Goal: Task Accomplishment & Management: Use online tool/utility

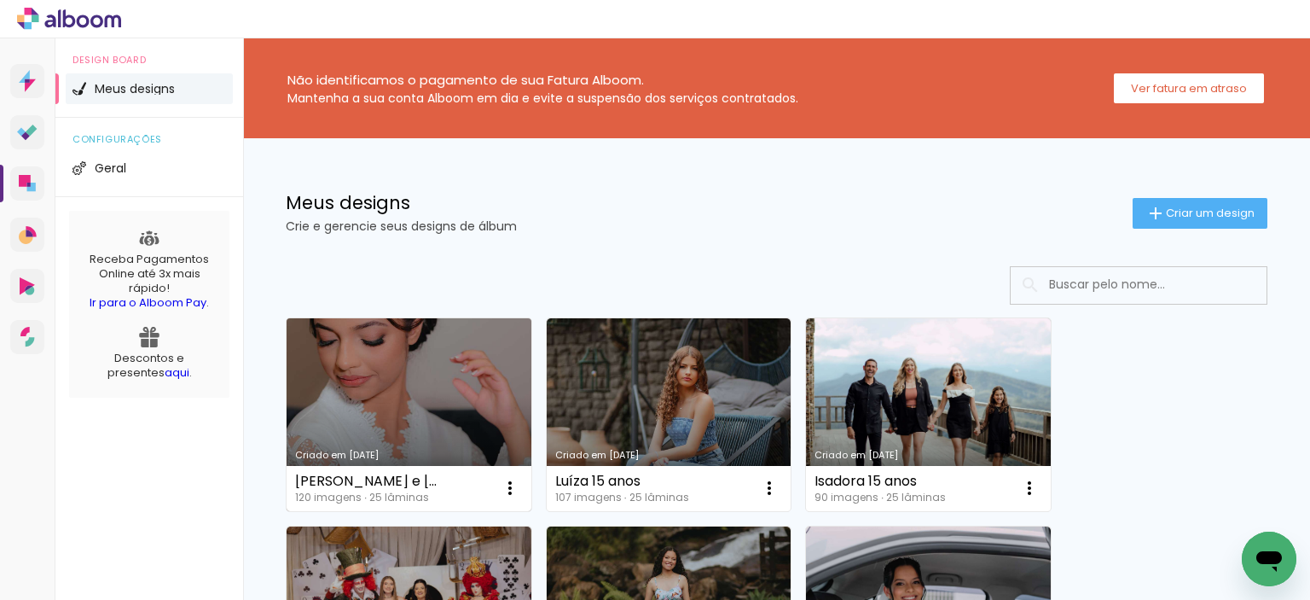
click at [448, 468] on div "Camila e Lucas 120 imagens ∙ 25 lâminas Abrir Fazer uma cópia Excluir" at bounding box center [409, 488] width 245 height 45
click at [427, 442] on link "Criado em [DATE]" at bounding box center [409, 414] width 245 height 193
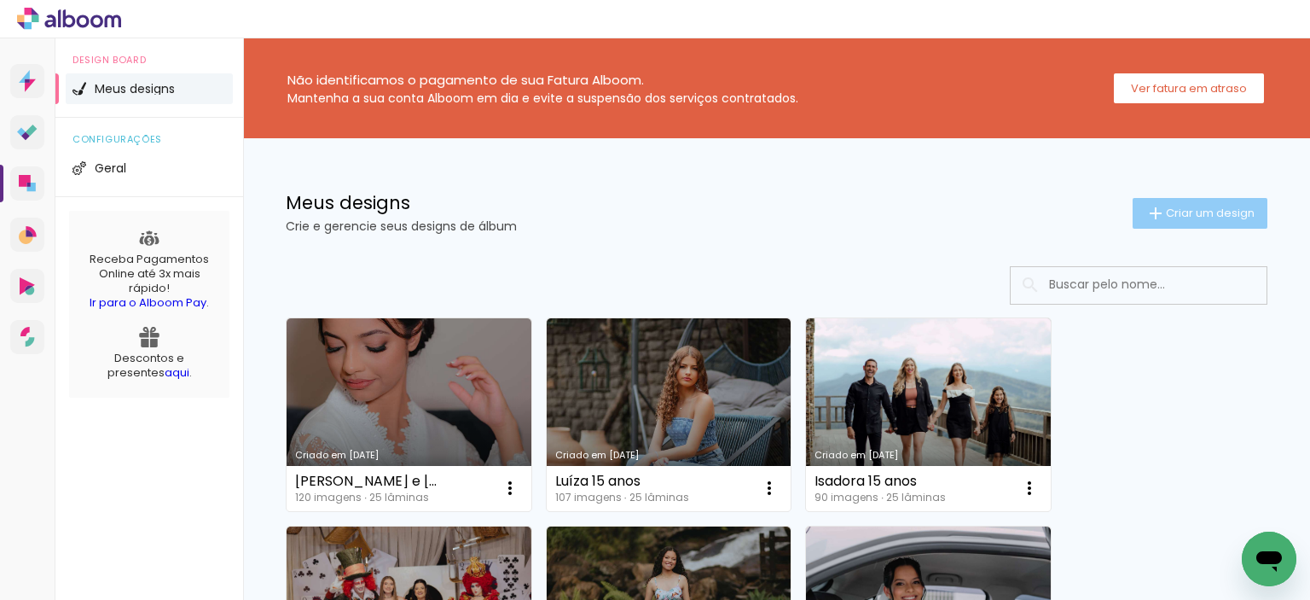
click at [1231, 214] on span "Criar um design" at bounding box center [1210, 212] width 89 height 11
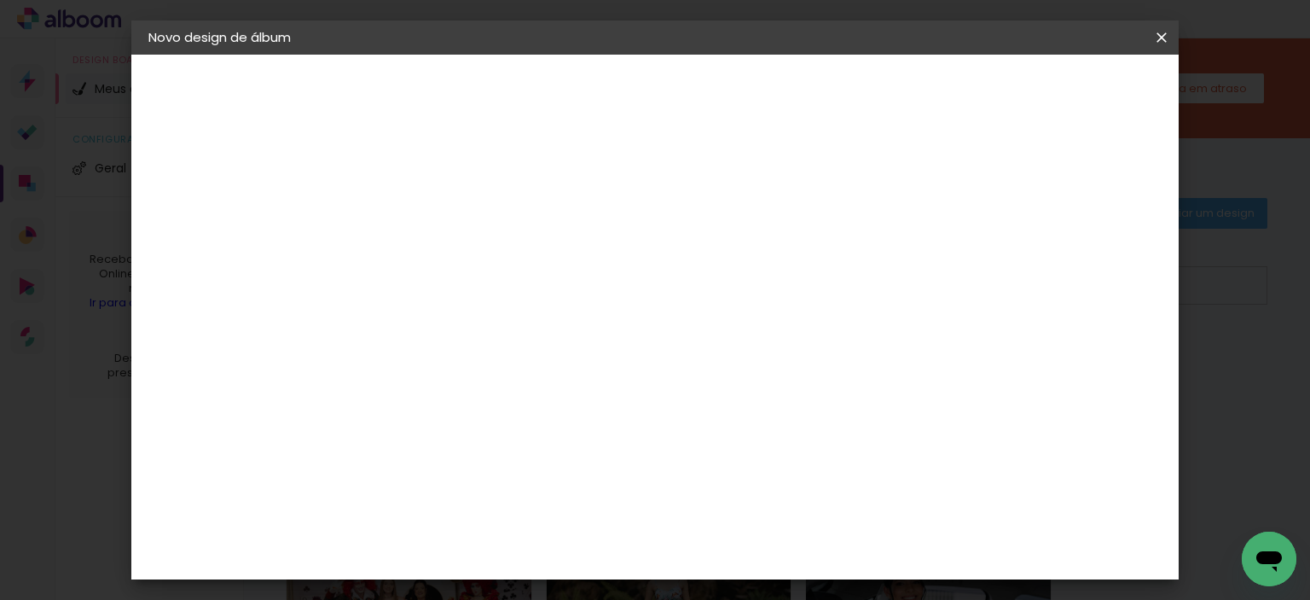
click at [427, 223] on input at bounding box center [427, 229] width 0 height 26
type input "Júlia e Luan"
type paper-input "Júlia e [PERSON_NAME]"
click at [0, 0] on slot "Avançar" at bounding box center [0, 0] width 0 height 0
click at [500, 293] on paper-input-container at bounding box center [471, 273] width 184 height 38
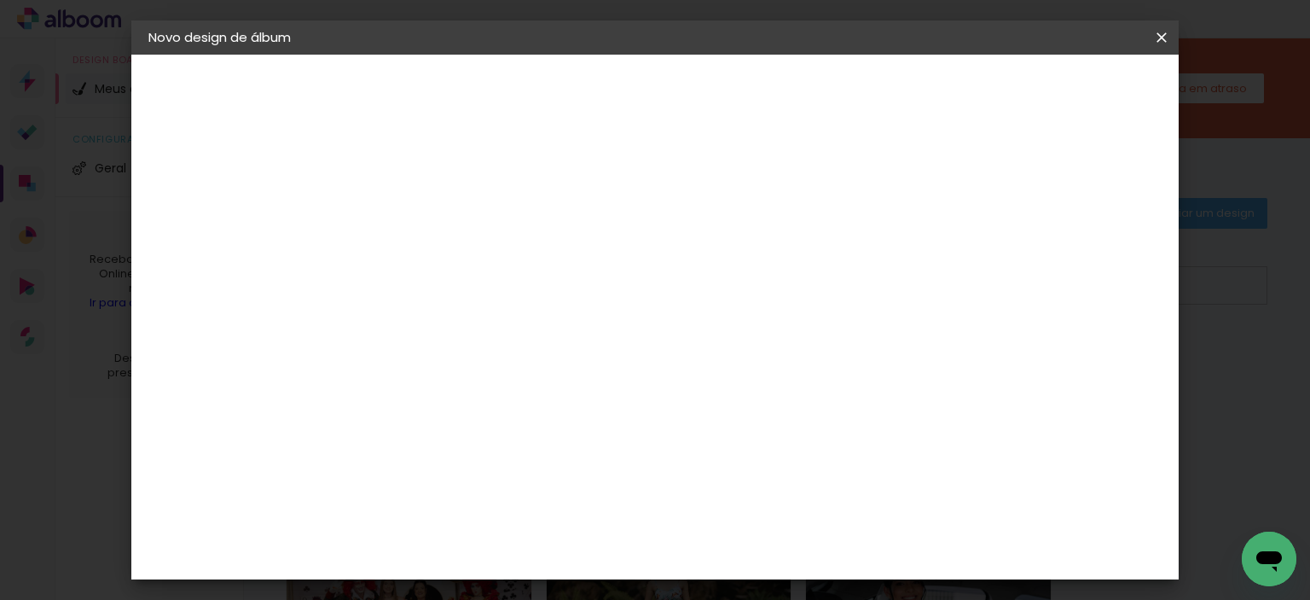
type input "luiz"
type paper-input "luiz"
click at [508, 389] on div "[PERSON_NAME]" at bounding box center [471, 386] width 113 height 14
click at [0, 0] on slot "Avançar" at bounding box center [0, 0] width 0 height 0
click at [494, 287] on input "text" at bounding box center [460, 297] width 67 height 26
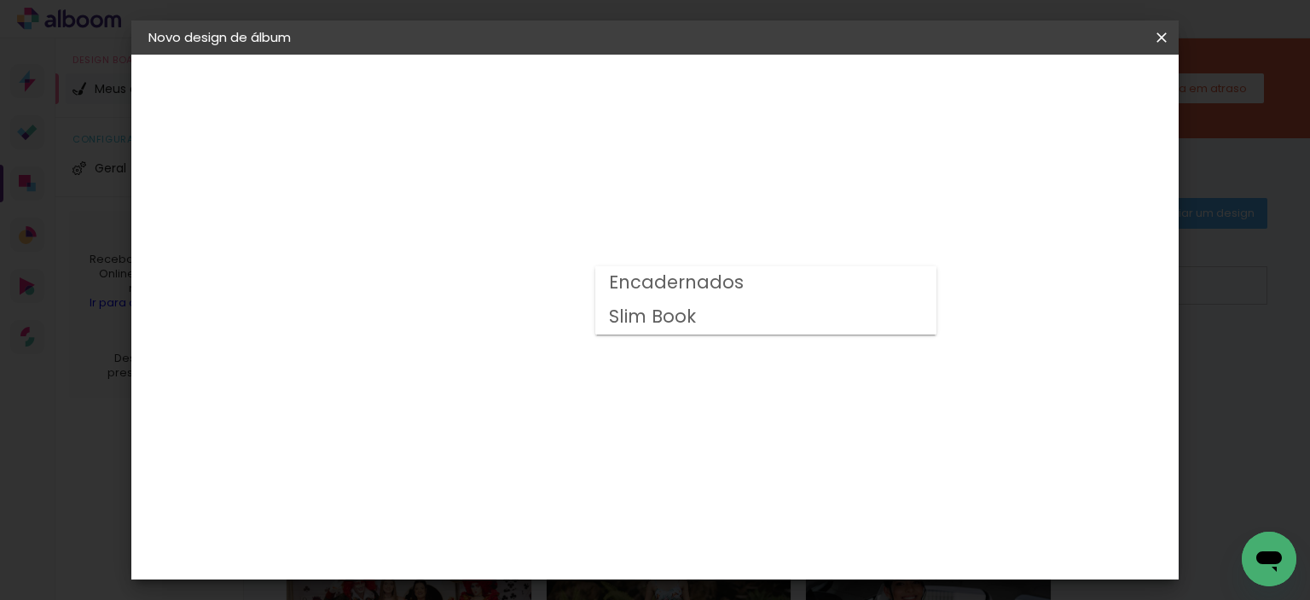
click at [0, 0] on slot "Encadernados" at bounding box center [0, 0] width 0 height 0
type input "Encadernados"
click at [542, 329] on span "25 x 60" at bounding box center [502, 346] width 79 height 35
click at [705, 100] on paper-button "Avançar" at bounding box center [664, 90] width 84 height 29
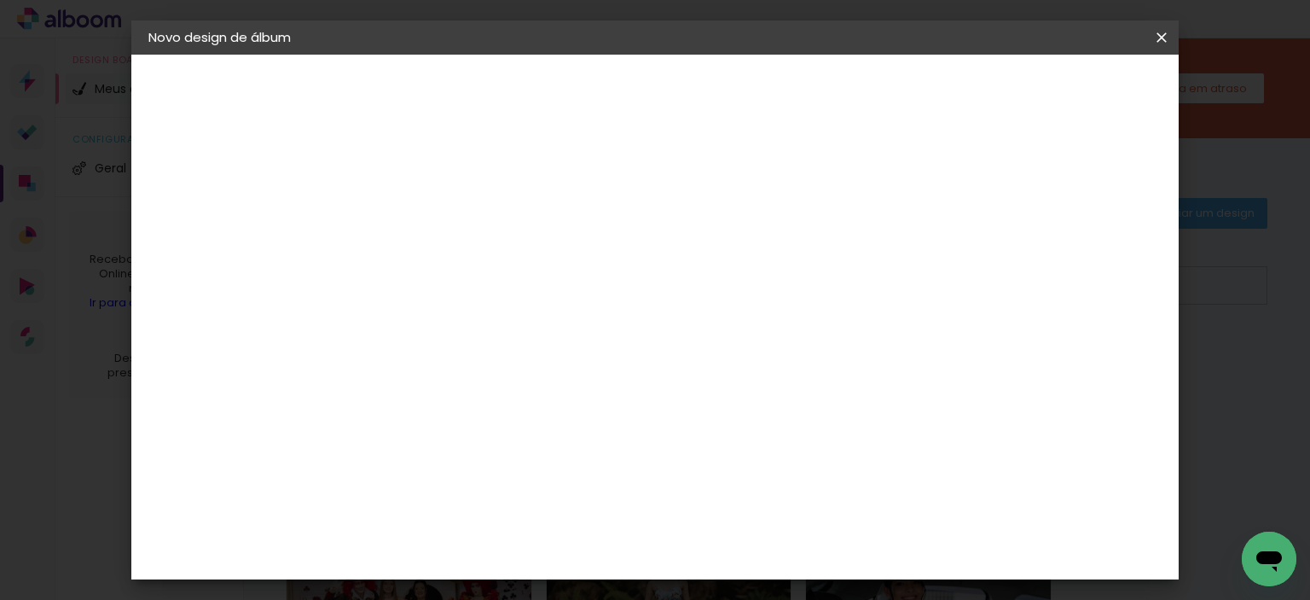
click at [911, 96] on span "Iniciar design" at bounding box center [872, 90] width 78 height 12
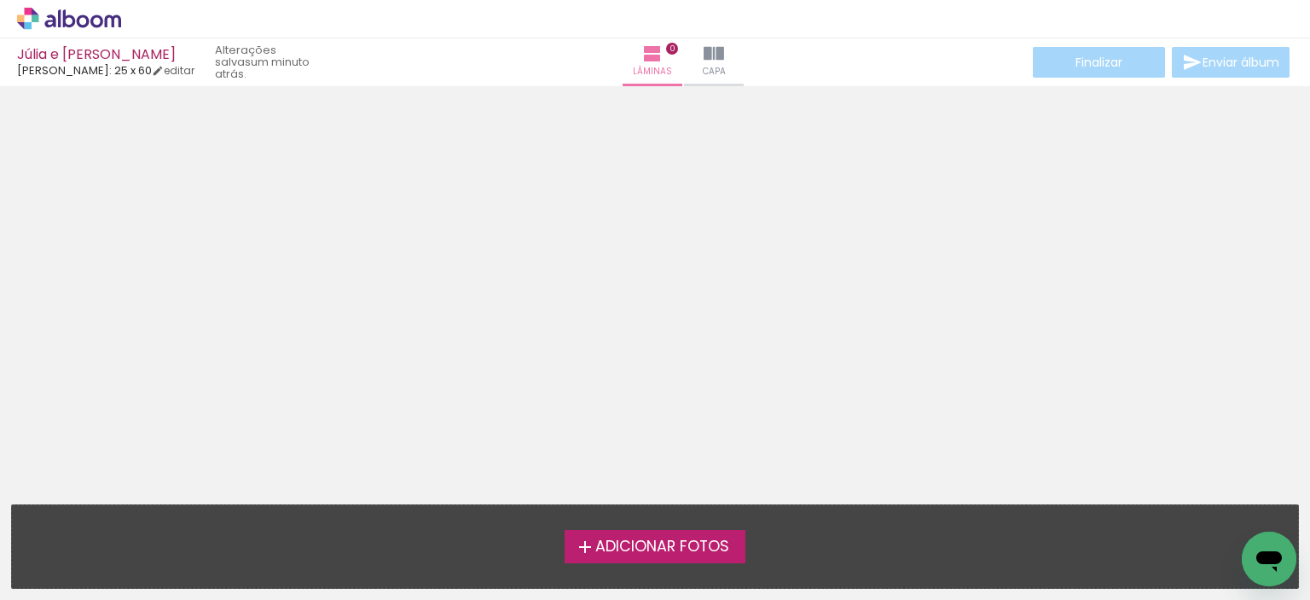
click at [590, 531] on label "Adicionar Fotos" at bounding box center [656, 546] width 182 height 32
click at [0, 0] on input "file" at bounding box center [0, 0] width 0 height 0
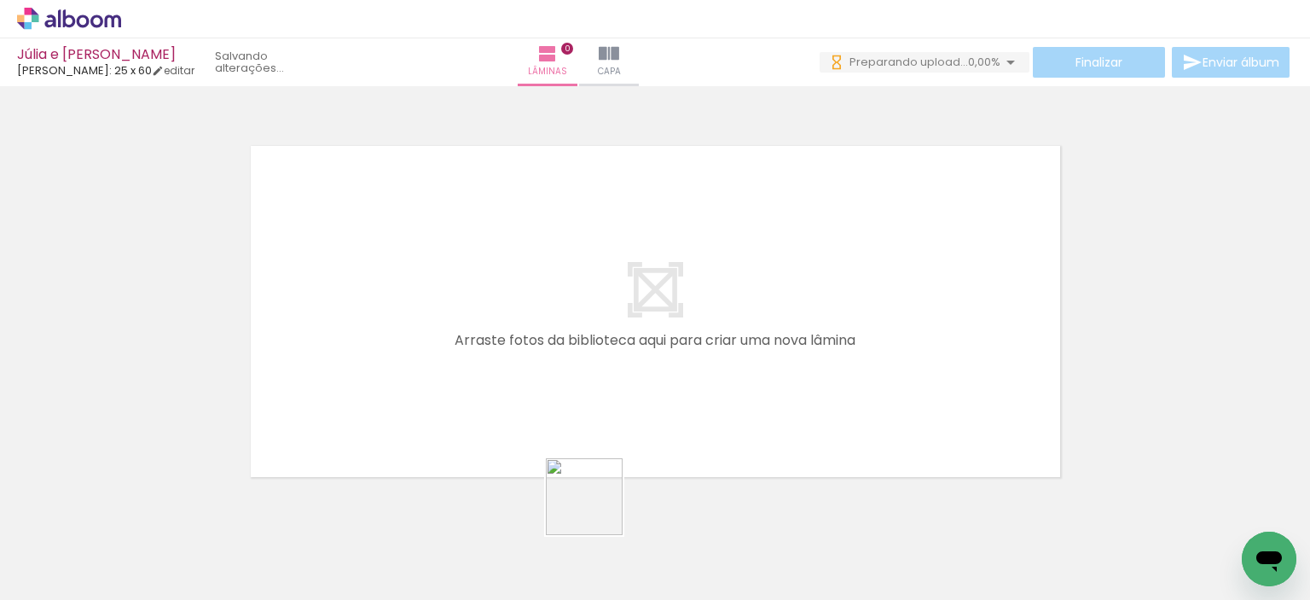
drag, startPoint x: 600, startPoint y: 523, endPoint x: 563, endPoint y: 358, distance: 168.8
click at [563, 358] on quentale-workspace at bounding box center [655, 300] width 1310 height 600
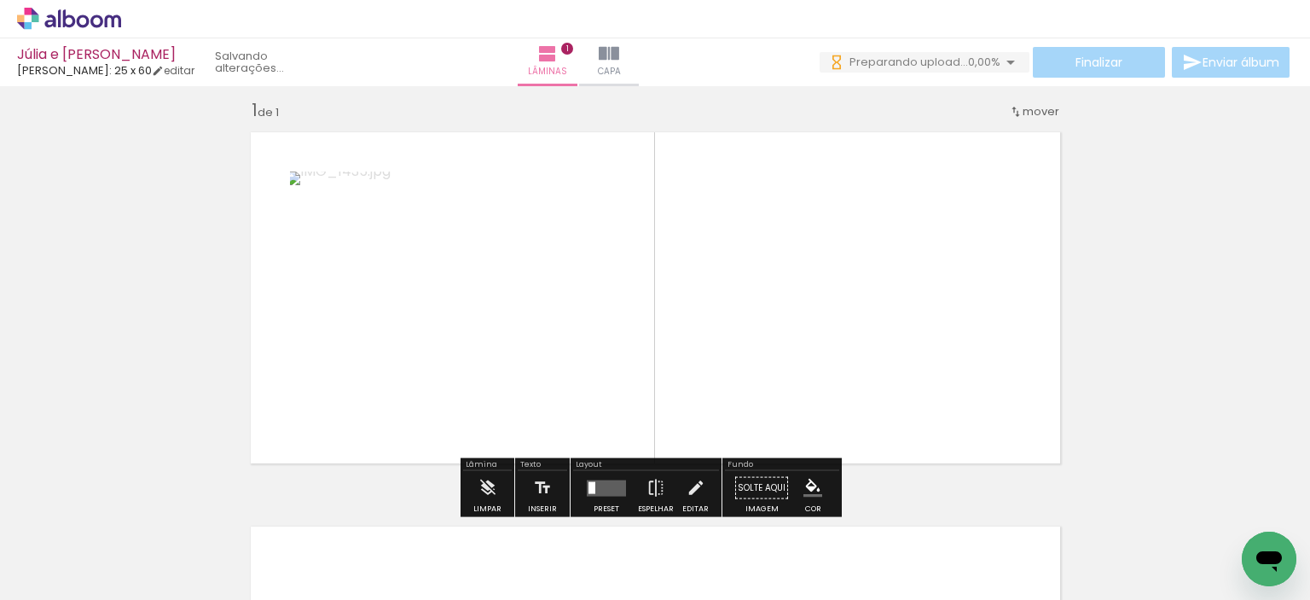
scroll to position [21, 0]
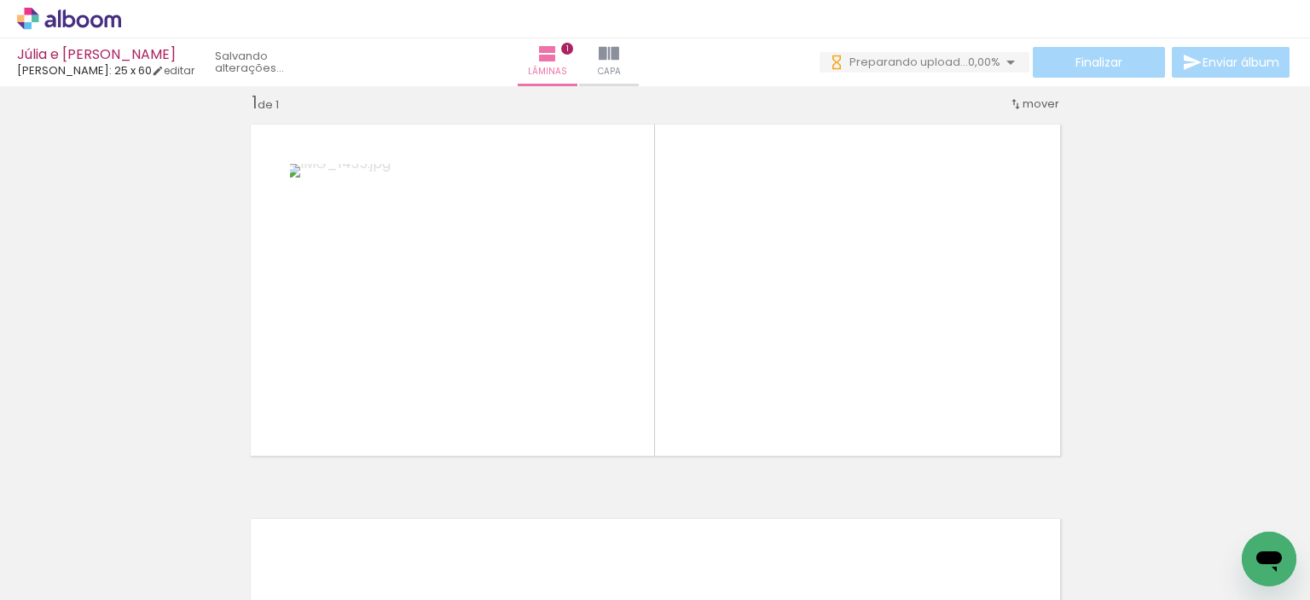
click at [80, 542] on input "Todas as fotos" at bounding box center [47, 548] width 65 height 14
click at [0, 0] on slot "Não utilizadas" at bounding box center [0, 0] width 0 height 0
type input "Não utilizadas"
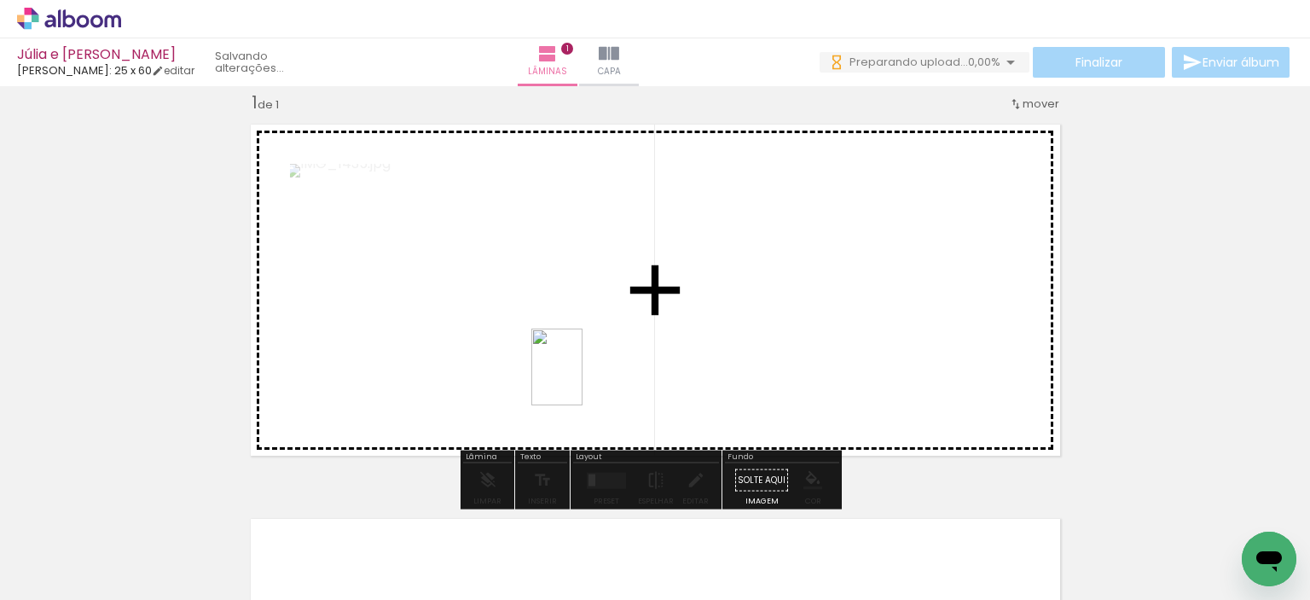
drag, startPoint x: 594, startPoint y: 543, endPoint x: 582, endPoint y: 380, distance: 164.2
click at [582, 380] on quentale-workspace at bounding box center [655, 300] width 1310 height 600
drag, startPoint x: 716, startPoint y: 553, endPoint x: 773, endPoint y: 331, distance: 229.8
click at [773, 331] on quentale-workspace at bounding box center [655, 300] width 1310 height 600
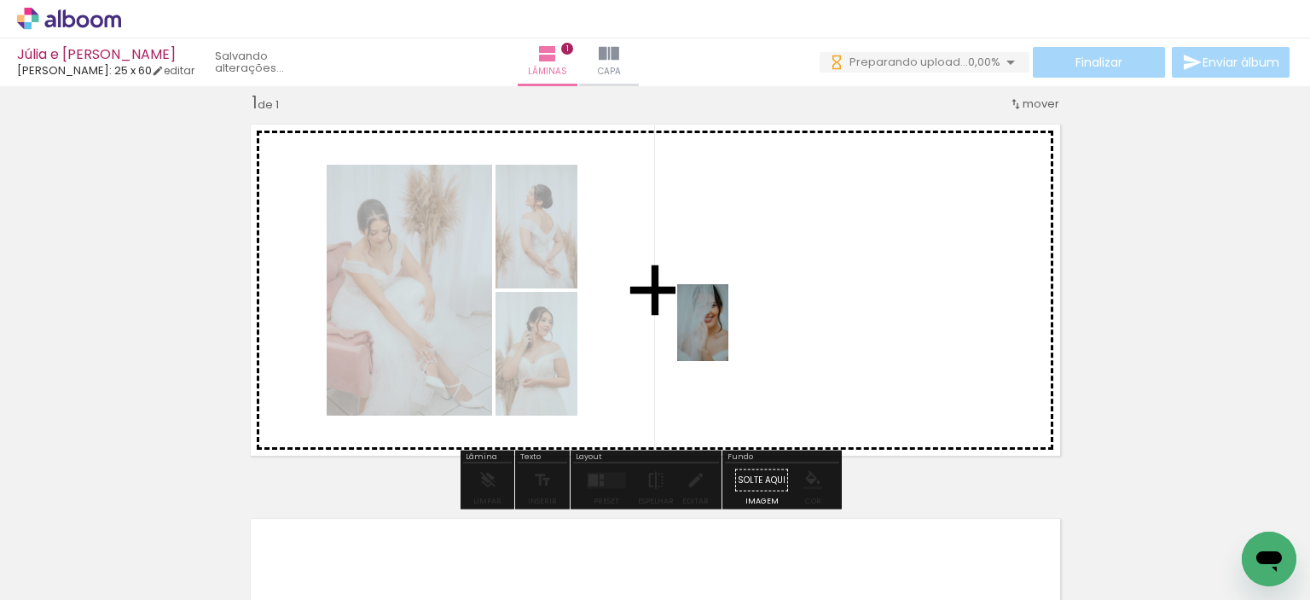
drag, startPoint x: 699, startPoint y: 530, endPoint x: 728, endPoint y: 335, distance: 196.6
click at [728, 335] on quentale-workspace at bounding box center [655, 300] width 1310 height 600
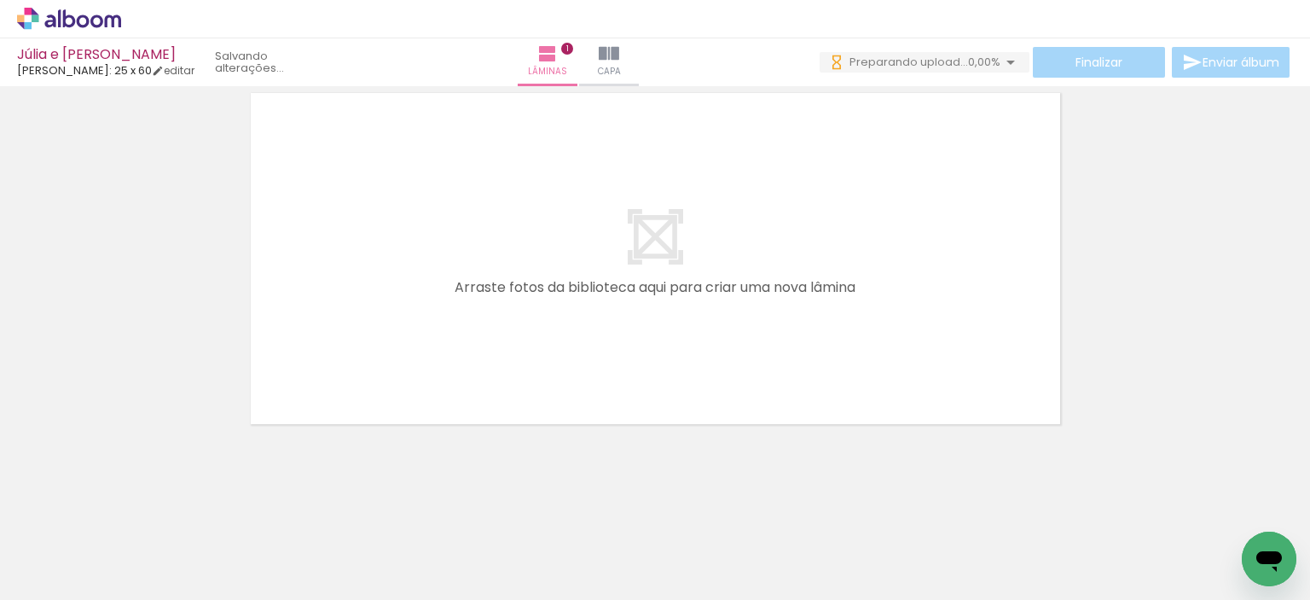
scroll to position [0, 0]
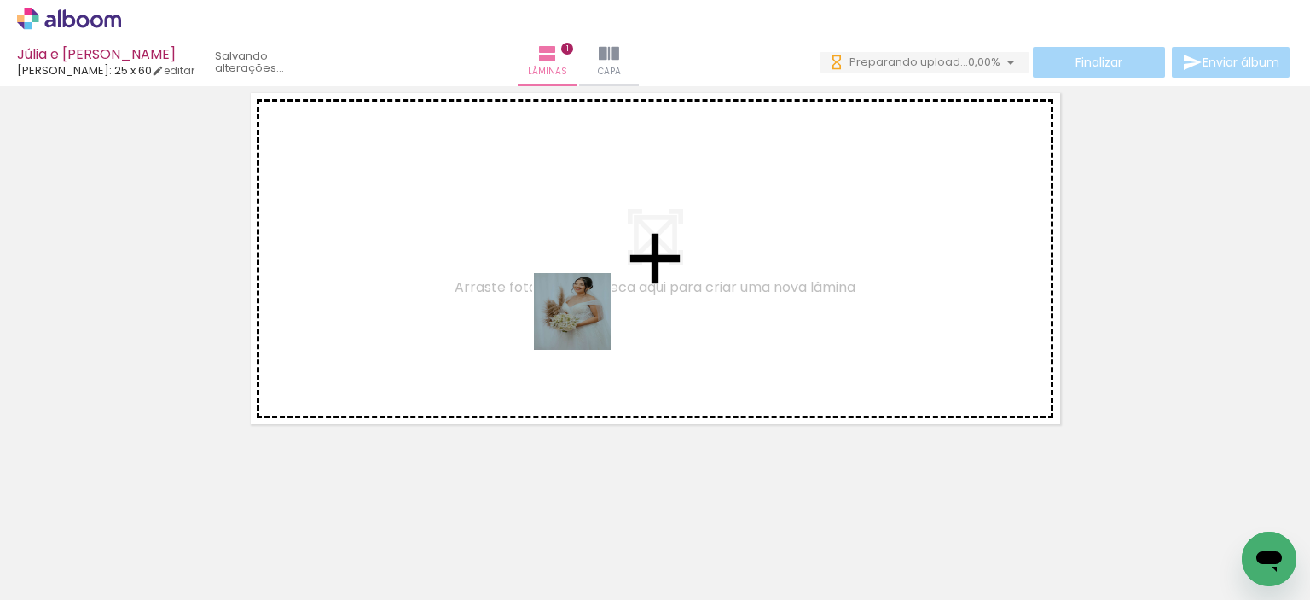
drag, startPoint x: 700, startPoint y: 536, endPoint x: 585, endPoint y: 324, distance: 240.8
click at [585, 324] on quentale-workspace at bounding box center [655, 300] width 1310 height 600
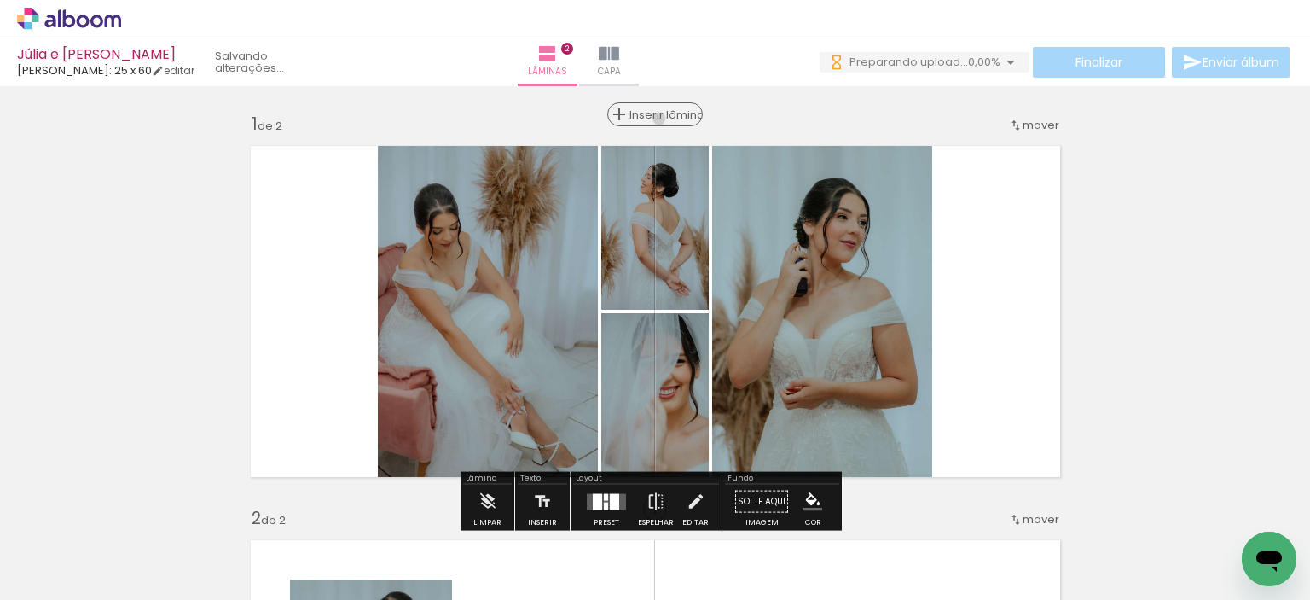
click at [652, 119] on span "Inserir lâmina" at bounding box center [662, 114] width 67 height 11
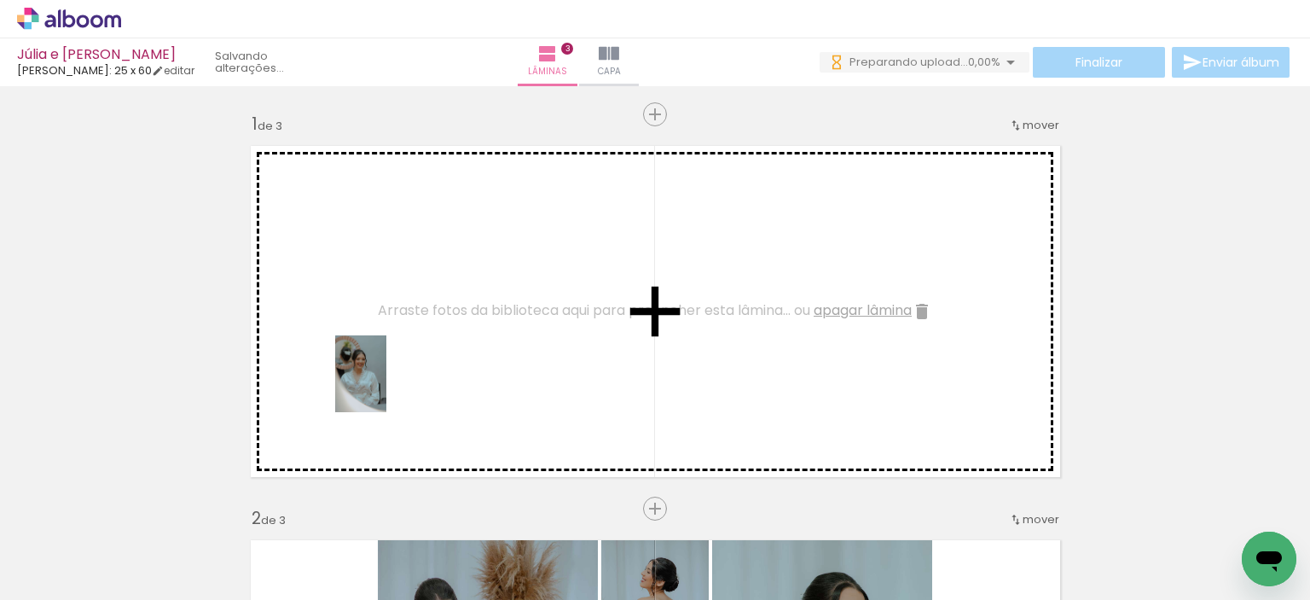
drag, startPoint x: 204, startPoint y: 504, endPoint x: 388, endPoint y: 386, distance: 218.6
click at [388, 386] on quentale-workspace at bounding box center [655, 300] width 1310 height 600
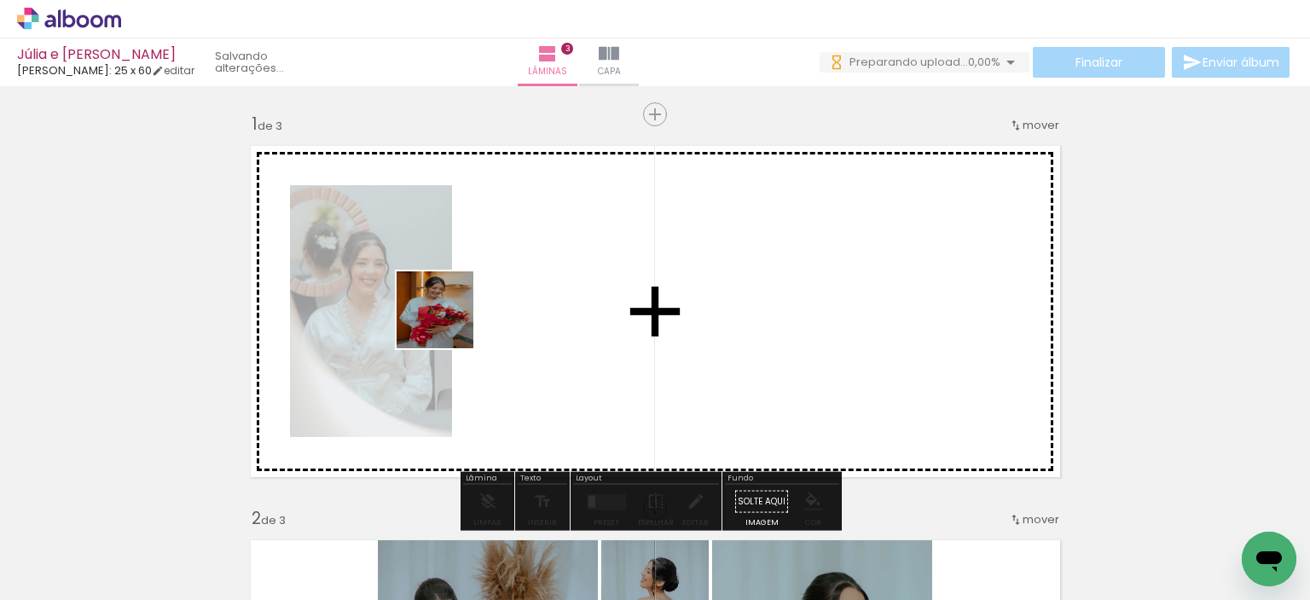
drag, startPoint x: 260, startPoint y: 475, endPoint x: 462, endPoint y: 316, distance: 257.5
click at [462, 316] on quentale-workspace at bounding box center [655, 300] width 1310 height 600
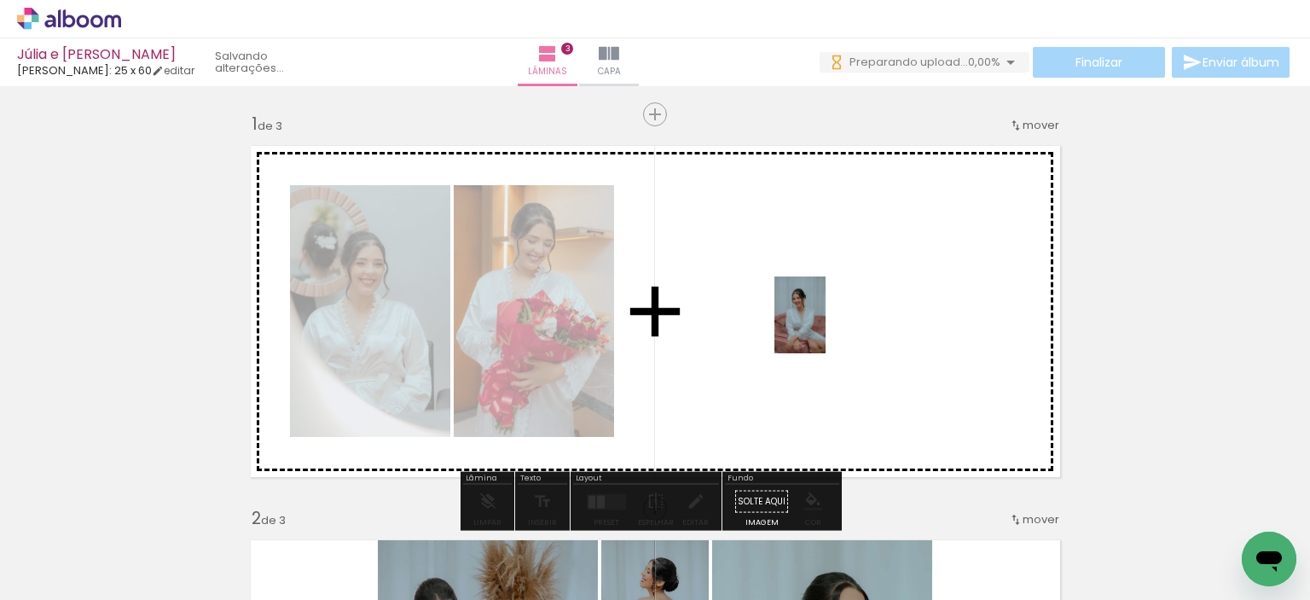
drag, startPoint x: 959, startPoint y: 545, endPoint x: 826, endPoint y: 327, distance: 254.9
click at [826, 327] on quentale-workspace at bounding box center [655, 300] width 1310 height 600
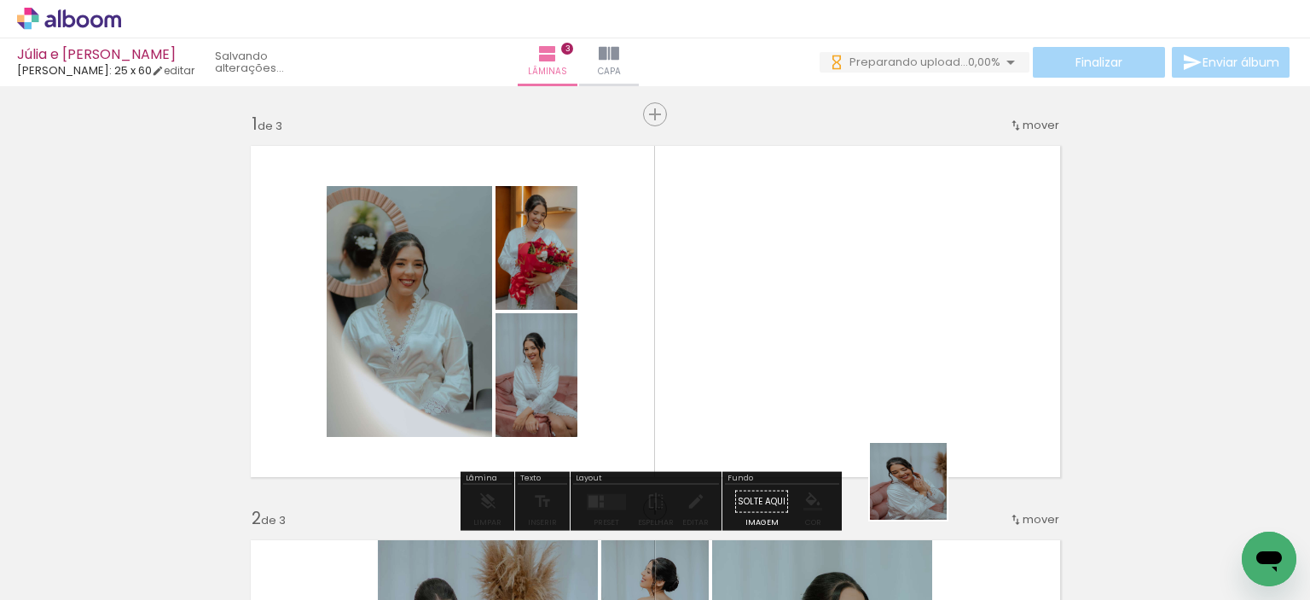
drag, startPoint x: 921, startPoint y: 494, endPoint x: 846, endPoint y: 351, distance: 161.7
click at [846, 351] on quentale-workspace at bounding box center [655, 300] width 1310 height 600
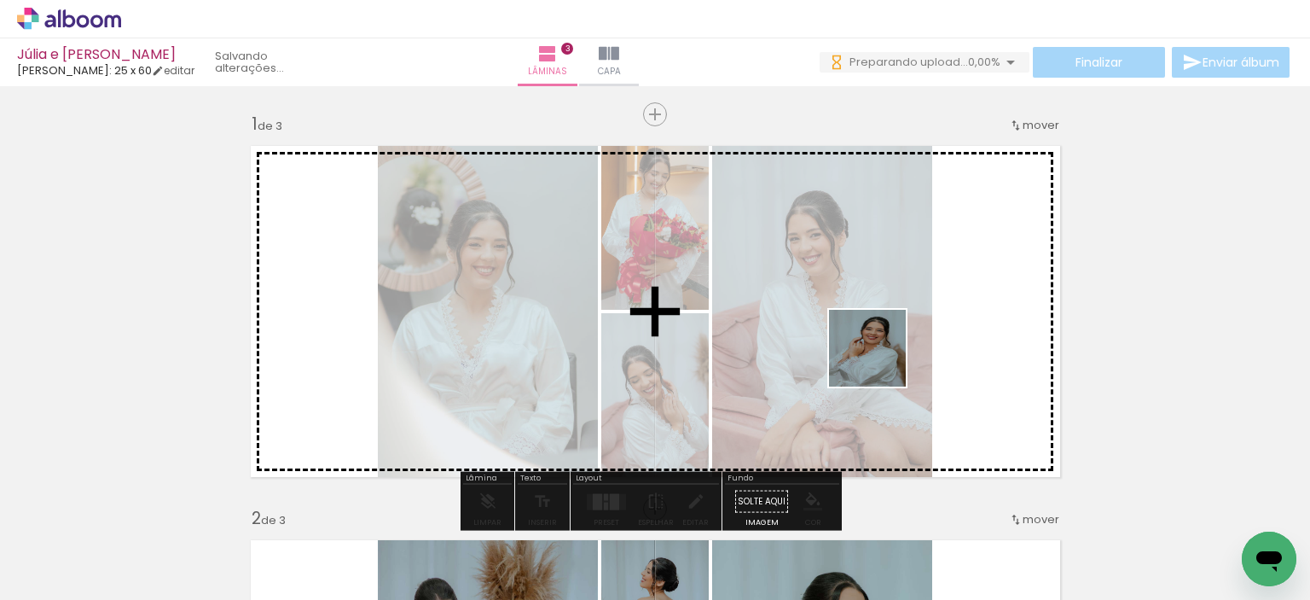
drag, startPoint x: 906, startPoint y: 426, endPoint x: 883, endPoint y: 377, distance: 53.8
click at [875, 350] on quentale-workspace at bounding box center [655, 300] width 1310 height 600
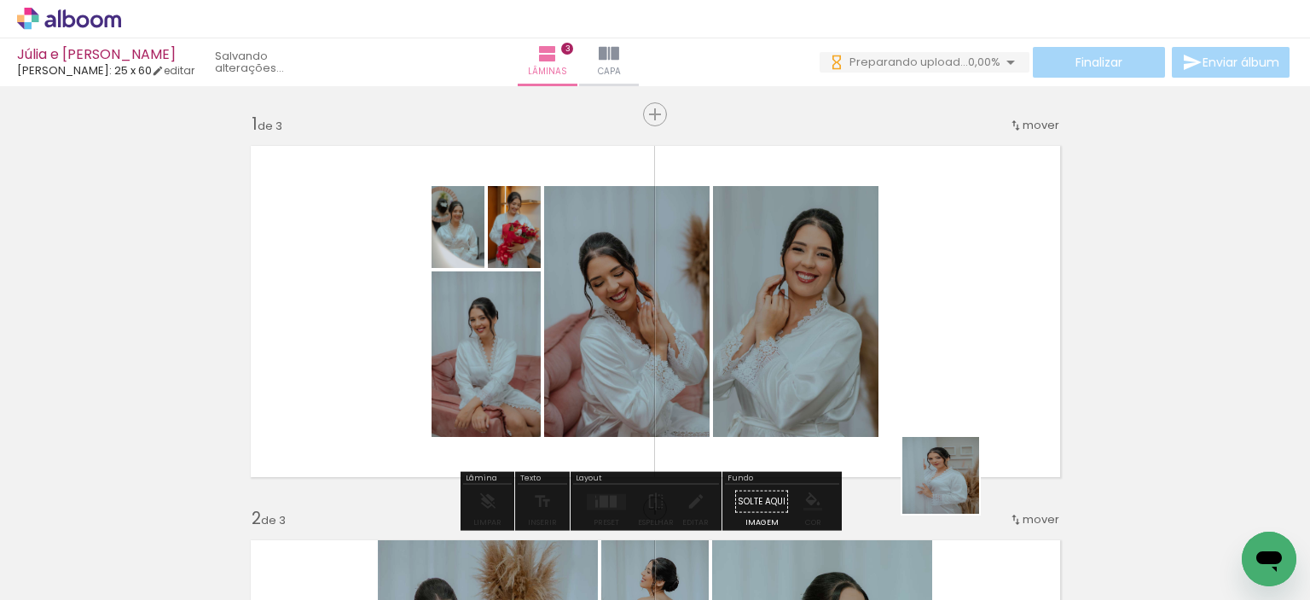
drag, startPoint x: 959, startPoint y: 505, endPoint x: 908, endPoint y: 327, distance: 185.2
click at [908, 327] on quentale-workspace at bounding box center [655, 300] width 1310 height 600
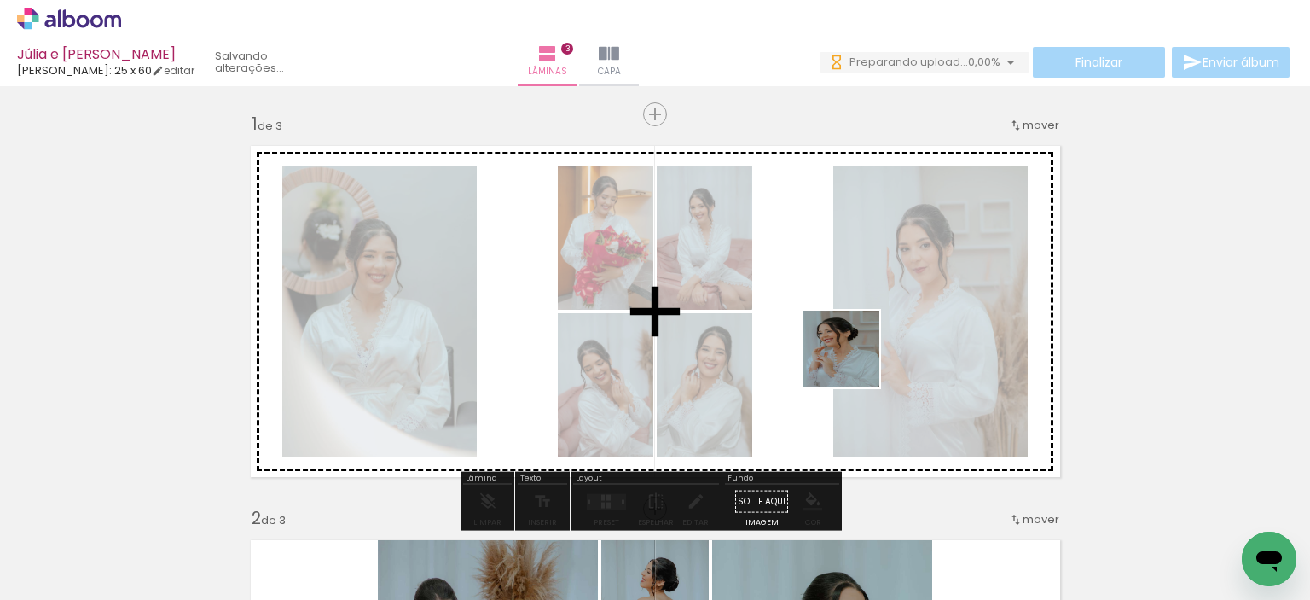
drag, startPoint x: 942, startPoint y: 545, endPoint x: 881, endPoint y: 414, distance: 145.0
click at [852, 351] on quentale-workspace at bounding box center [655, 300] width 1310 height 600
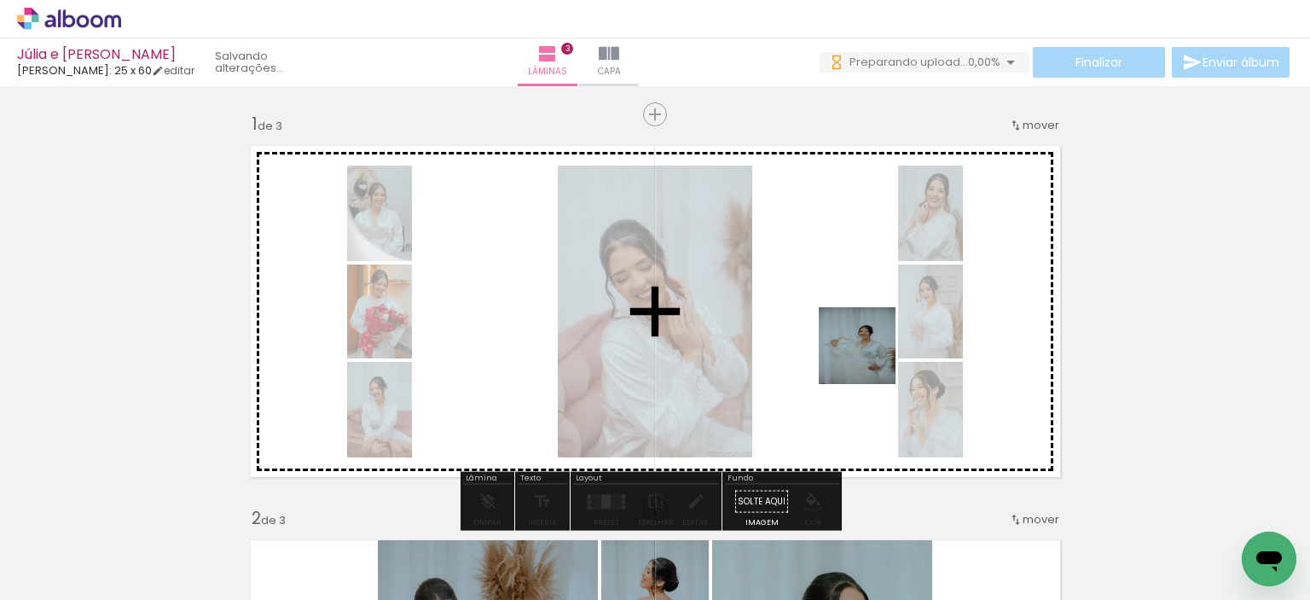
drag, startPoint x: 936, startPoint y: 552, endPoint x: 820, endPoint y: 295, distance: 282.0
click at [828, 293] on quentale-workspace at bounding box center [655, 300] width 1310 height 600
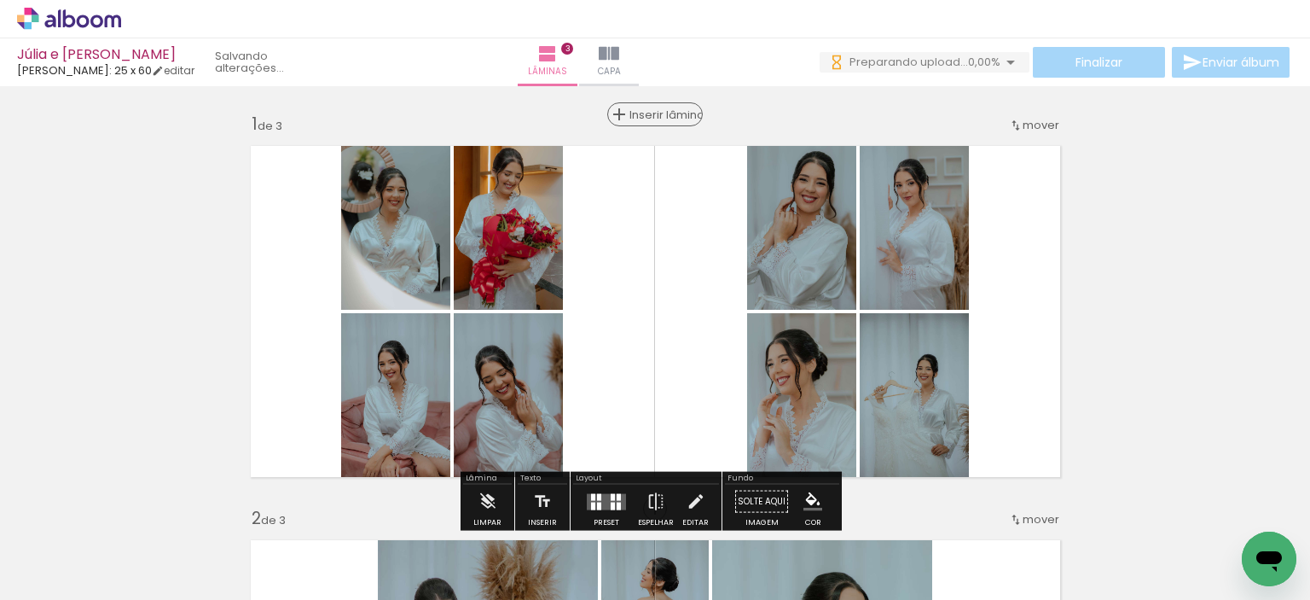
click at [645, 111] on span "Inserir lâmina" at bounding box center [662, 114] width 67 height 11
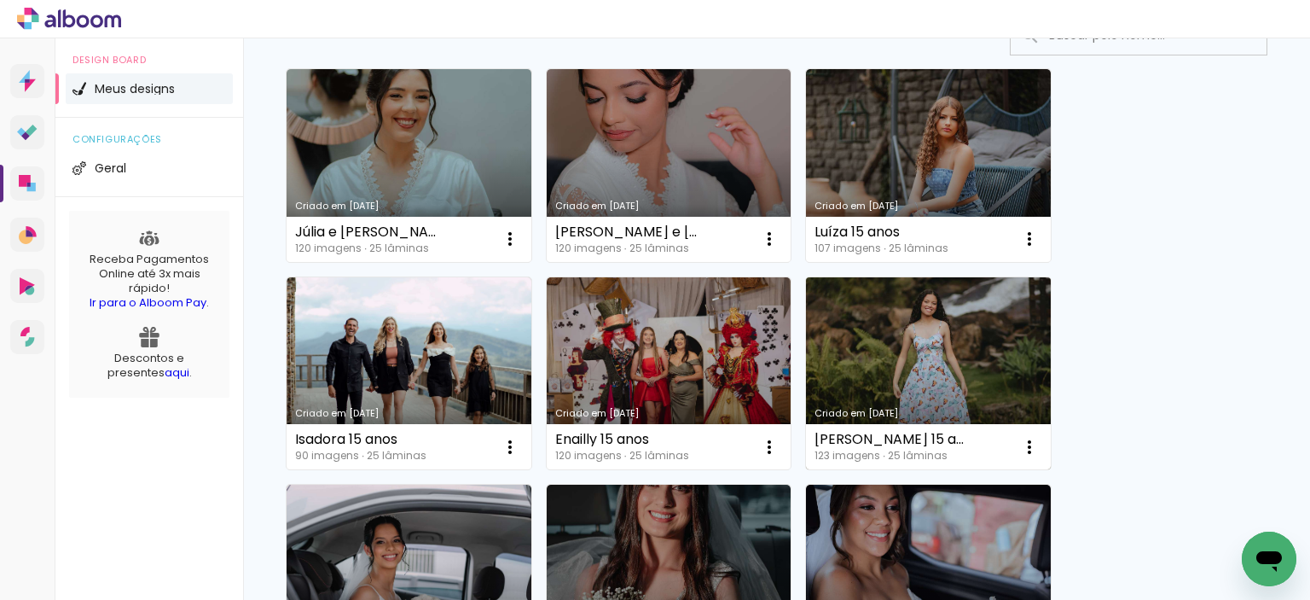
scroll to position [256, 0]
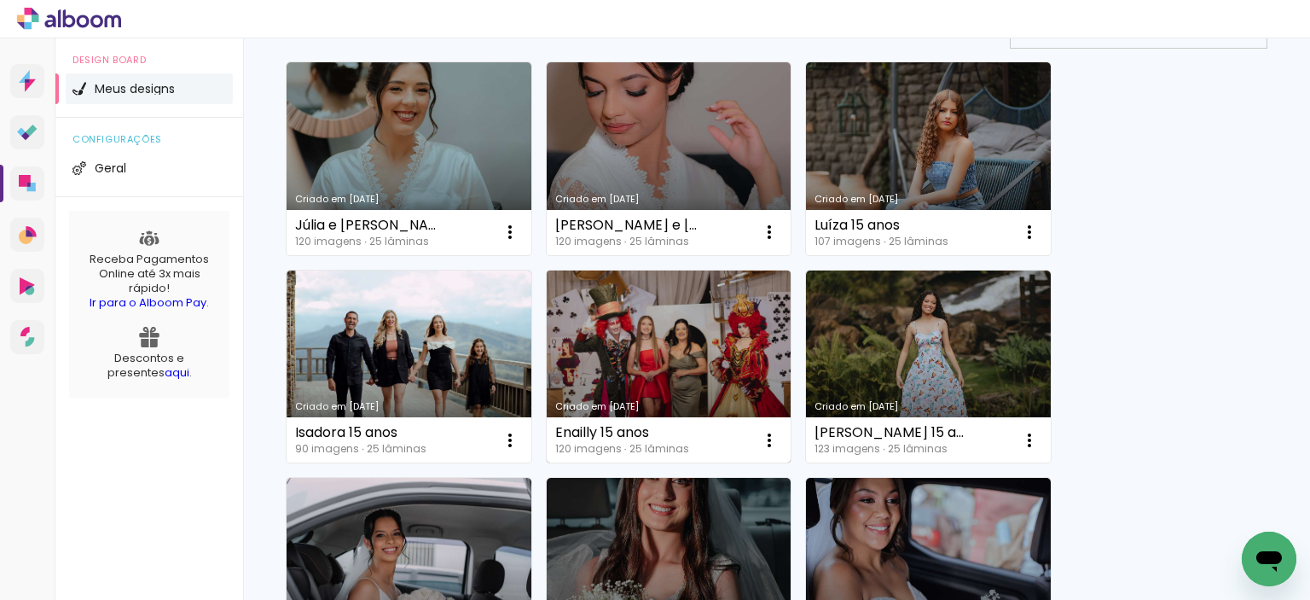
click at [635, 351] on link "Criado em [DATE]" at bounding box center [669, 366] width 245 height 193
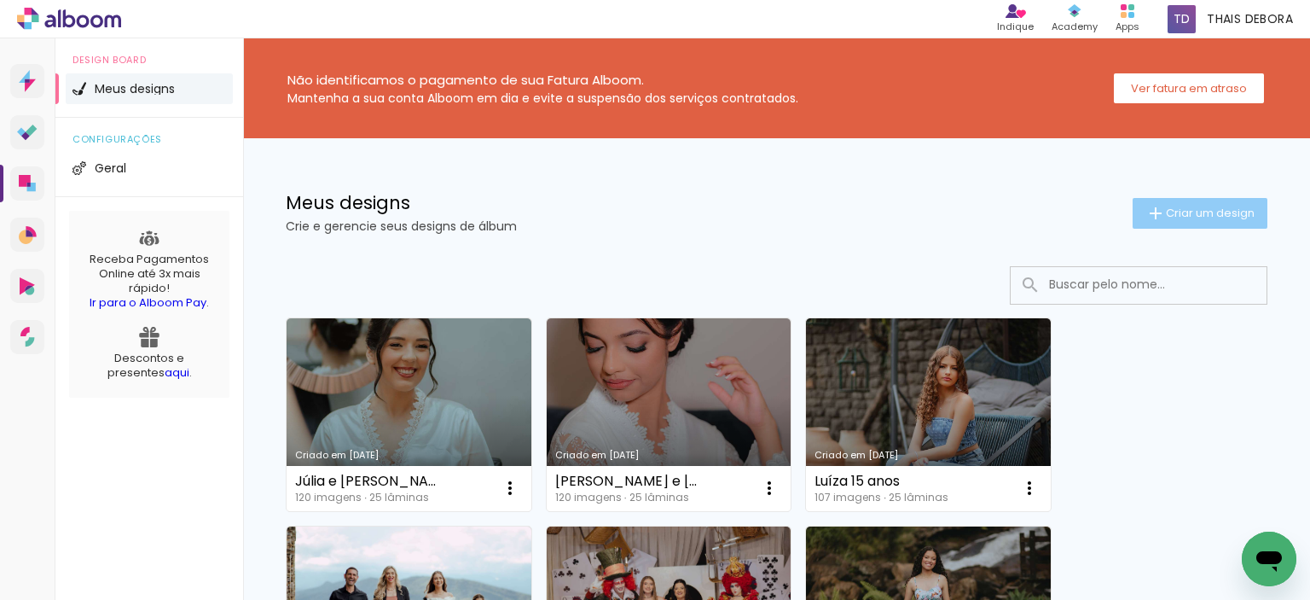
click at [1174, 204] on paper-button "Criar um design" at bounding box center [1200, 213] width 135 height 31
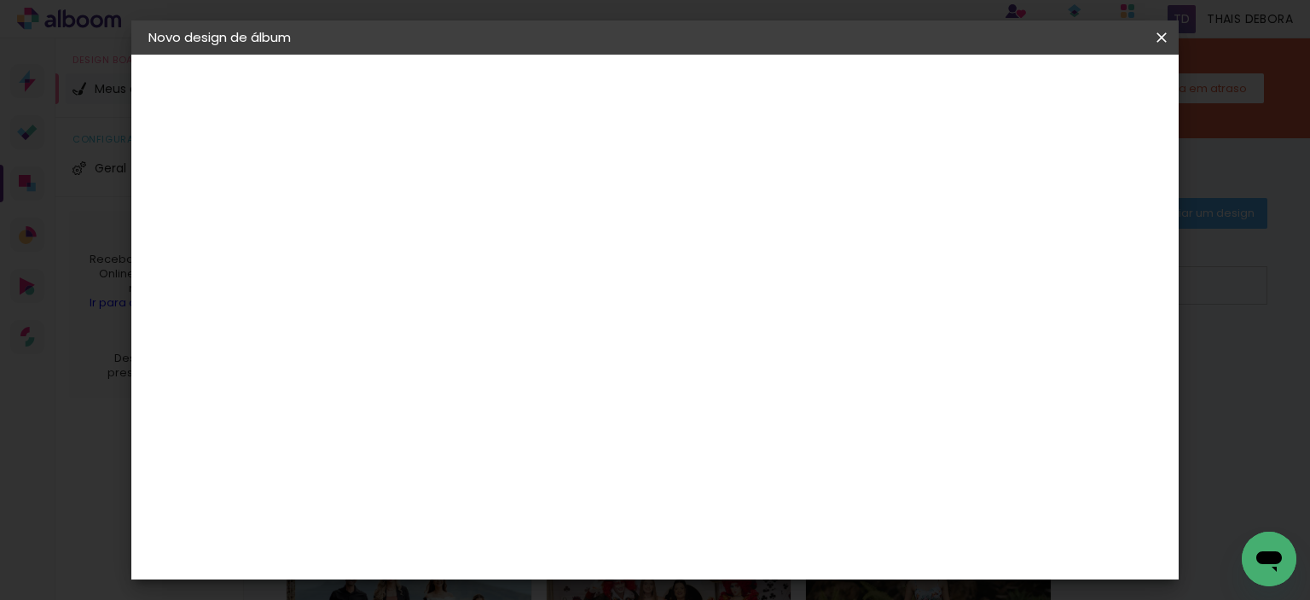
click at [427, 219] on input at bounding box center [427, 229] width 0 height 26
type input "Vanessa e A"
type paper-input "Vanessa e A"
click at [0, 0] on paper-icon-button at bounding box center [0, 0] width 0 height 0
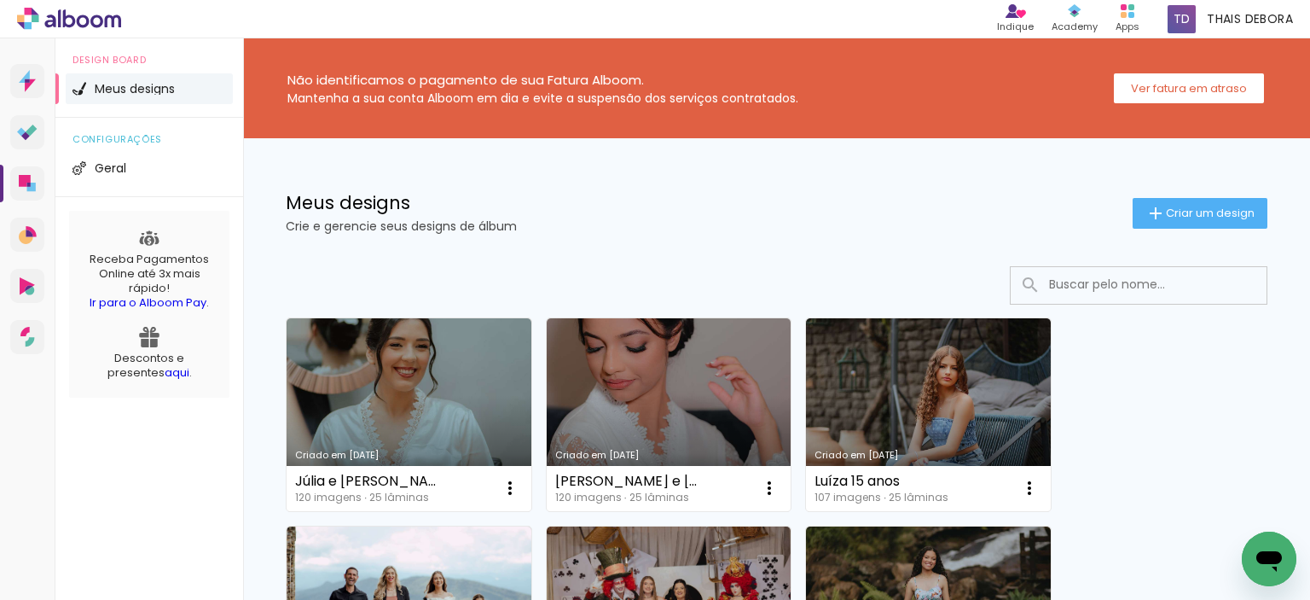
click at [1098, 276] on input at bounding box center [1161, 284] width 243 height 35
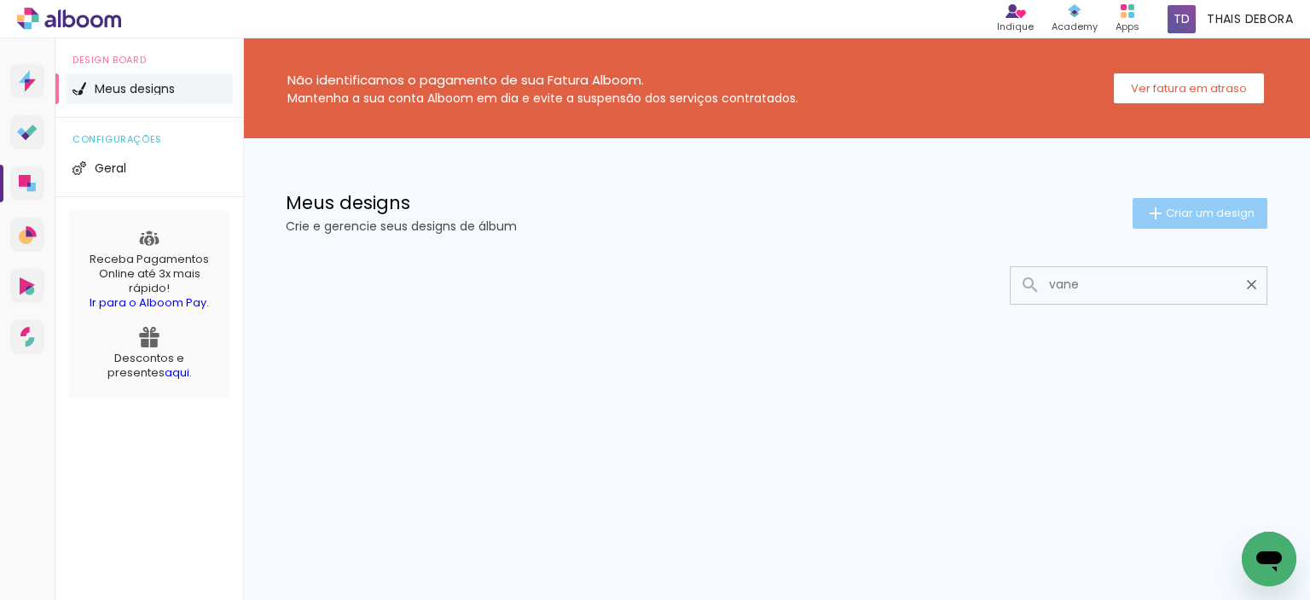
type input "vane"
type paper-input "vane"
click at [1171, 224] on paper-button "Criar um design" at bounding box center [1200, 213] width 135 height 31
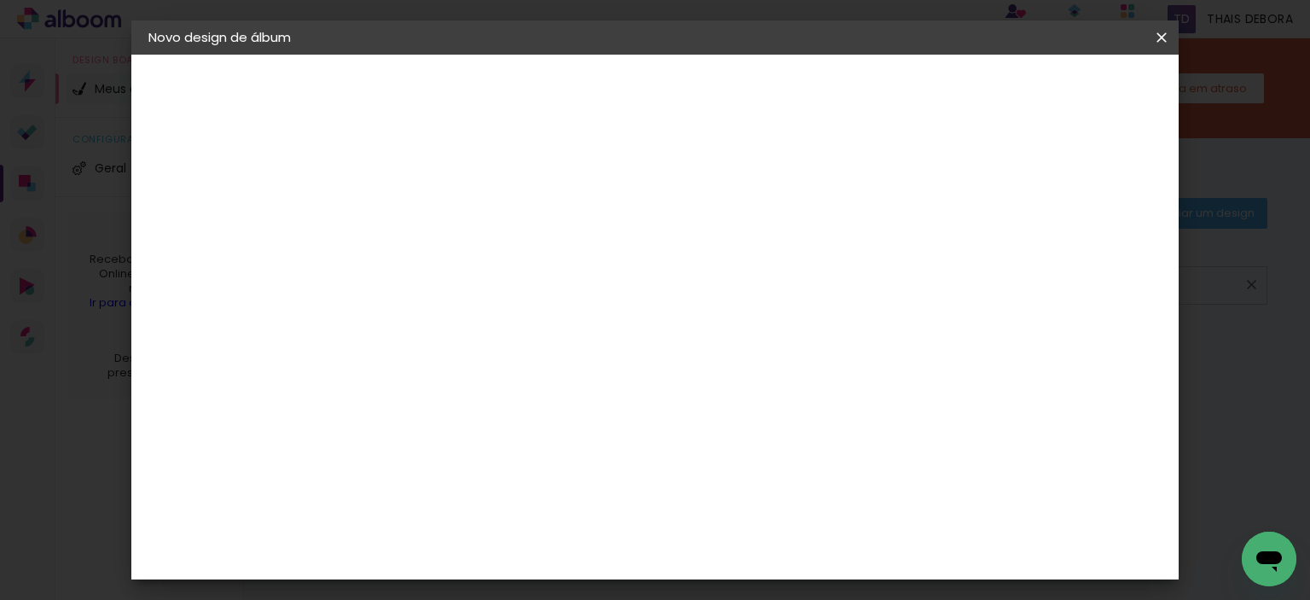
click at [427, 234] on input "Vanessa e A" at bounding box center [427, 229] width 0 height 26
type input "[PERSON_NAME] e [PERSON_NAME]"
type paper-input "[PERSON_NAME] e [PERSON_NAME]"
click at [602, 76] on paper-button "Avançar" at bounding box center [561, 90] width 84 height 29
drag, startPoint x: 508, startPoint y: 307, endPoint x: 491, endPoint y: 337, distance: 34.4
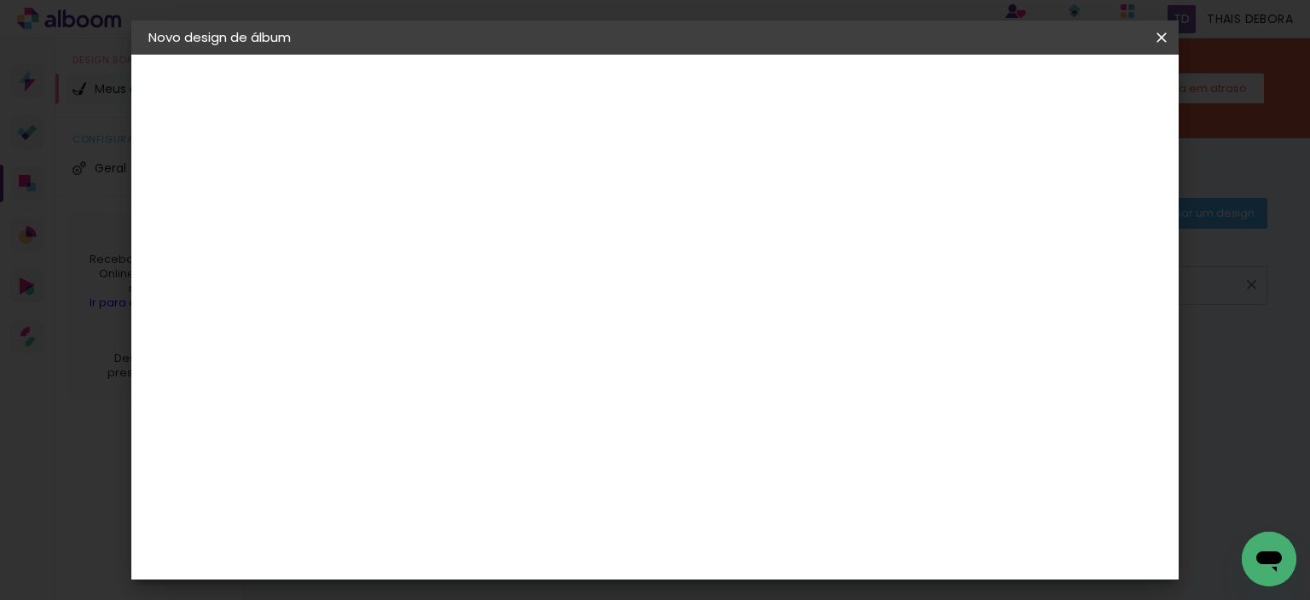
click at [508, 293] on paper-input-container at bounding box center [471, 273] width 184 height 38
click at [491, 293] on paper-input-container at bounding box center [471, 273] width 184 height 38
click at [496, 328] on input at bounding box center [471, 324] width 172 height 21
type input "luiz"
type paper-input "luiz"
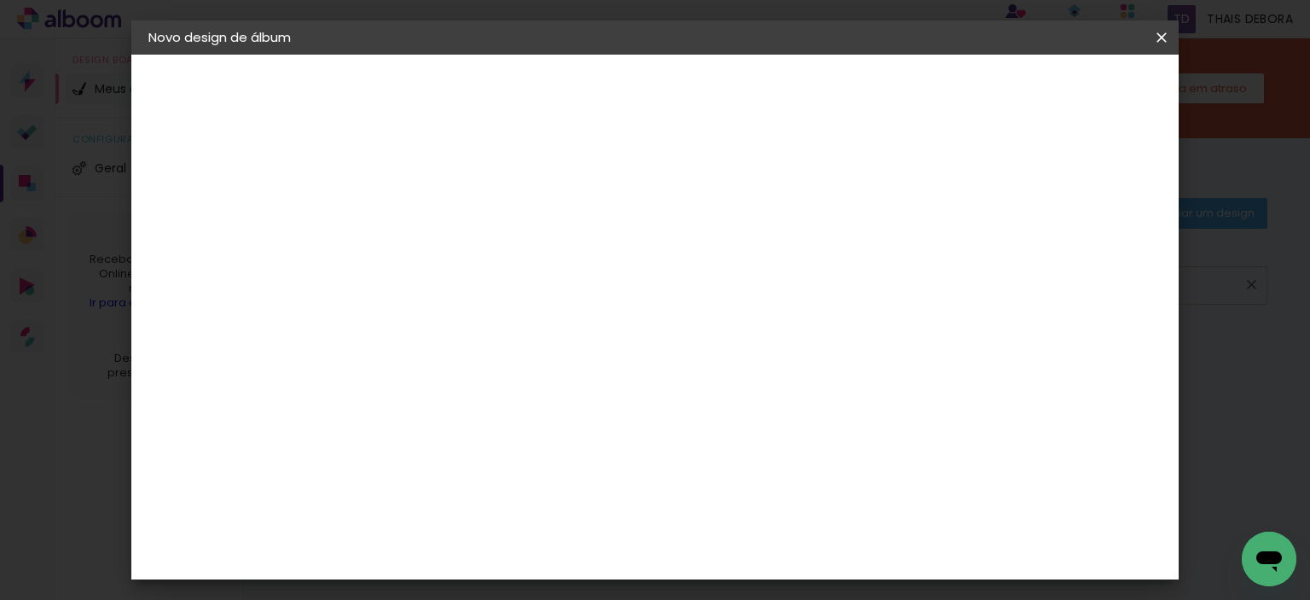
click at [505, 391] on div "[PERSON_NAME]" at bounding box center [471, 386] width 113 height 14
click at [0, 0] on slot "Avançar" at bounding box center [0, 0] width 0 height 0
click at [520, 298] on paper-input-container "Linha" at bounding box center [470, 297] width 99 height 43
click at [0, 0] on slot "Encadernados" at bounding box center [0, 0] width 0 height 0
type input "Encadernados"
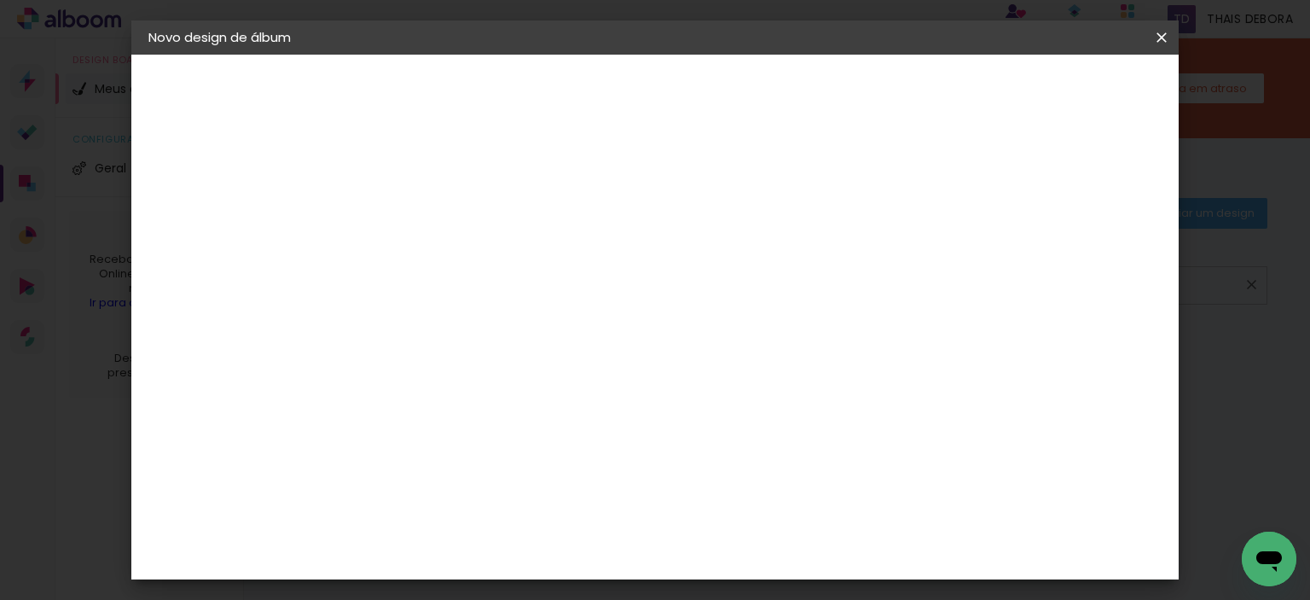
scroll to position [757, 0]
click at [542, 362] on span "30 x 60" at bounding box center [502, 379] width 79 height 35
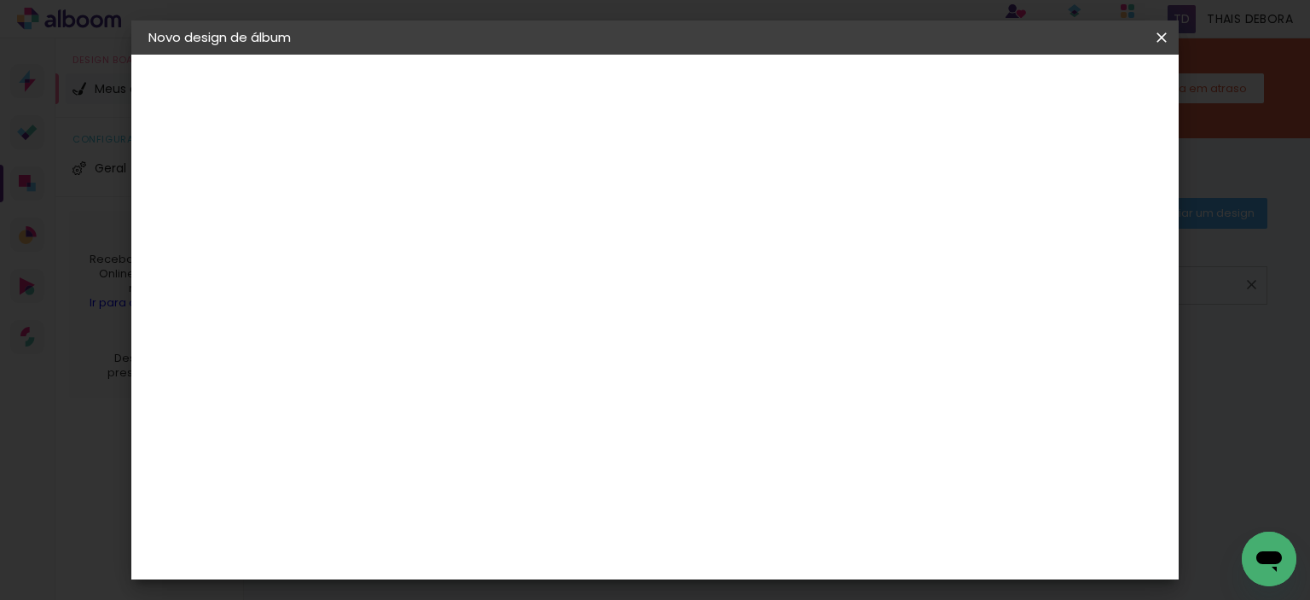
scroll to position [331, 0]
click at [705, 78] on paper-button "Avançar" at bounding box center [664, 90] width 84 height 29
click at [842, 95] on span "Iniciar design" at bounding box center [803, 90] width 78 height 12
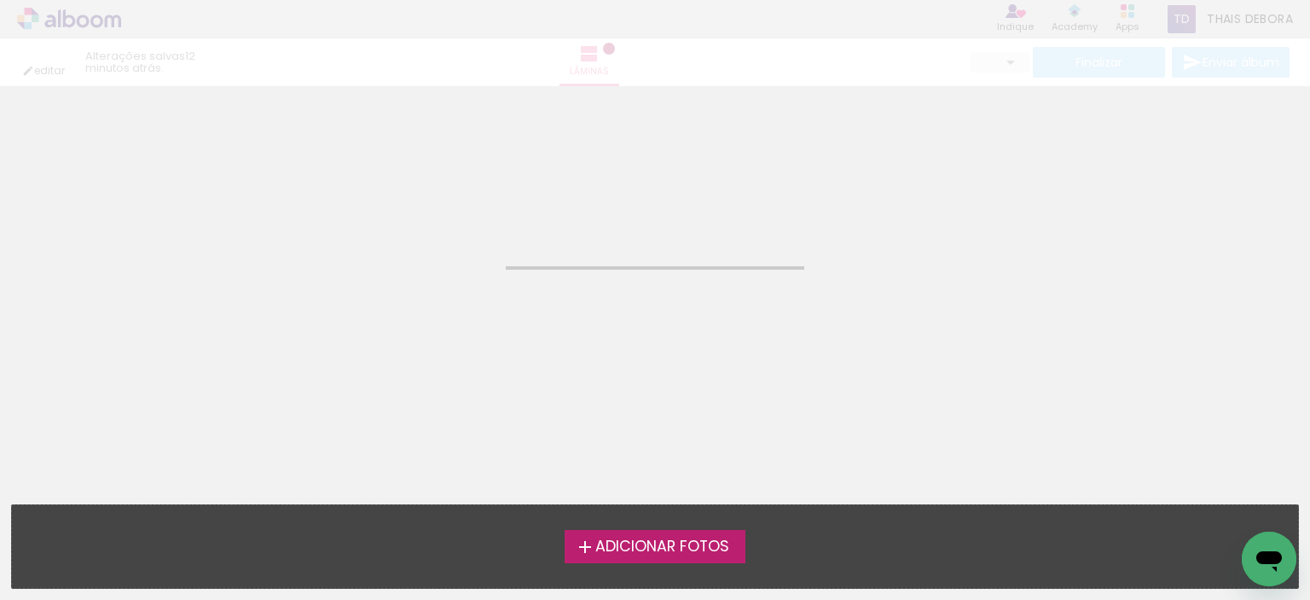
click at [686, 535] on label "Adicionar Fotos" at bounding box center [656, 546] width 182 height 32
click at [0, 0] on input "file" at bounding box center [0, 0] width 0 height 0
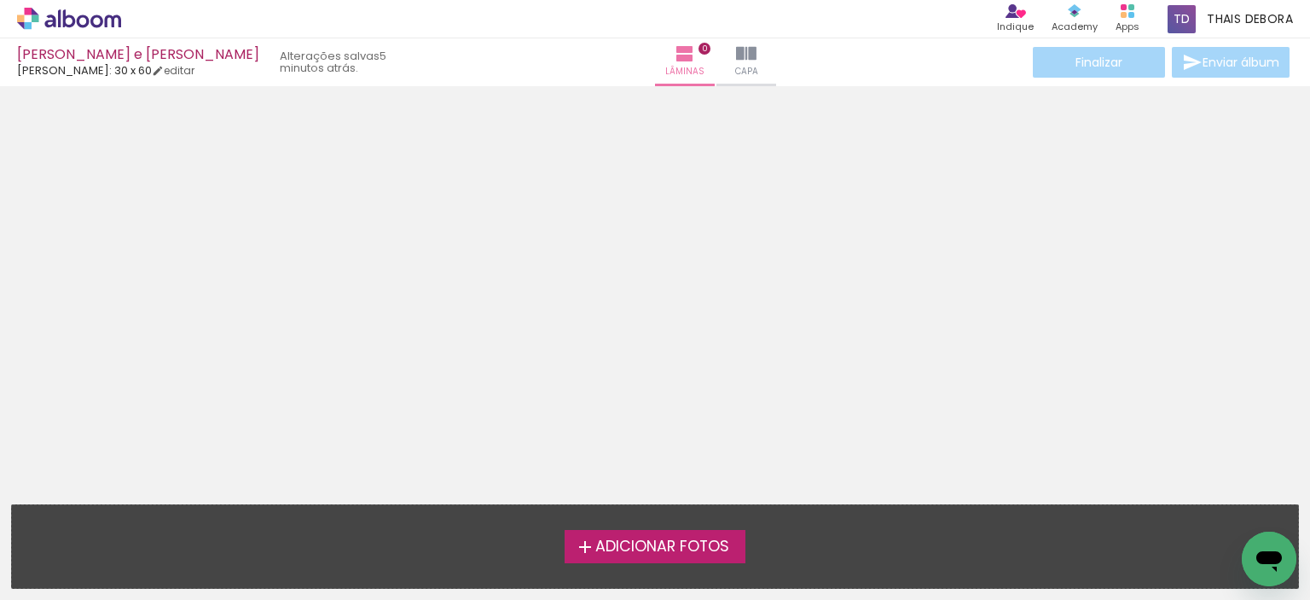
click at [628, 558] on label "Adicionar Fotos" at bounding box center [656, 546] width 182 height 32
click at [0, 0] on input "file" at bounding box center [0, 0] width 0 height 0
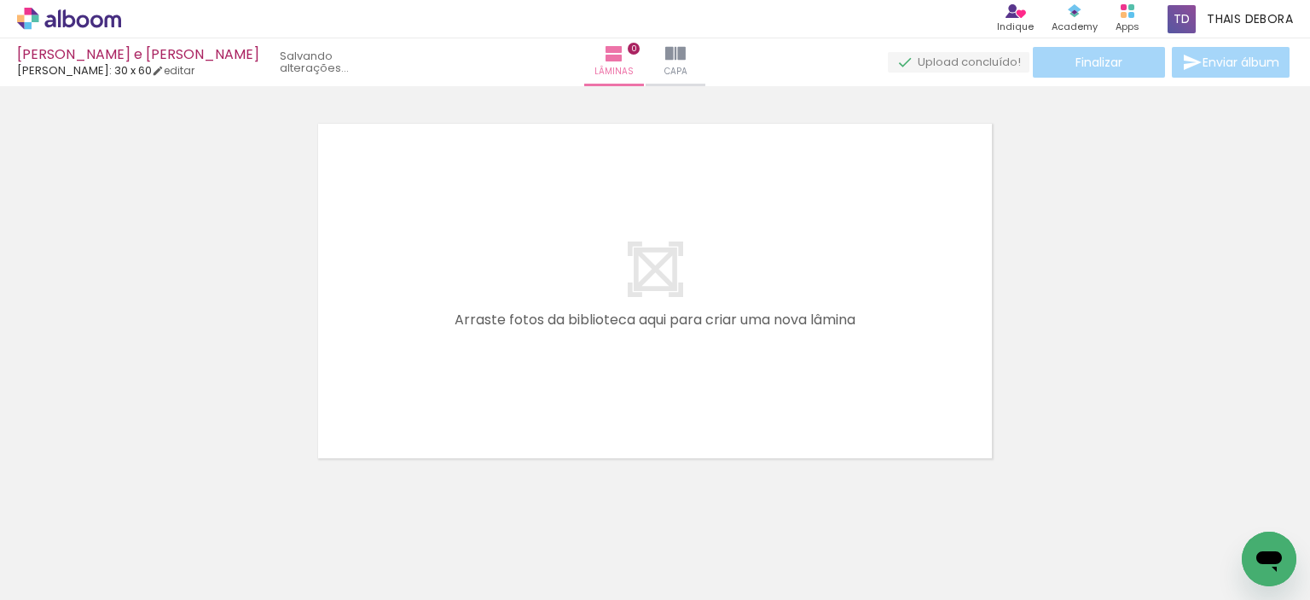
scroll to position [21, 0]
drag, startPoint x: 232, startPoint y: 56, endPoint x: 314, endPoint y: 63, distance: 82.2
click at [314, 63] on quentale-status at bounding box center [335, 62] width 135 height 38
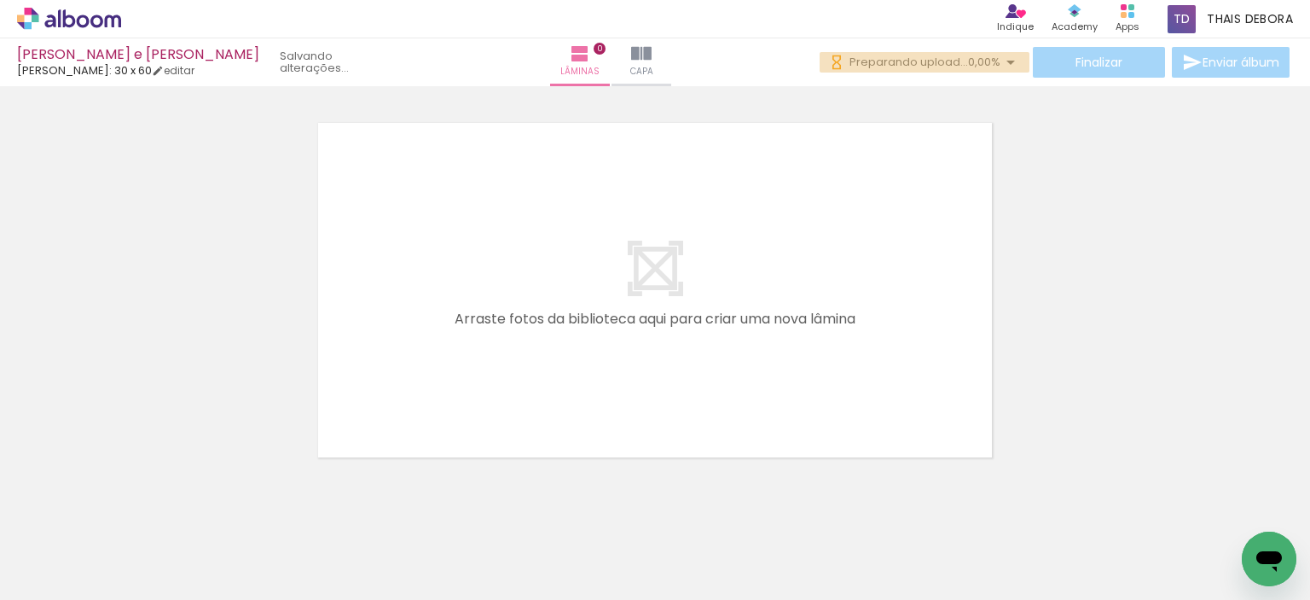
drag, startPoint x: 829, startPoint y: 57, endPoint x: 895, endPoint y: 62, distance: 66.7
click at [872, 74] on div "Finalizar Enviar álbum" at bounding box center [1056, 62] width 473 height 31
drag, startPoint x: 1069, startPoint y: 56, endPoint x: 577, endPoint y: 139, distance: 498.2
click at [843, 0] on div "Vanessa e Andrei Luiz Fotógrafo: 30 x 60 editar Lâminas 0 Capa Finalizar Enviar…" at bounding box center [655, 0] width 1310 height 0
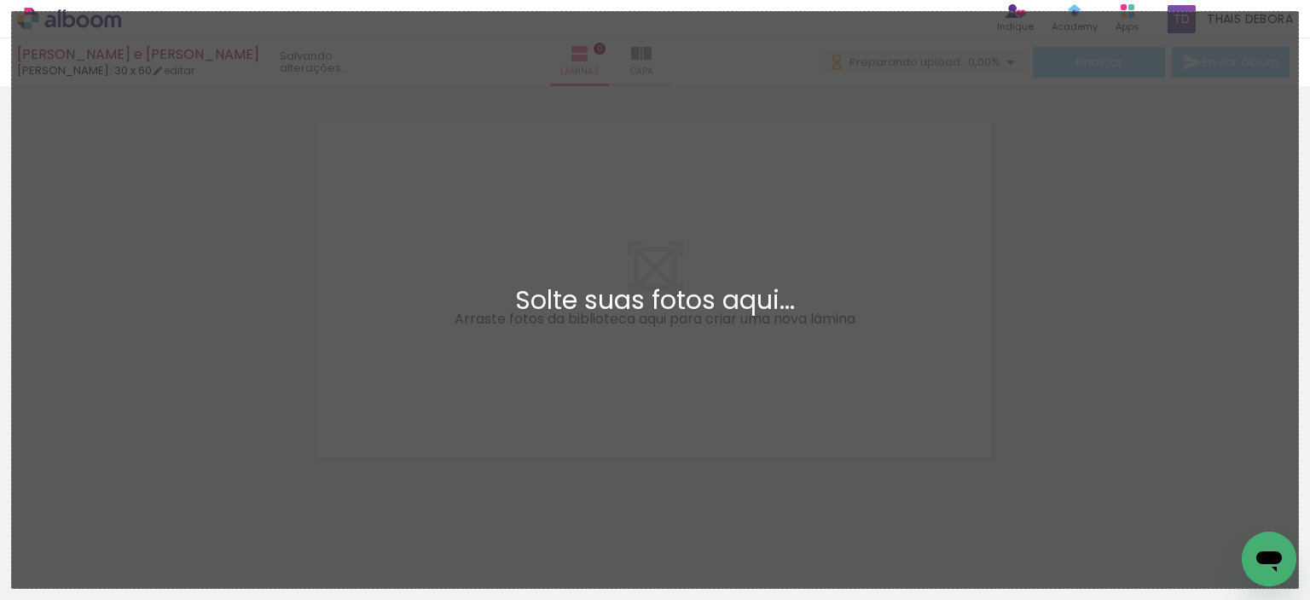
click at [608, 163] on div "Adicionar Fotos Solte suas fotos aqui..." at bounding box center [655, 300] width 1286 height 576
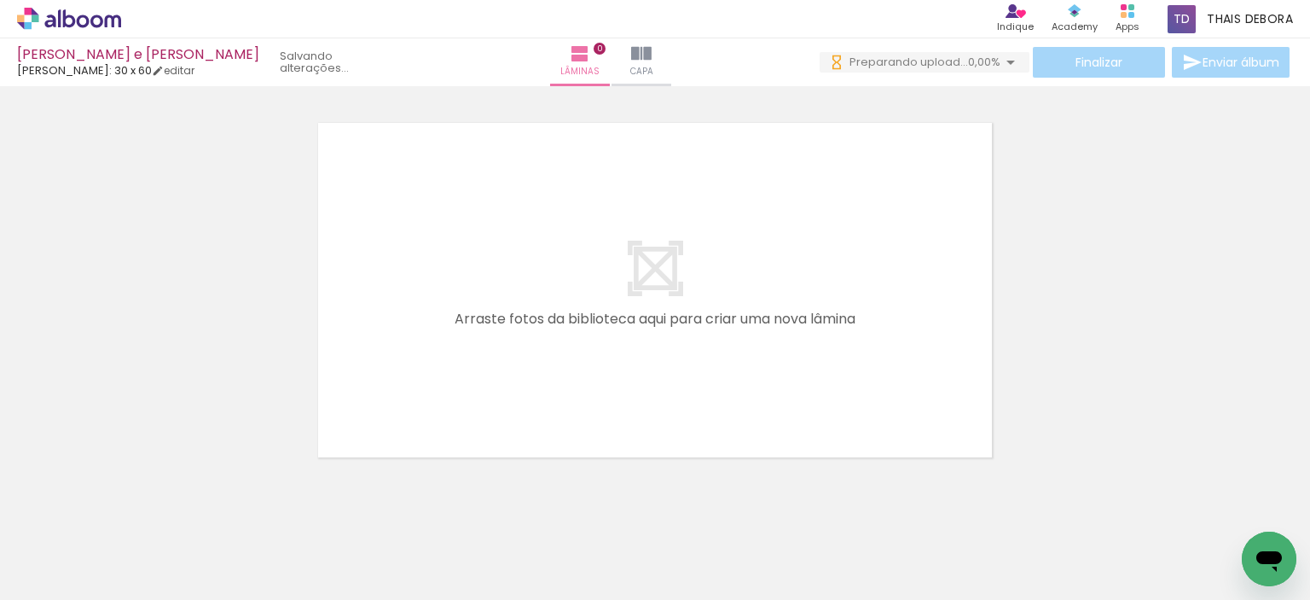
click at [76, 546] on input "Todas as fotos" at bounding box center [47, 548] width 65 height 14
click at [0, 0] on slot "Não utilizadas" at bounding box center [0, 0] width 0 height 0
type input "Não utilizadas"
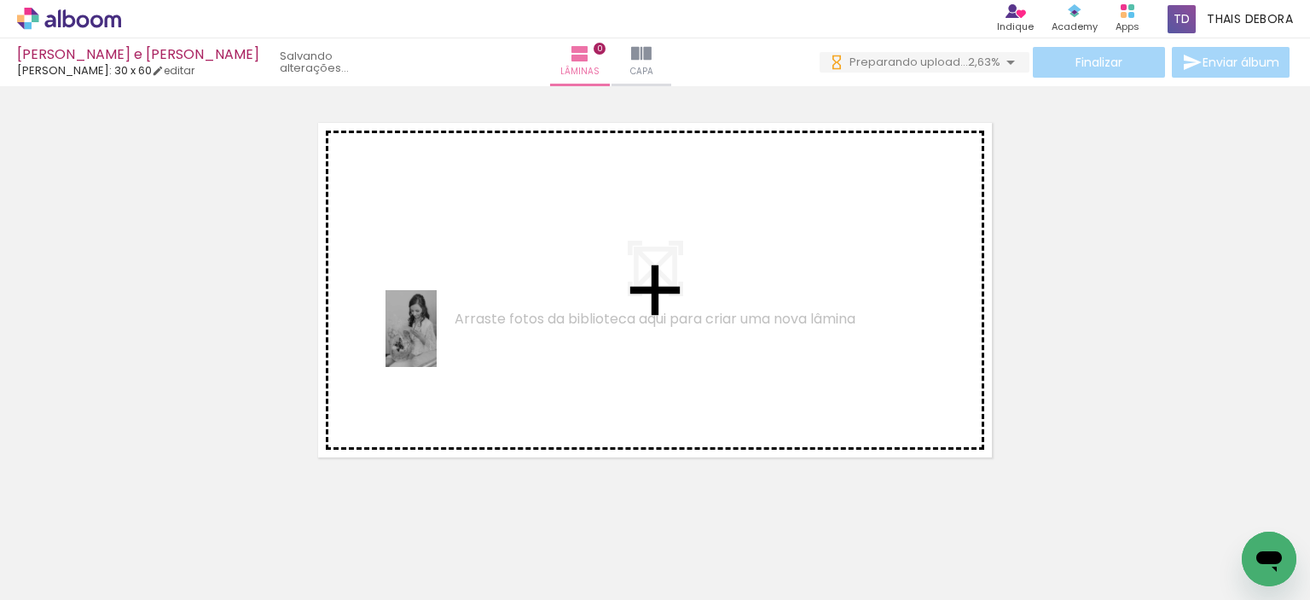
drag, startPoint x: 414, startPoint y: 531, endPoint x: 437, endPoint y: 341, distance: 191.6
click at [437, 341] on quentale-workspace at bounding box center [655, 300] width 1310 height 600
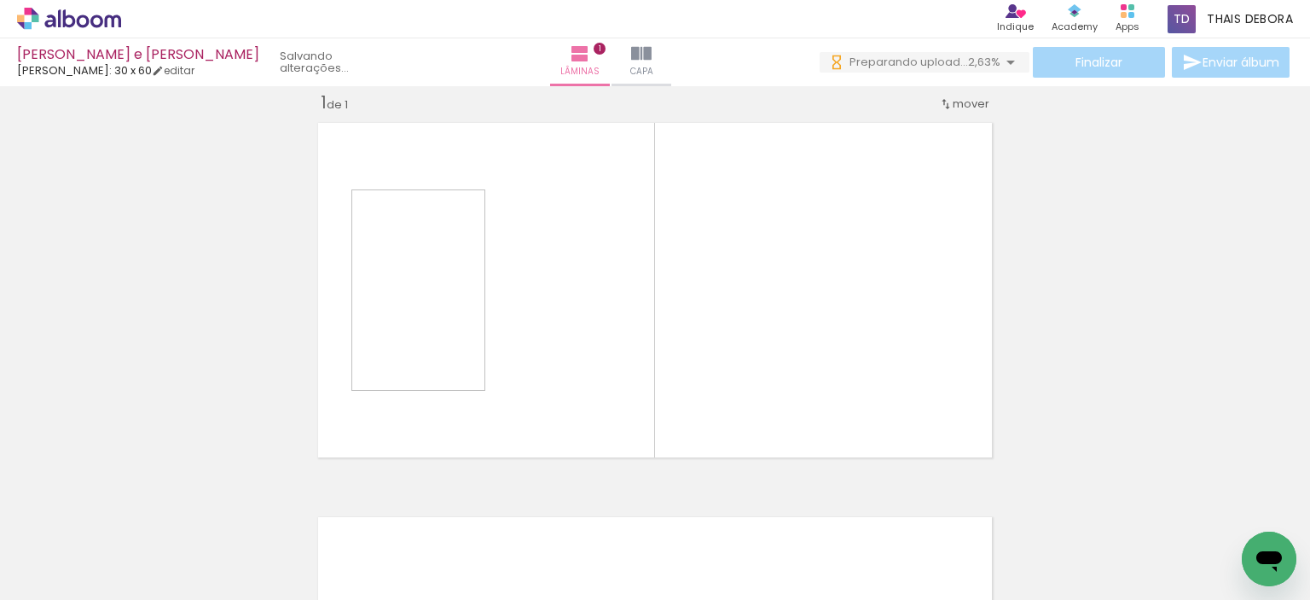
scroll to position [21, 0]
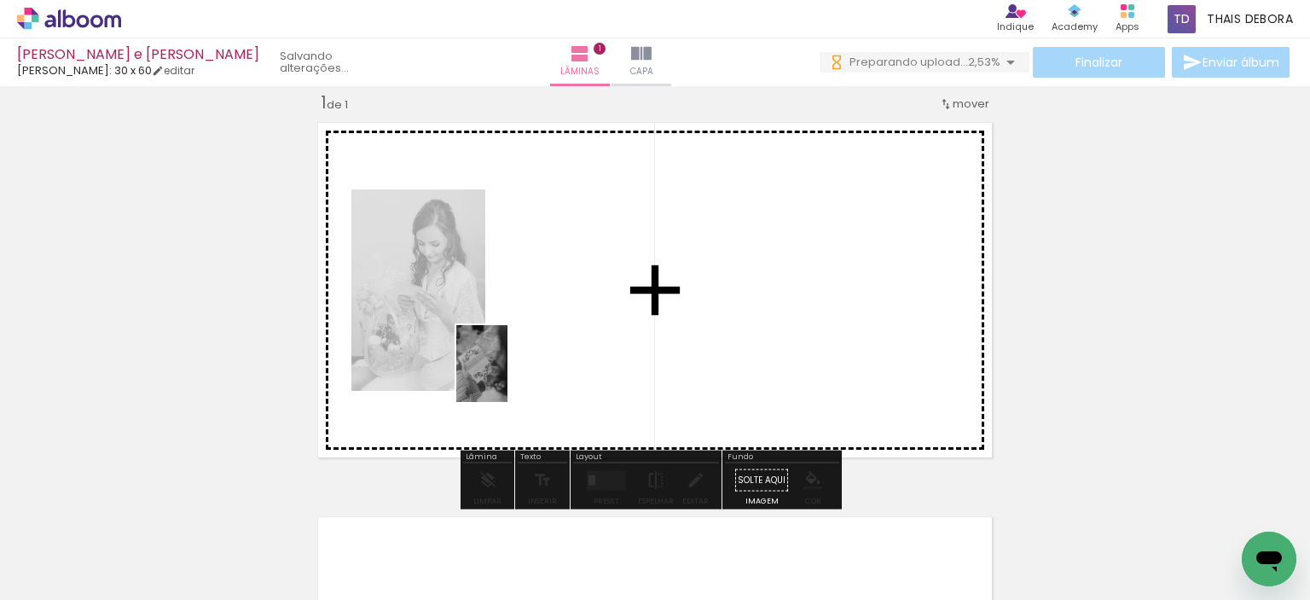
drag, startPoint x: 442, startPoint y: 567, endPoint x: 535, endPoint y: 321, distance: 263.4
click at [535, 321] on quentale-workspace at bounding box center [655, 300] width 1310 height 600
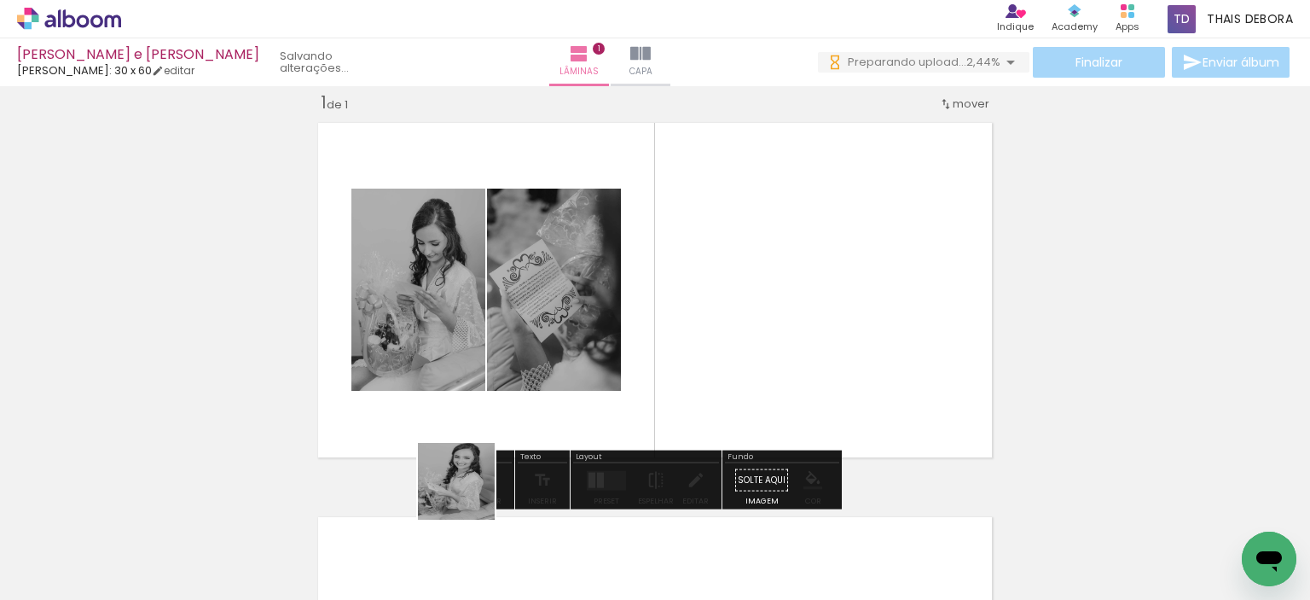
drag, startPoint x: 431, startPoint y: 554, endPoint x: 556, endPoint y: 311, distance: 273.5
click at [548, 333] on quentale-workspace at bounding box center [655, 300] width 1310 height 600
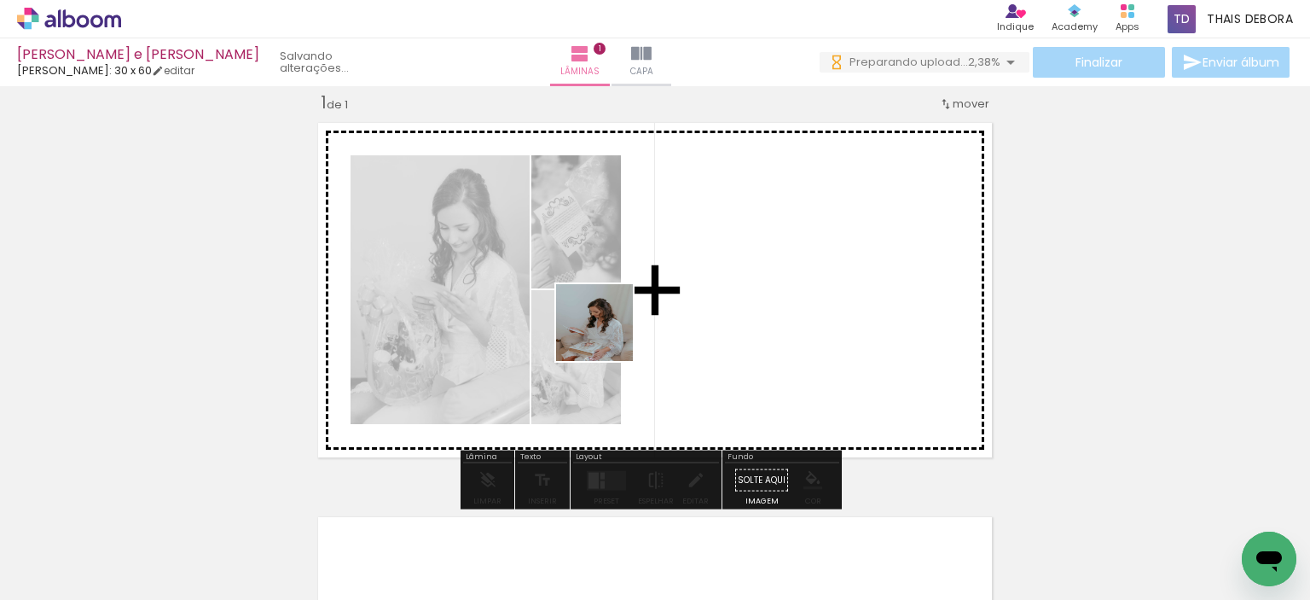
drag, startPoint x: 425, startPoint y: 582, endPoint x: 635, endPoint y: 298, distance: 353.6
click at [635, 298] on quentale-workspace at bounding box center [655, 300] width 1310 height 600
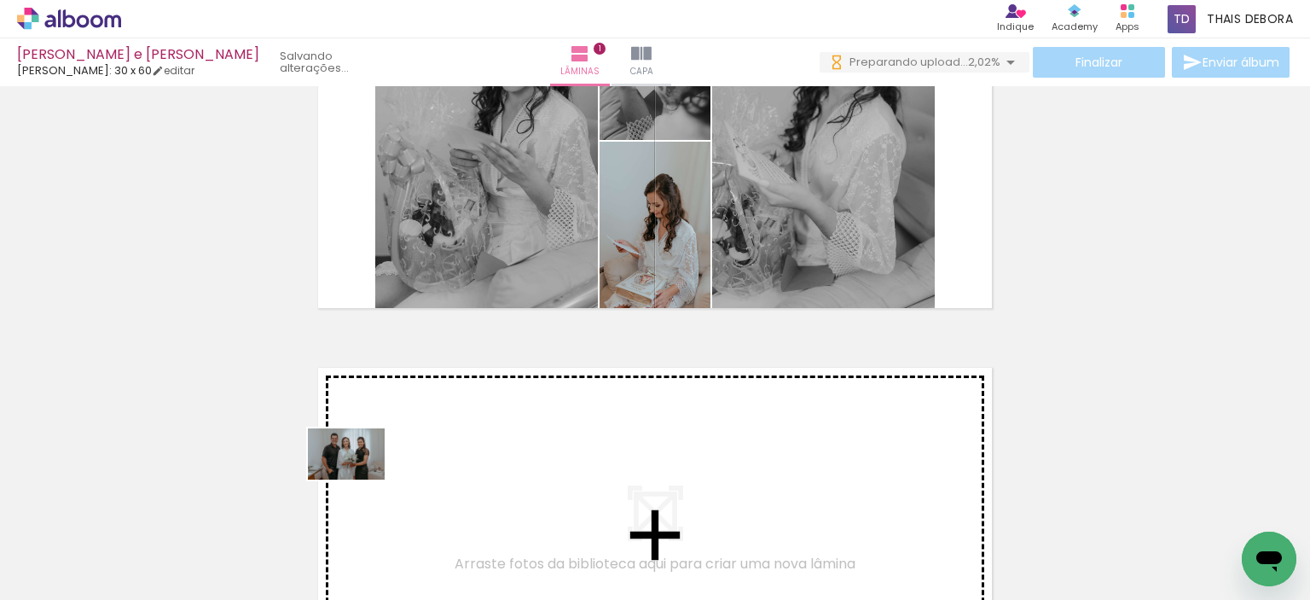
scroll to position [0, 0]
drag, startPoint x: 252, startPoint y: 552, endPoint x: 378, endPoint y: 479, distance: 145.6
click at [378, 479] on quentale-workspace at bounding box center [655, 300] width 1310 height 600
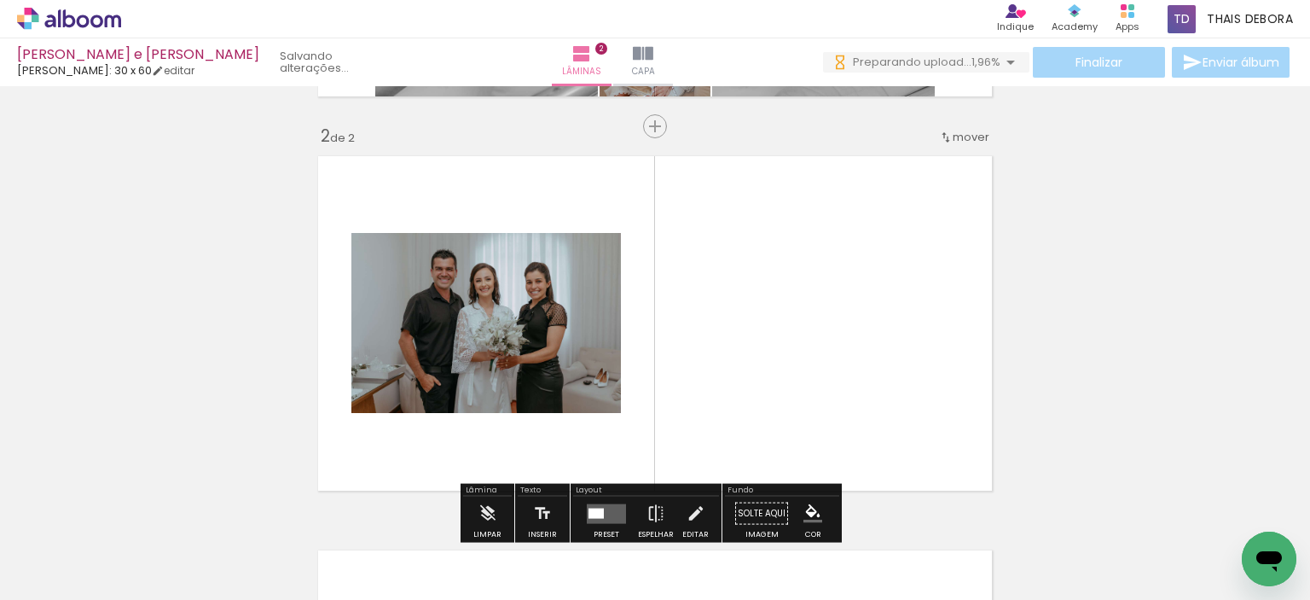
scroll to position [415, 0]
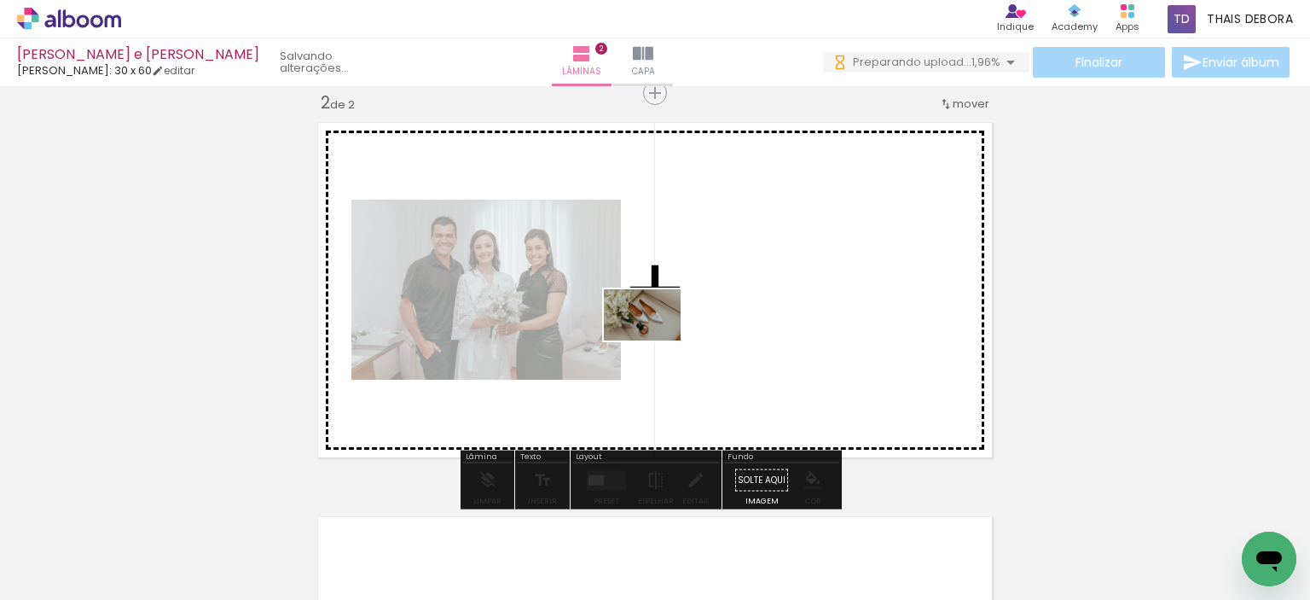
drag, startPoint x: 249, startPoint y: 553, endPoint x: 788, endPoint y: 306, distance: 593.0
click at [788, 306] on quentale-workspace at bounding box center [655, 300] width 1310 height 600
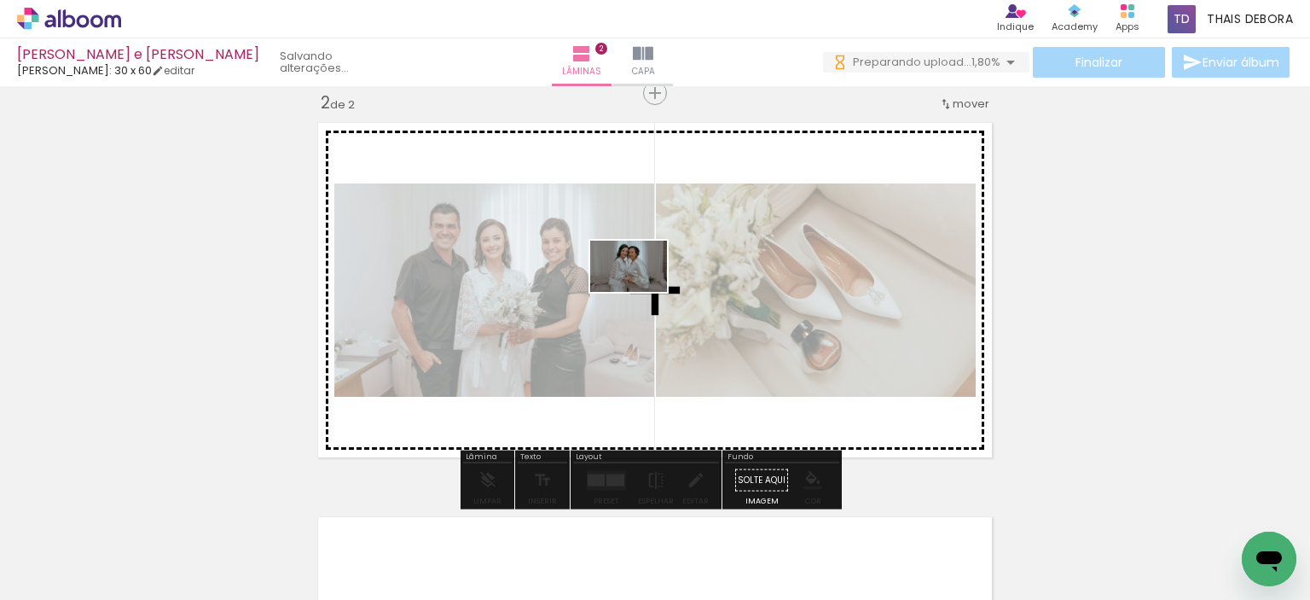
drag, startPoint x: 553, startPoint y: 535, endPoint x: 640, endPoint y: 279, distance: 270.2
click at [641, 281] on quentale-workspace at bounding box center [655, 300] width 1310 height 600
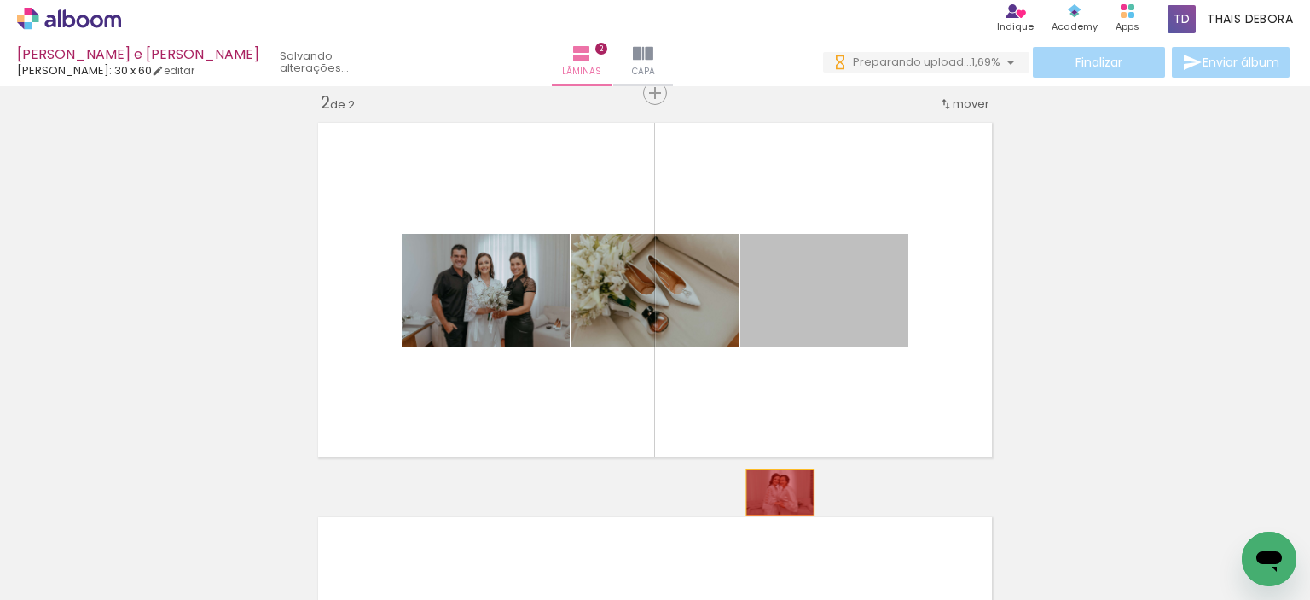
scroll to position [0, 0]
drag, startPoint x: 822, startPoint y: 337, endPoint x: 774, endPoint y: 499, distance: 169.2
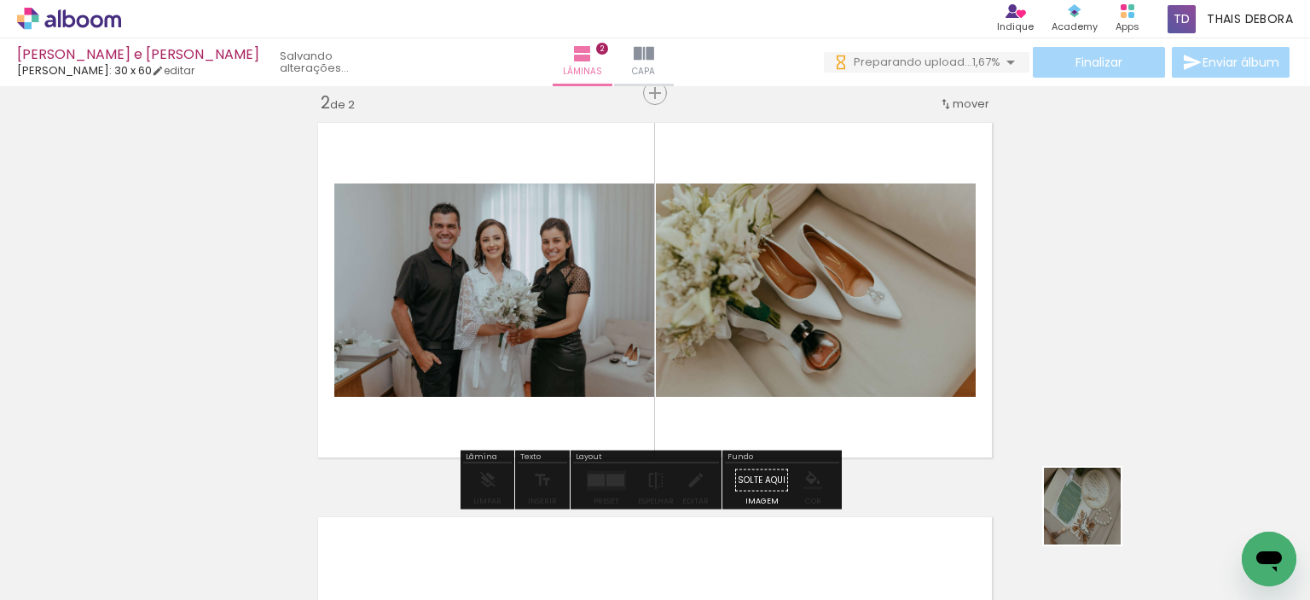
drag, startPoint x: 1104, startPoint y: 530, endPoint x: 790, endPoint y: 327, distance: 373.8
click at [795, 328] on quentale-workspace at bounding box center [655, 300] width 1310 height 600
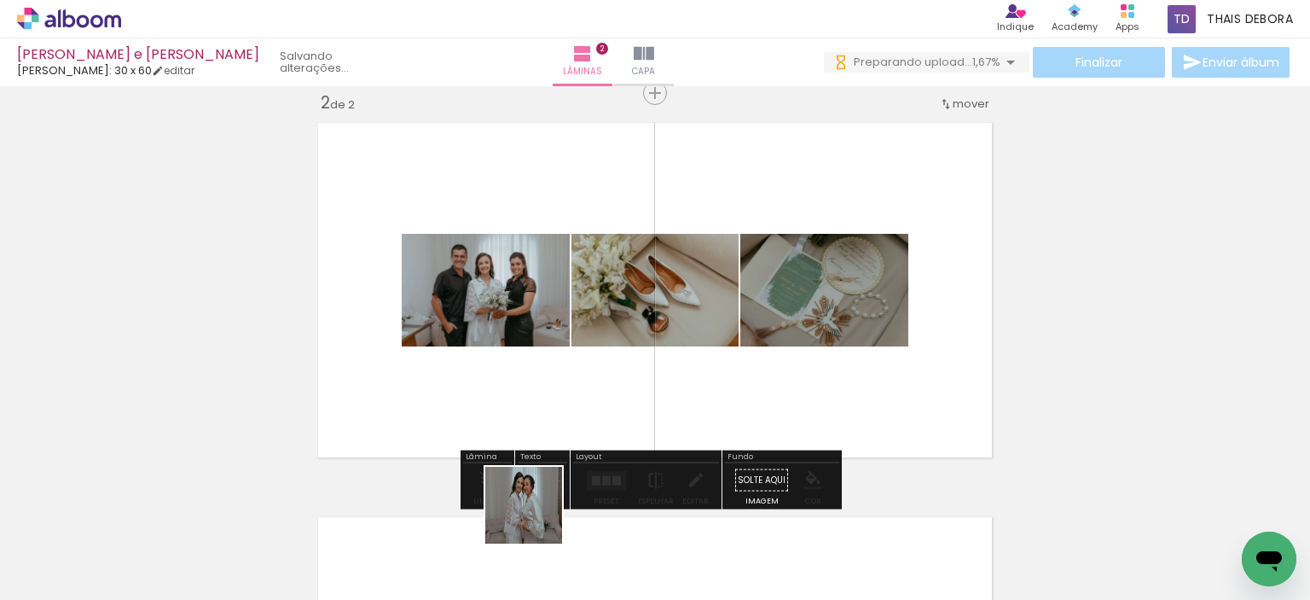
drag, startPoint x: 530, startPoint y: 537, endPoint x: 609, endPoint y: 264, distance: 284.8
click at [609, 264] on quentale-workspace at bounding box center [655, 300] width 1310 height 600
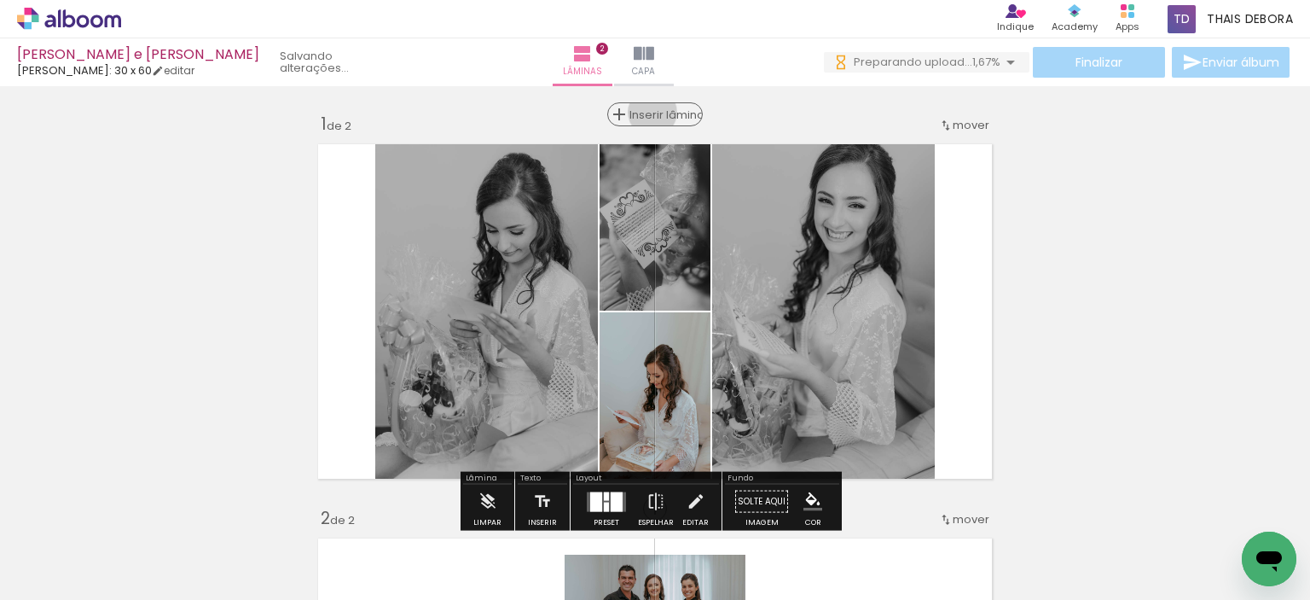
click at [652, 112] on span "Inserir lâmina" at bounding box center [662, 114] width 67 height 11
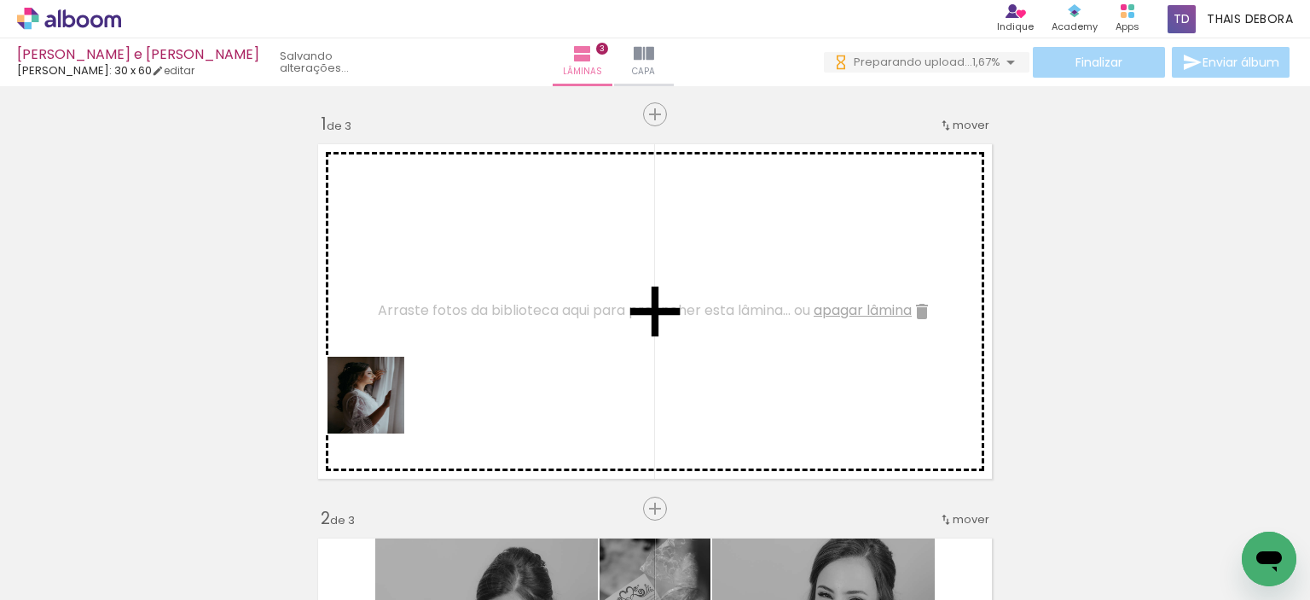
drag, startPoint x: 335, startPoint y: 541, endPoint x: 431, endPoint y: 271, distance: 285.9
click at [431, 271] on quentale-workspace at bounding box center [655, 300] width 1310 height 600
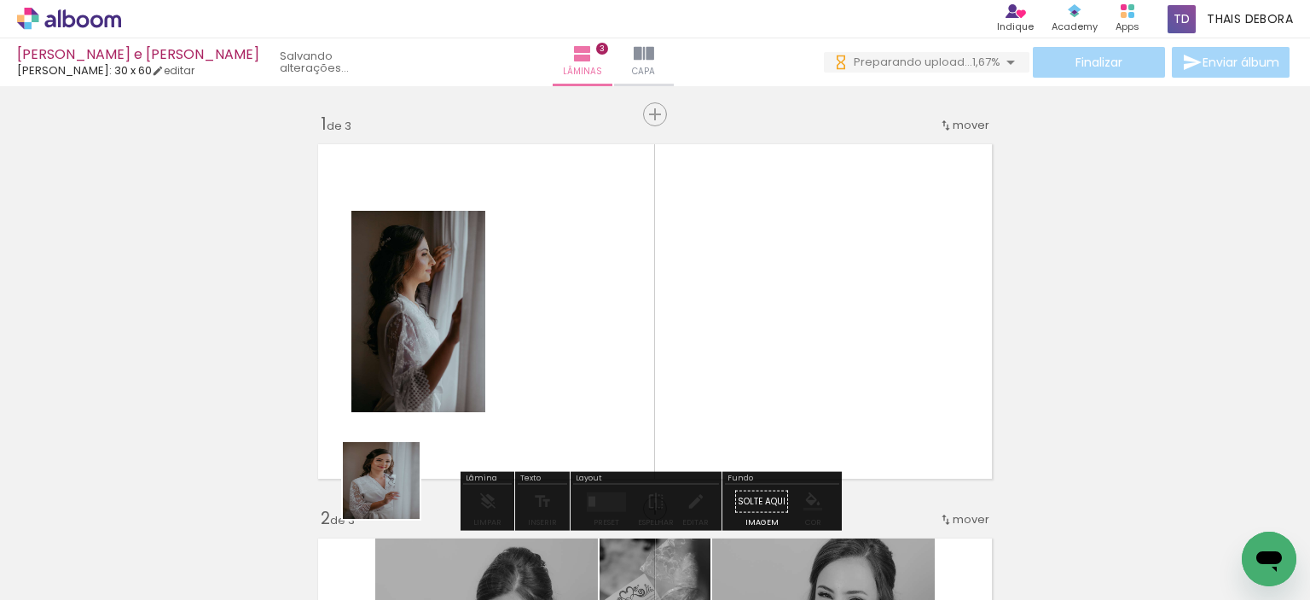
drag, startPoint x: 342, startPoint y: 542, endPoint x: 590, endPoint y: 297, distance: 348.6
click at [590, 297] on quentale-workspace at bounding box center [655, 300] width 1310 height 600
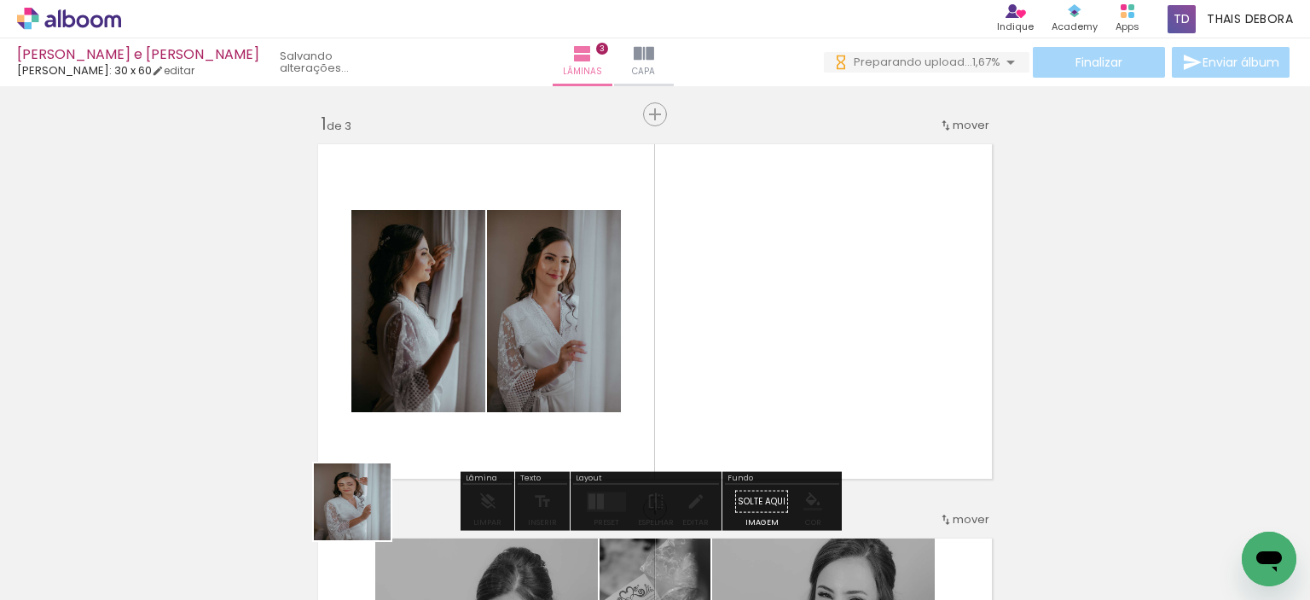
drag, startPoint x: 365, startPoint y: 514, endPoint x: 671, endPoint y: 304, distance: 371.2
click at [666, 308] on quentale-workspace at bounding box center [655, 300] width 1310 height 600
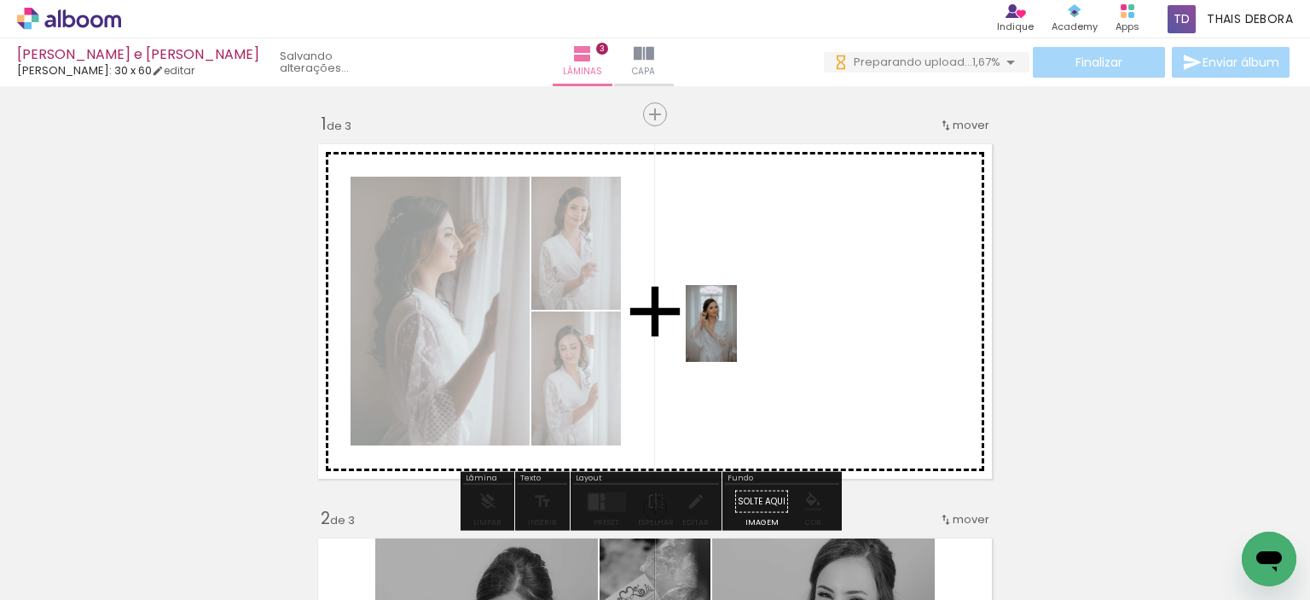
drag, startPoint x: 716, startPoint y: 530, endPoint x: 737, endPoint y: 336, distance: 195.6
click at [737, 336] on quentale-workspace at bounding box center [655, 300] width 1310 height 600
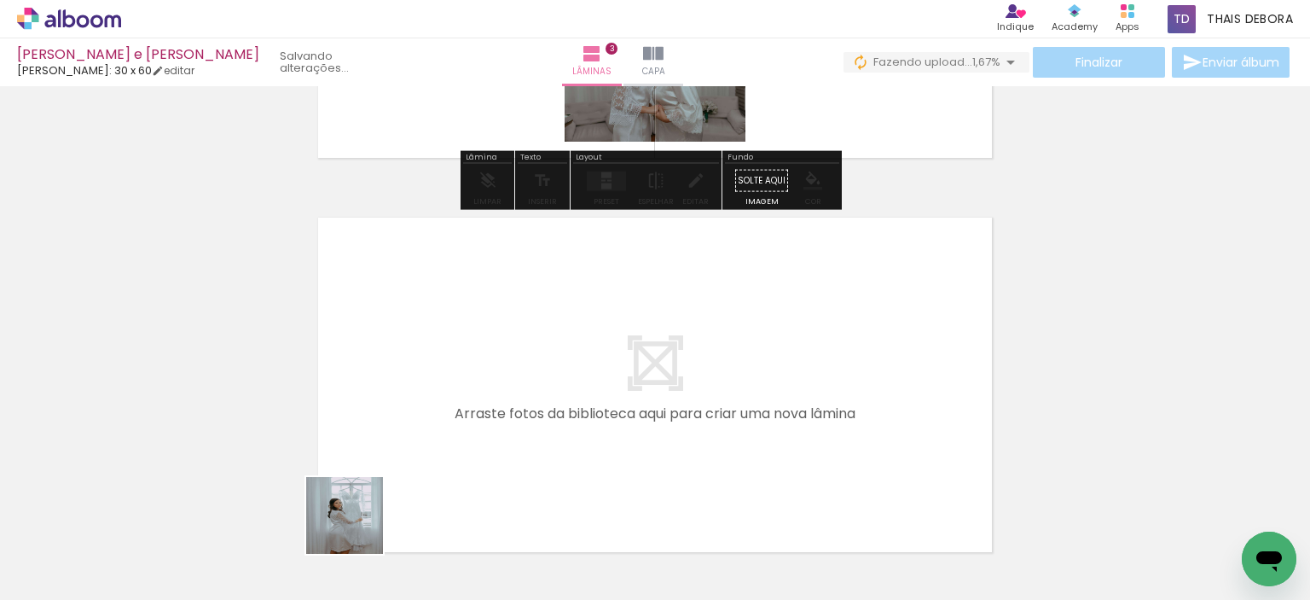
drag, startPoint x: 345, startPoint y: 547, endPoint x: 467, endPoint y: 373, distance: 212.5
click at [467, 373] on quentale-workspace at bounding box center [655, 300] width 1310 height 600
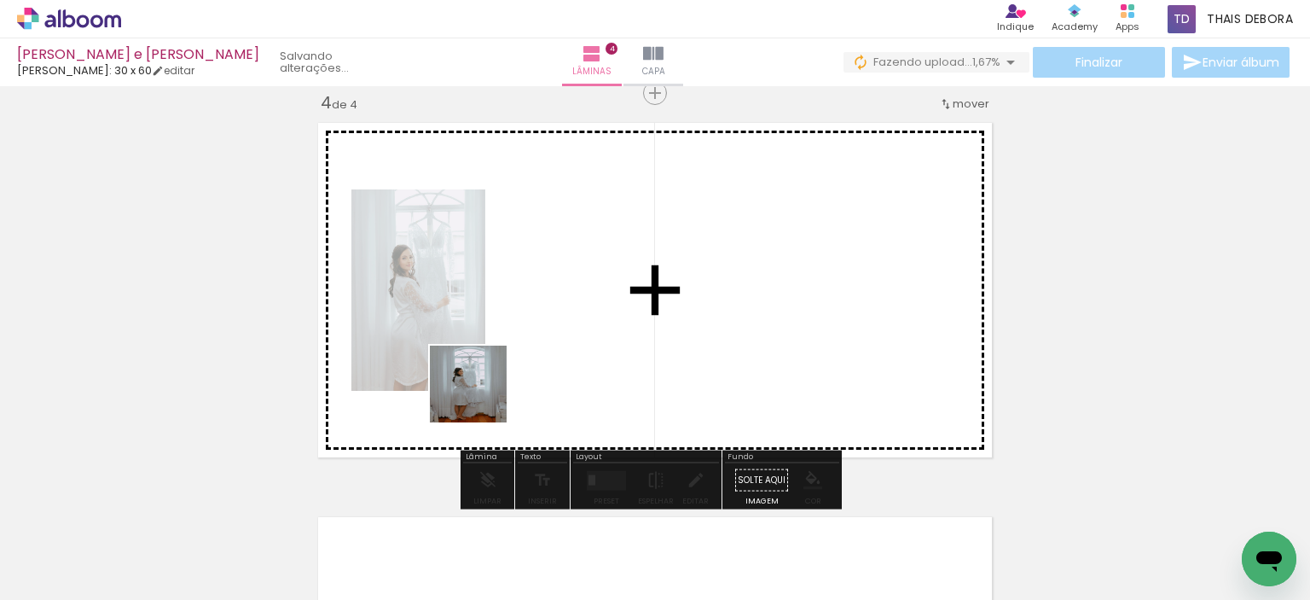
drag, startPoint x: 337, startPoint y: 565, endPoint x: 539, endPoint y: 333, distance: 307.7
click at [539, 333] on quentale-workspace at bounding box center [655, 300] width 1310 height 600
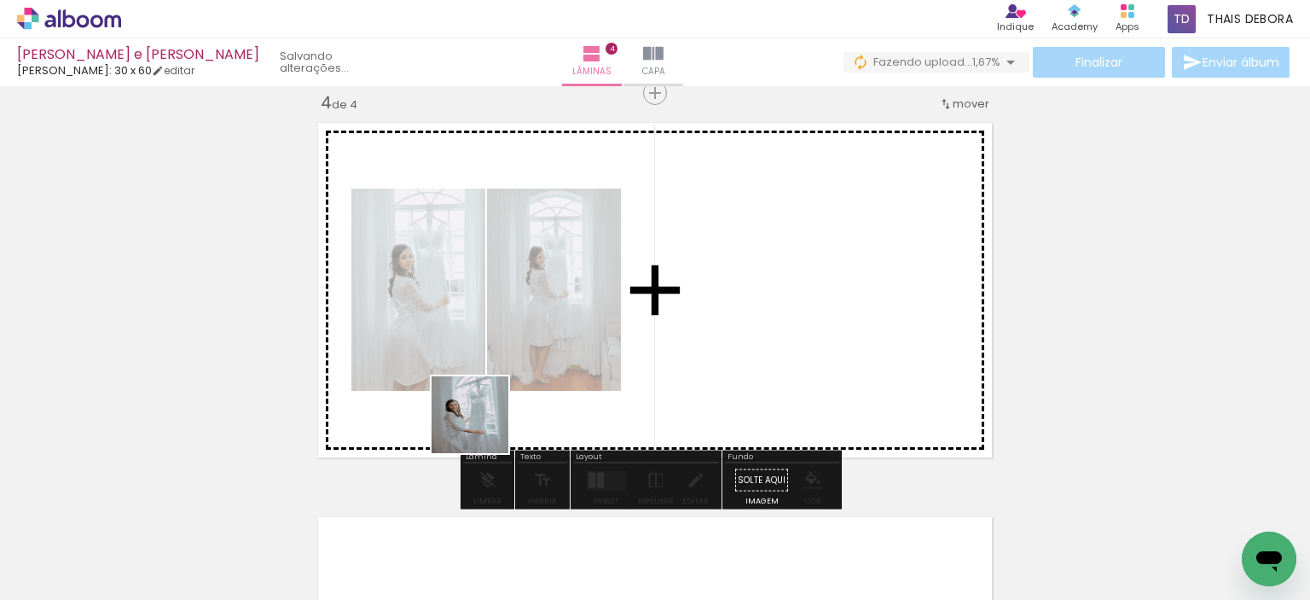
drag, startPoint x: 403, startPoint y: 490, endPoint x: 553, endPoint y: 369, distance: 192.9
click at [551, 368] on quentale-workspace at bounding box center [655, 300] width 1310 height 600
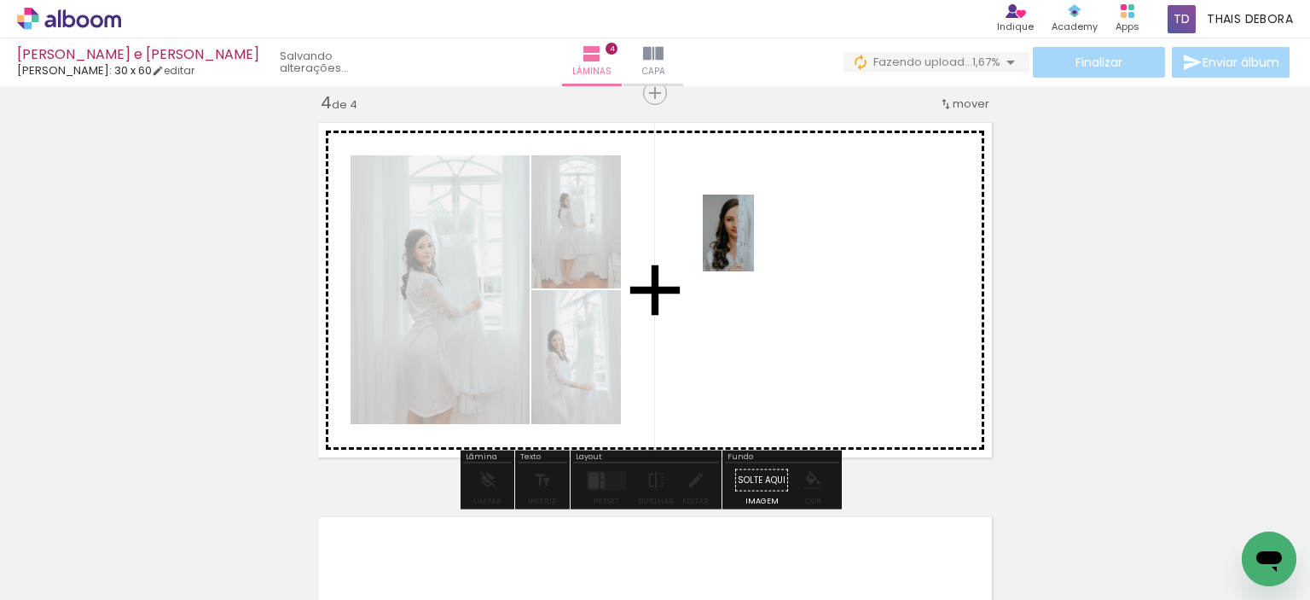
drag, startPoint x: 351, startPoint y: 562, endPoint x: 754, endPoint y: 246, distance: 512.7
click at [754, 246] on quentale-workspace at bounding box center [655, 300] width 1310 height 600
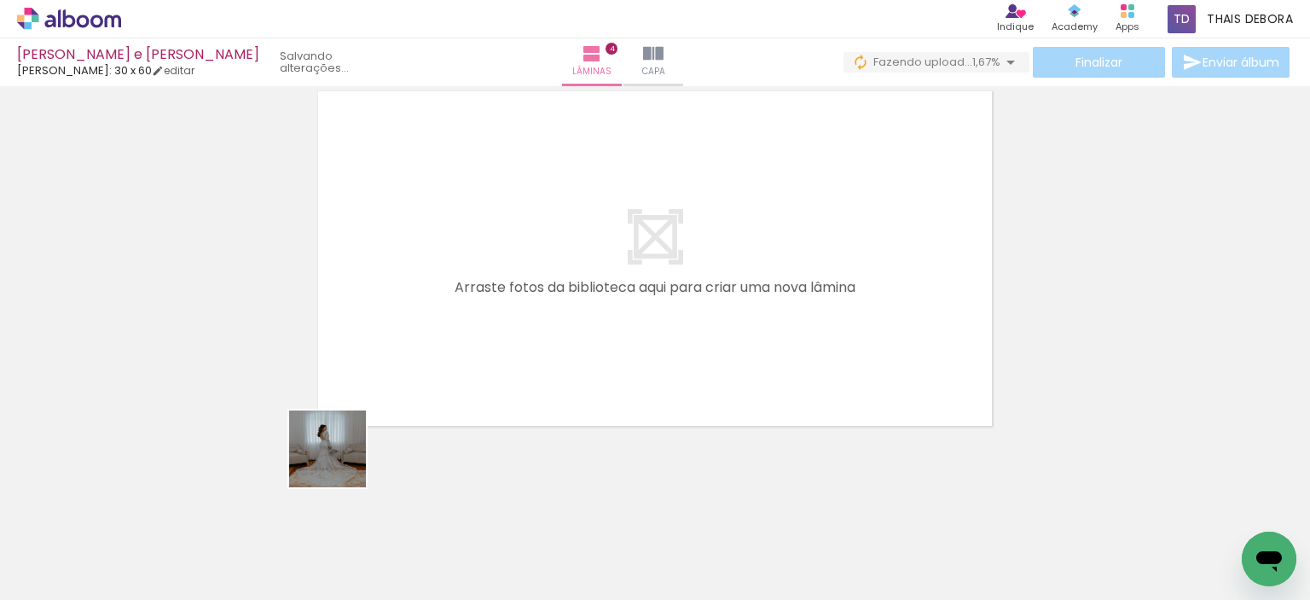
drag, startPoint x: 340, startPoint y: 461, endPoint x: 418, endPoint y: 351, distance: 134.6
click at [467, 235] on quentale-workspace at bounding box center [655, 300] width 1310 height 600
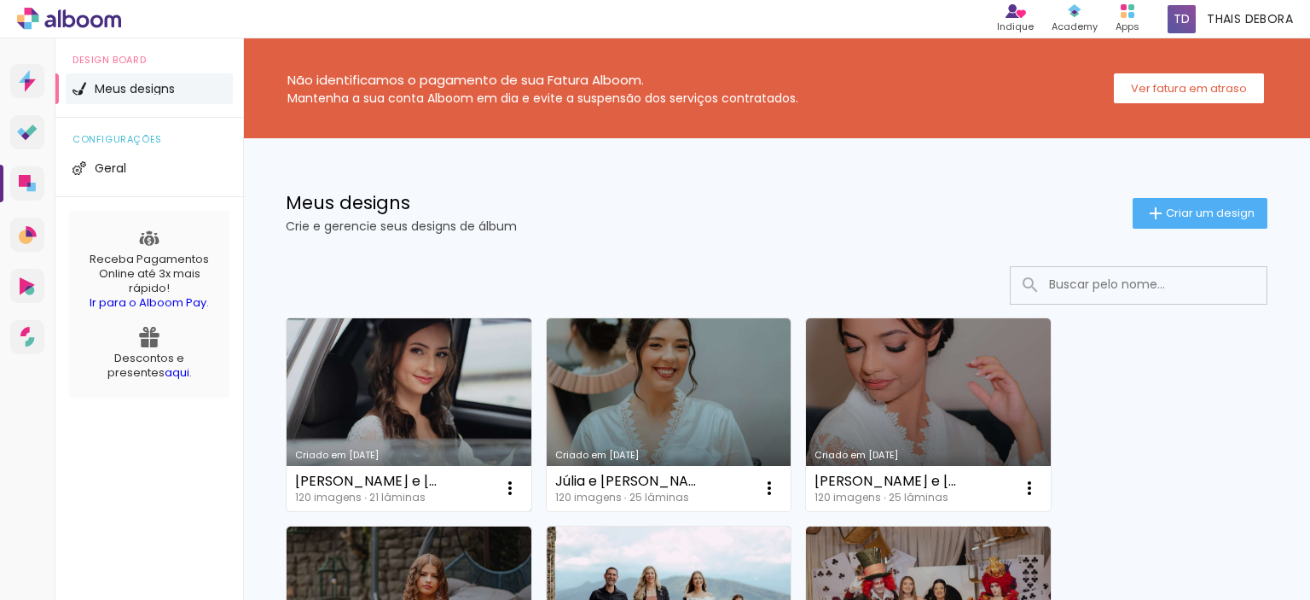
click at [390, 480] on div "[PERSON_NAME] e [PERSON_NAME]" at bounding box center [369, 481] width 149 height 14
click at [398, 406] on link "Criado em [DATE]" at bounding box center [409, 414] width 245 height 193
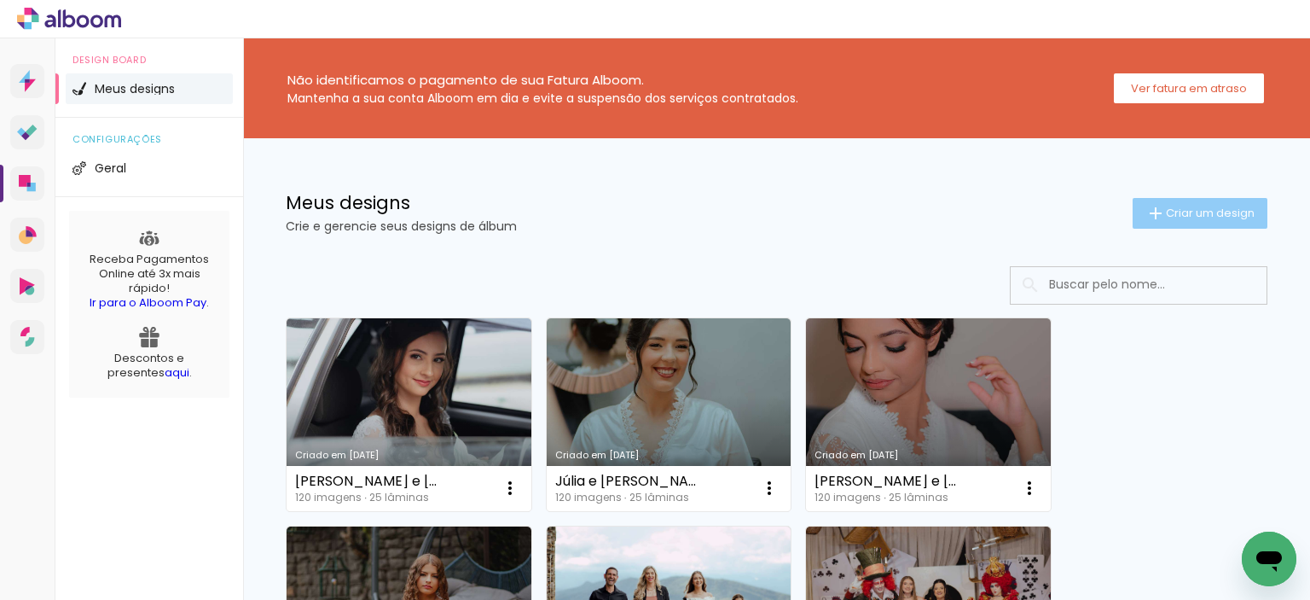
click at [1166, 214] on span "Criar um design" at bounding box center [1210, 212] width 89 height 11
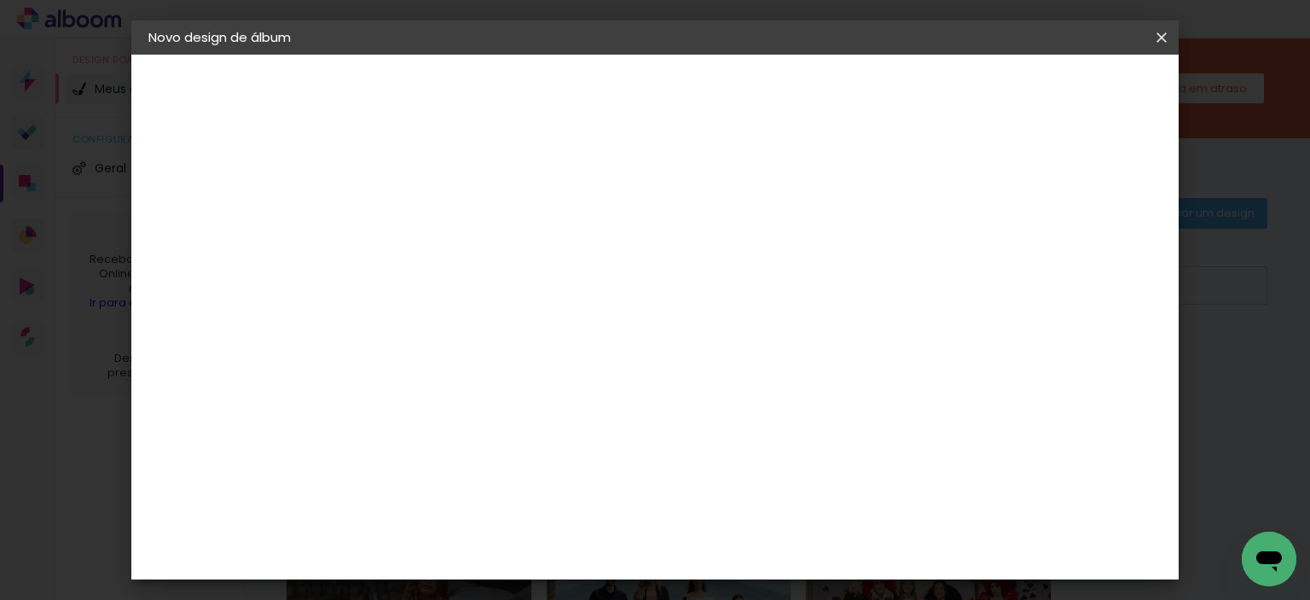
click at [0, 0] on iron-icon at bounding box center [0, 0] width 0 height 0
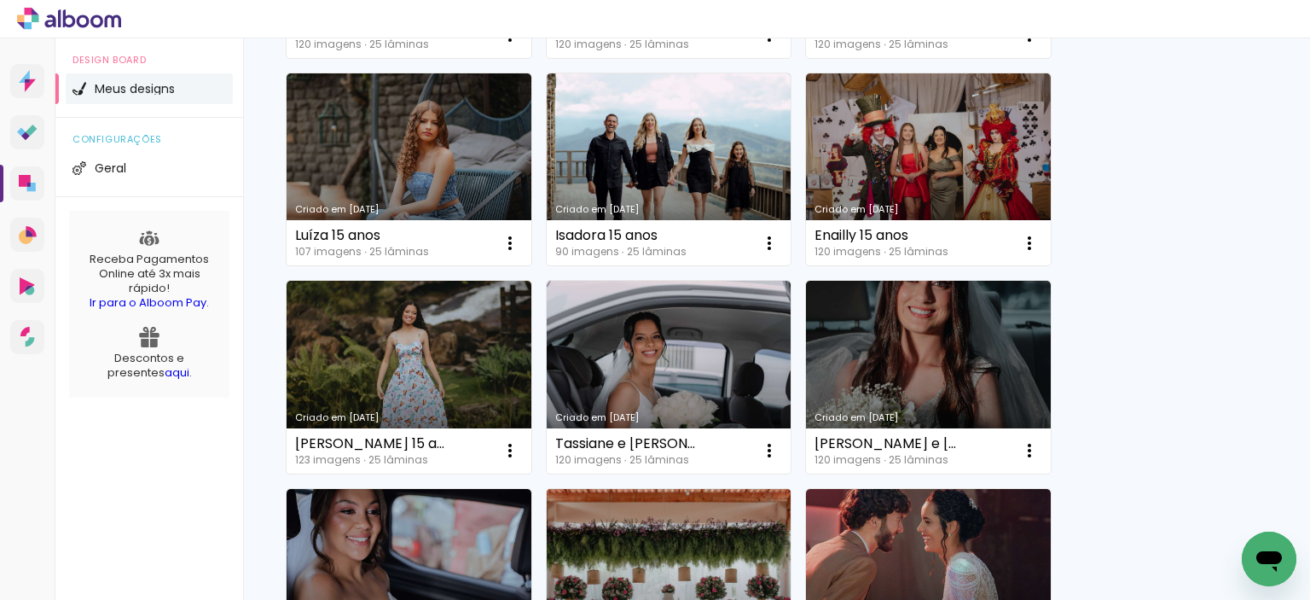
scroll to position [426, 0]
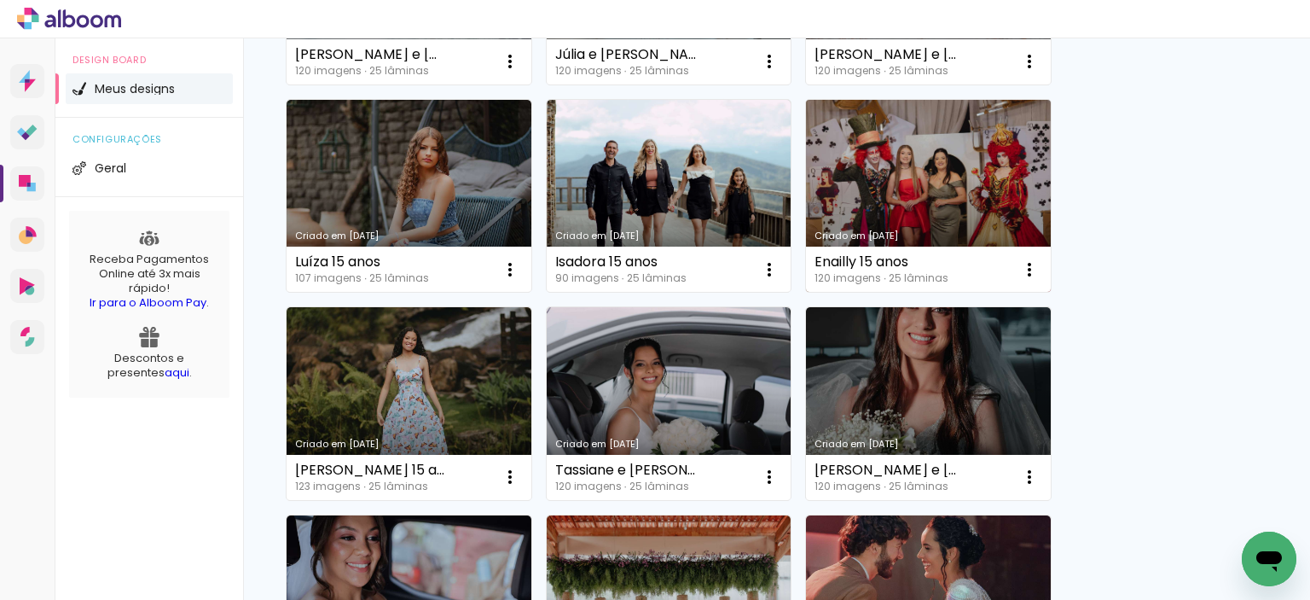
click at [913, 200] on link "Criado em [DATE]" at bounding box center [928, 196] width 245 height 193
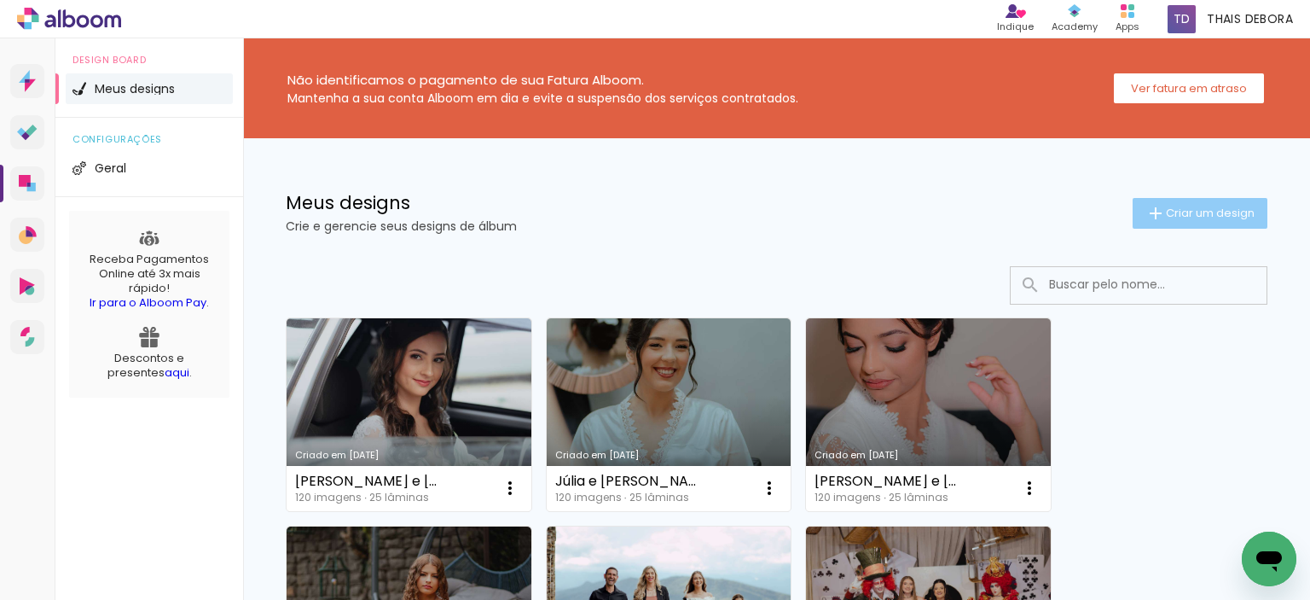
click at [1166, 216] on span "Criar um design" at bounding box center [1210, 212] width 89 height 11
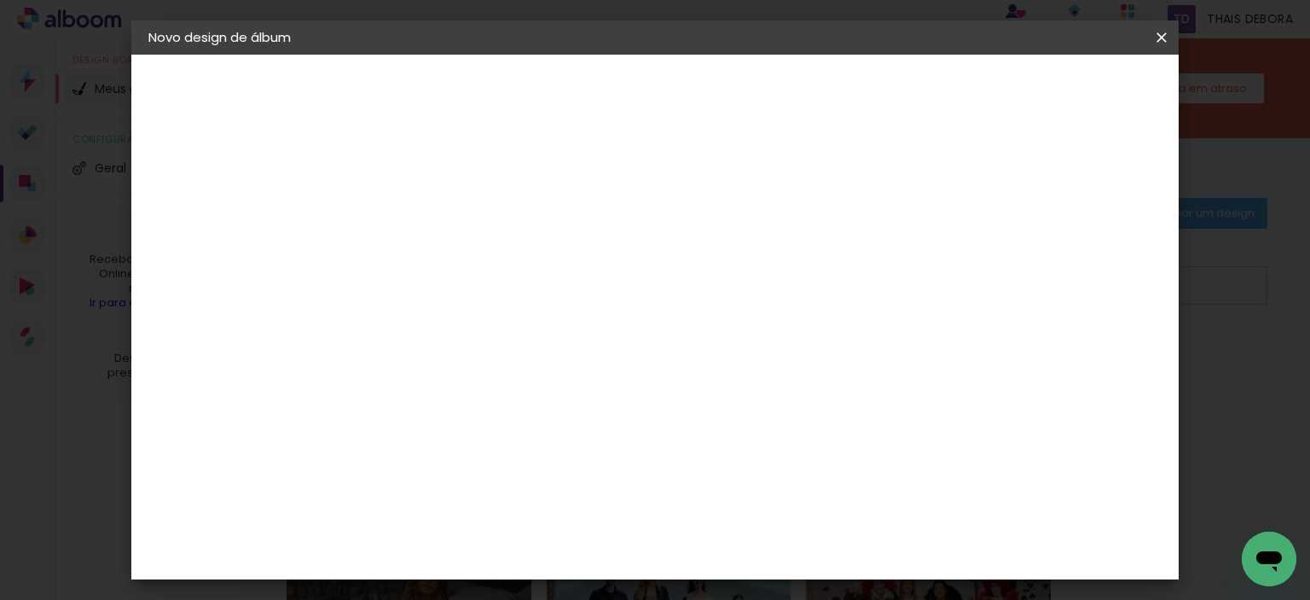
click at [427, 227] on input at bounding box center [427, 229] width 0 height 26
click at [0, 0] on paper-icon-button at bounding box center [0, 0] width 0 height 0
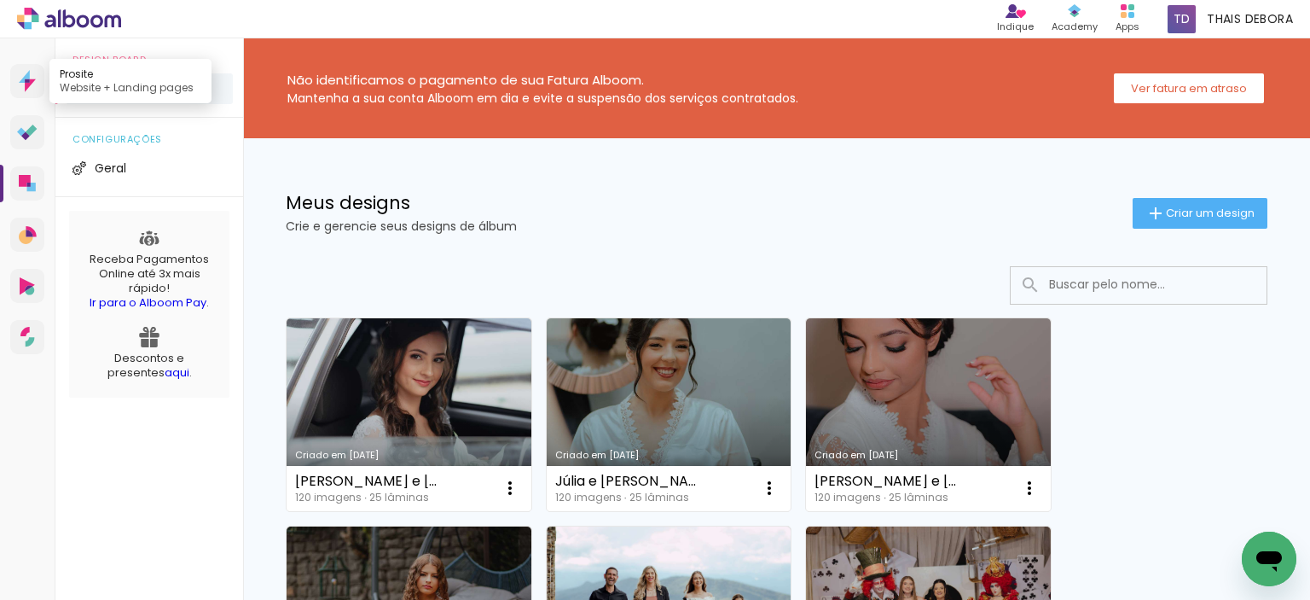
click at [26, 72] on icon at bounding box center [27, 81] width 17 height 22
click at [20, 94] on link "Prosite Website + Landing pages" at bounding box center [27, 81] width 34 height 34
click at [1177, 207] on span "Criar um design" at bounding box center [1210, 212] width 89 height 11
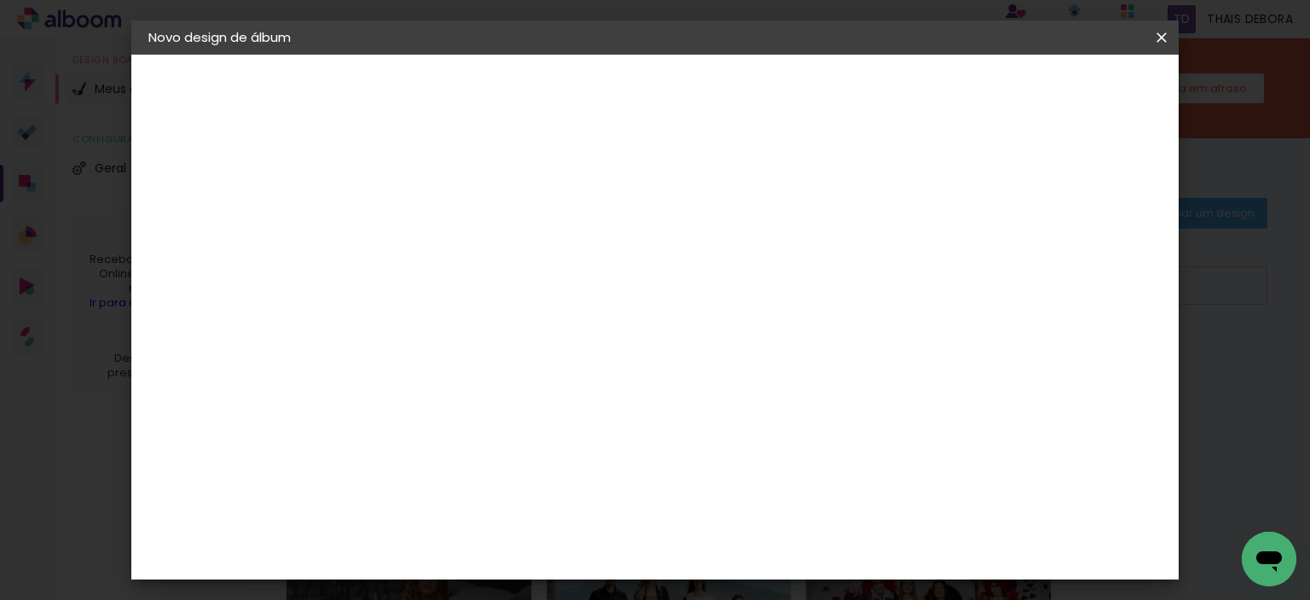
click at [427, 235] on input at bounding box center [427, 229] width 0 height 26
type input "Alanna e Rogério"
type paper-input "Alanna e Rogério"
click at [602, 81] on paper-button "Avançar" at bounding box center [561, 90] width 84 height 29
click at [552, 328] on input at bounding box center [471, 324] width 172 height 21
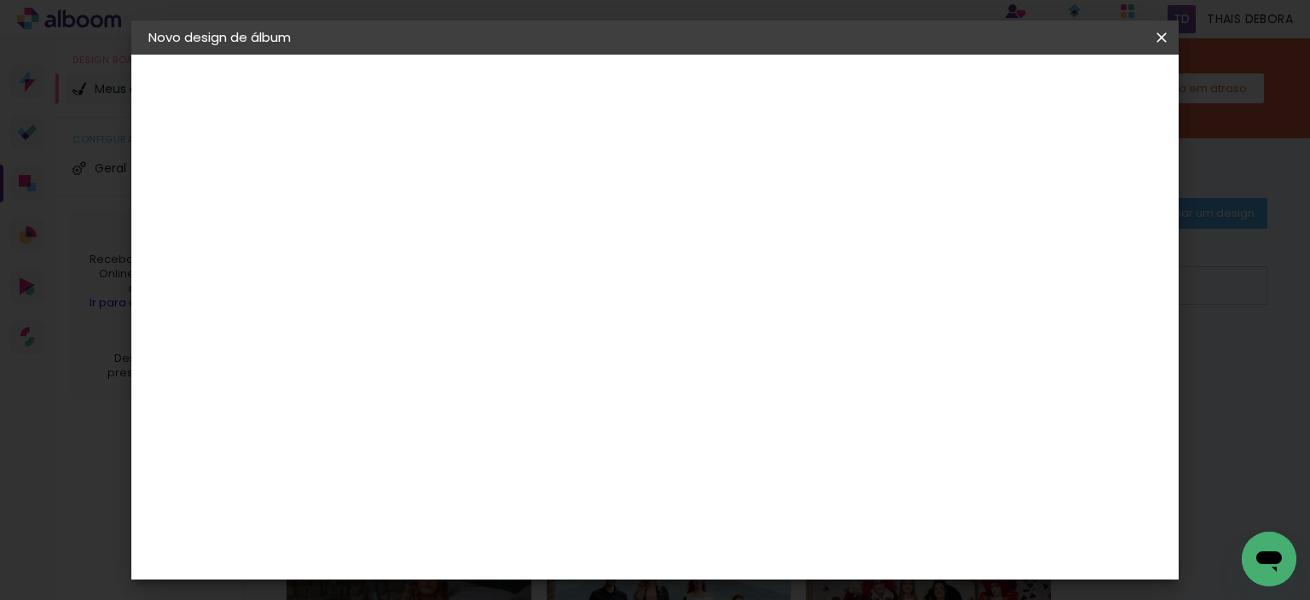
type input "luiz"
type paper-input "luiz"
click at [505, 379] on div "[PERSON_NAME]" at bounding box center [471, 386] width 113 height 14
click at [710, 88] on paper-button "Avançar" at bounding box center [668, 90] width 84 height 29
click at [494, 284] on input "text" at bounding box center [460, 297] width 67 height 26
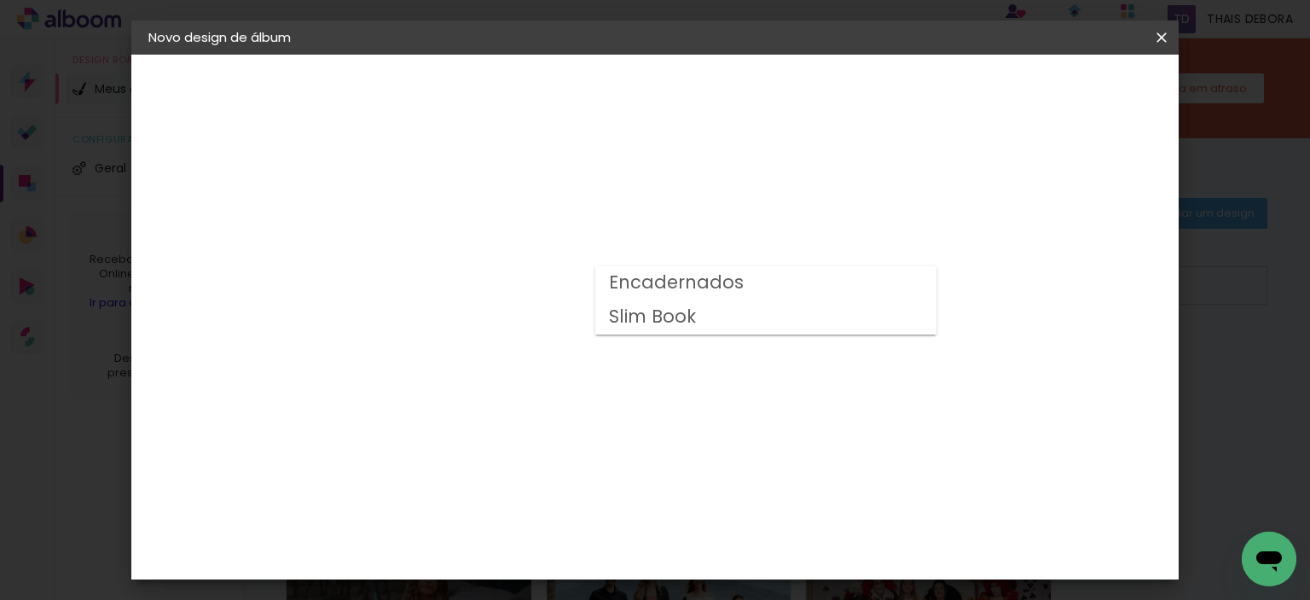
click at [0, 0] on slot "Encadernados" at bounding box center [0, 0] width 0 height 0
type input "Encadernados"
click at [613, 88] on paper-button "Voltar" at bounding box center [578, 90] width 69 height 29
click at [0, 0] on iron-icon at bounding box center [0, 0] width 0 height 0
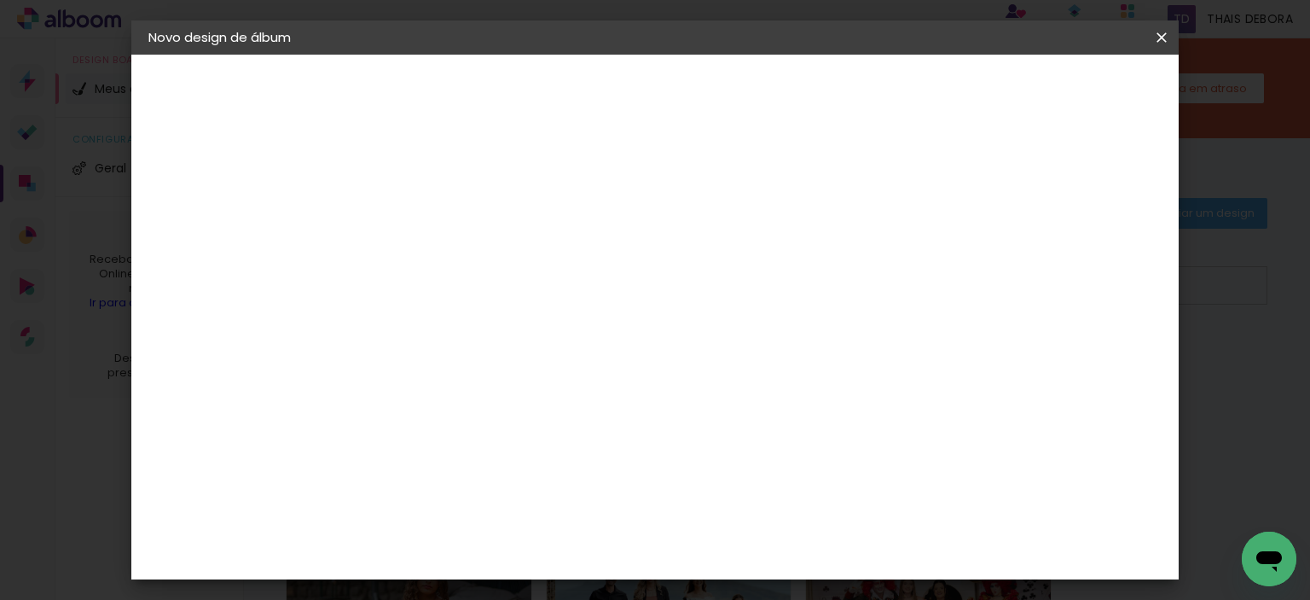
click at [0, 0] on paper-icon-button at bounding box center [0, 0] width 0 height 0
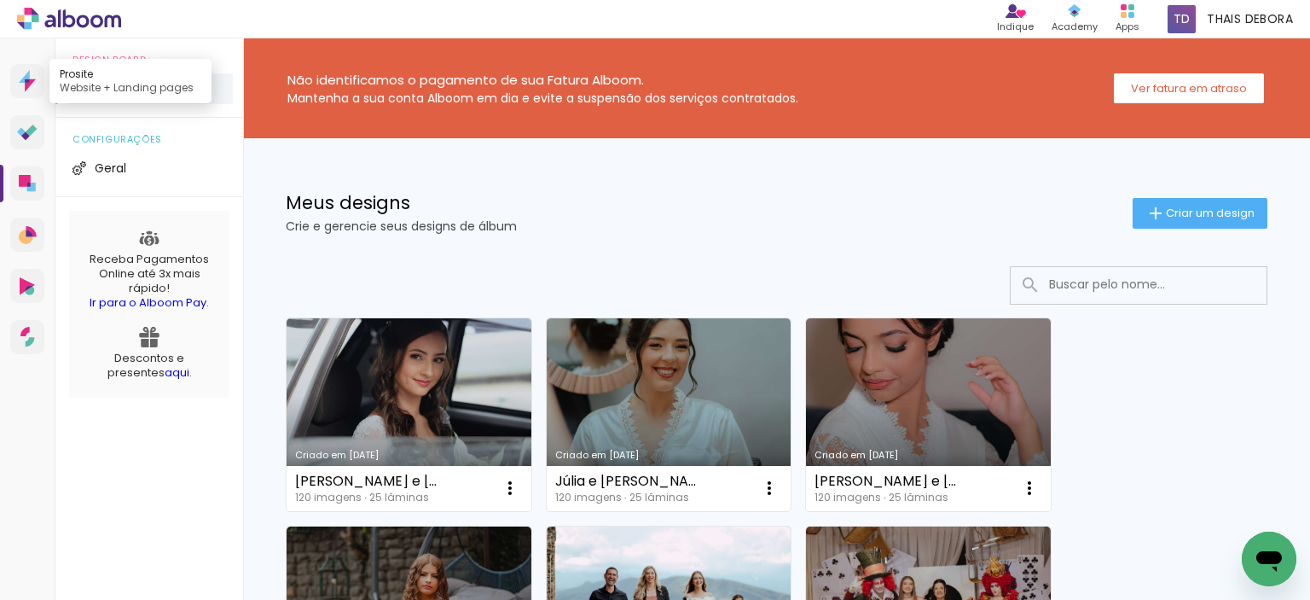
click at [26, 76] on icon at bounding box center [24, 76] width 11 height 13
click at [1166, 212] on span "Criar um design" at bounding box center [1210, 212] width 89 height 11
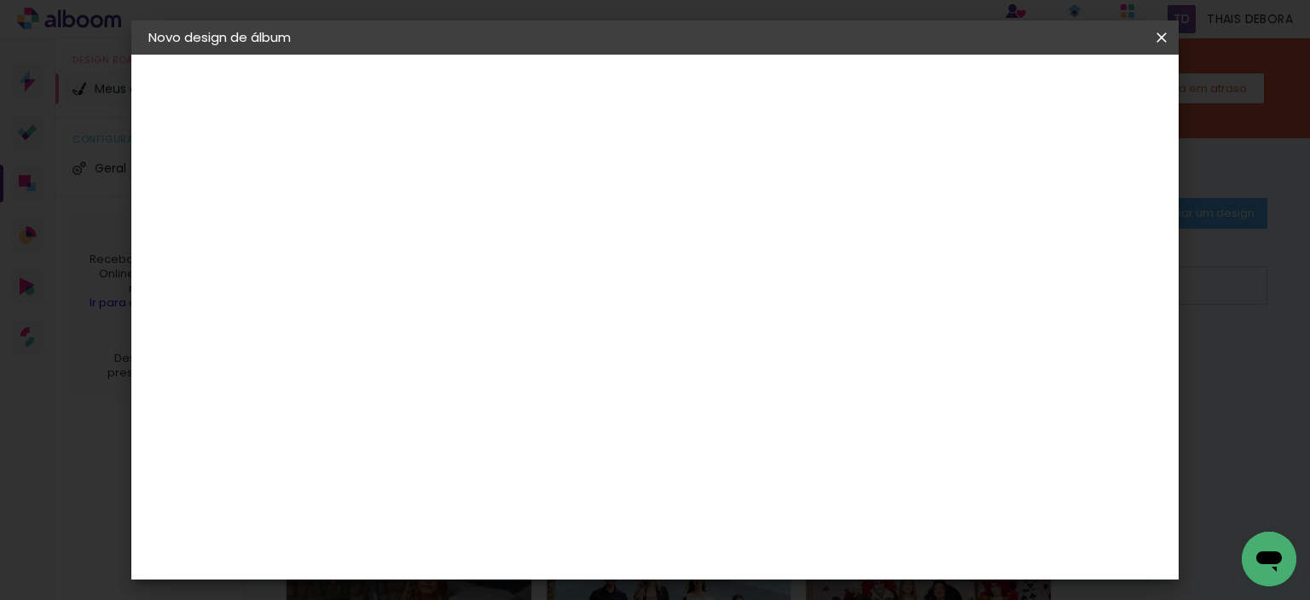
click at [0, 0] on paper-input-container "Título do álbum" at bounding box center [0, 0] width 0 height 0
type input "[PERSON_NAME] e [PERSON_NAME]"
type paper-input "[PERSON_NAME] e [PERSON_NAME]"
click at [0, 0] on header "Informações Dê um título ao seu álbum. Avançar" at bounding box center [0, 0] width 0 height 0
click at [602, 98] on paper-button "Avançar" at bounding box center [561, 90] width 84 height 29
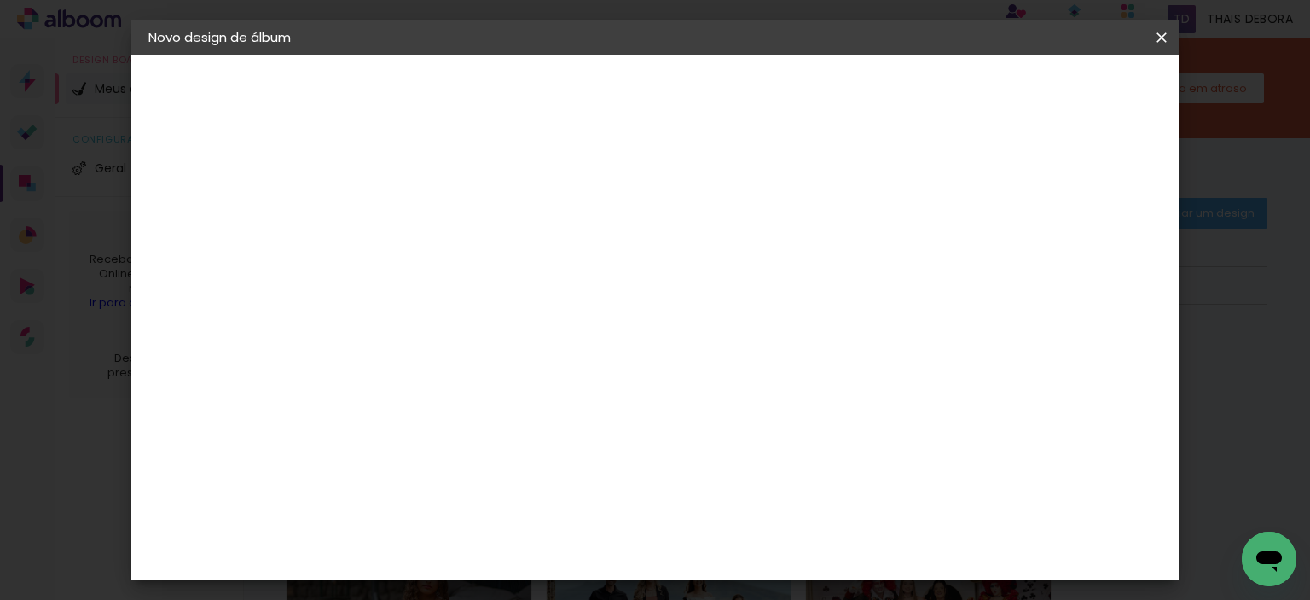
click at [483, 326] on input at bounding box center [471, 324] width 172 height 21
type input "luiz"
type paper-input "luiz"
click at [516, 369] on paper-item "[PERSON_NAME]" at bounding box center [458, 386] width 159 height 38
click at [710, 100] on paper-button "Avançar" at bounding box center [668, 90] width 84 height 29
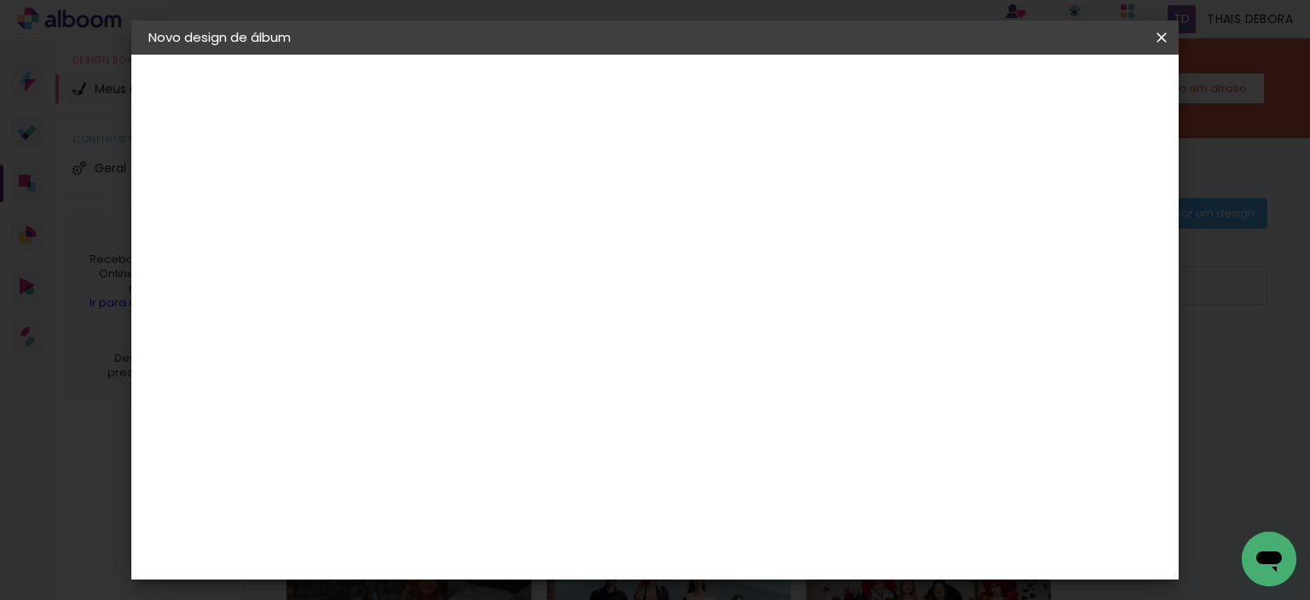
click at [520, 276] on paper-input-container "Linha" at bounding box center [470, 297] width 99 height 43
click at [0, 0] on slot "Encadernados" at bounding box center [0, 0] width 0 height 0
type input "Encadernados"
click at [542, 329] on span "25 x 60" at bounding box center [502, 346] width 79 height 35
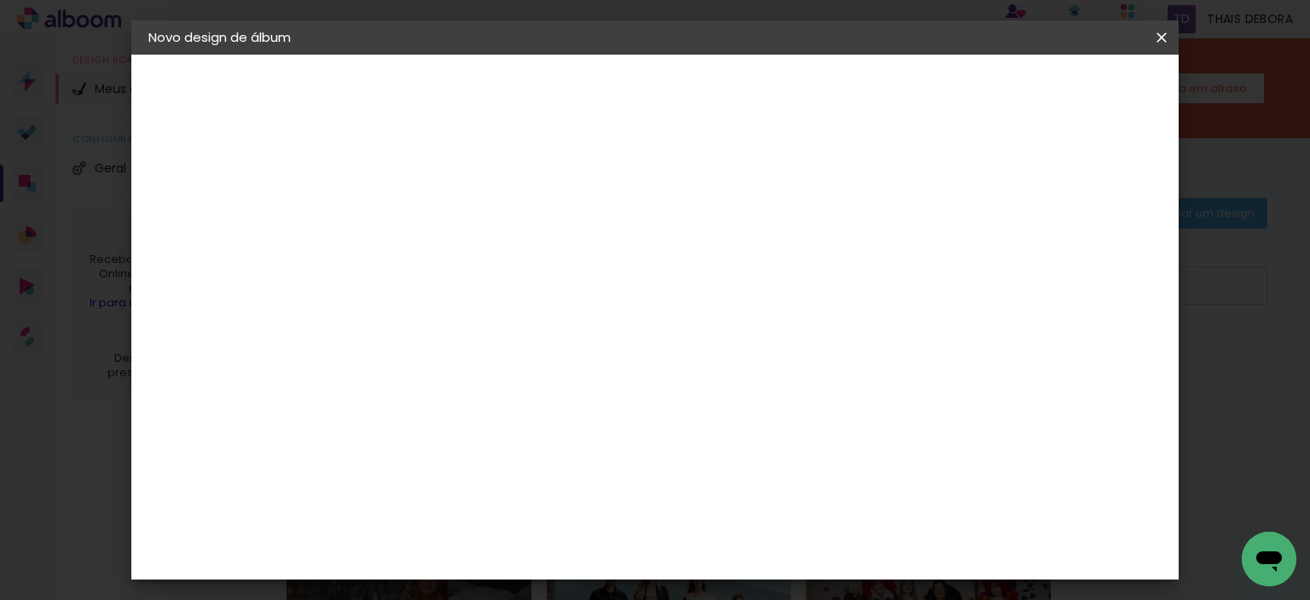
click at [705, 78] on paper-button "Avançar" at bounding box center [664, 90] width 84 height 29
click at [928, 78] on paper-button "Iniciar design" at bounding box center [872, 90] width 112 height 29
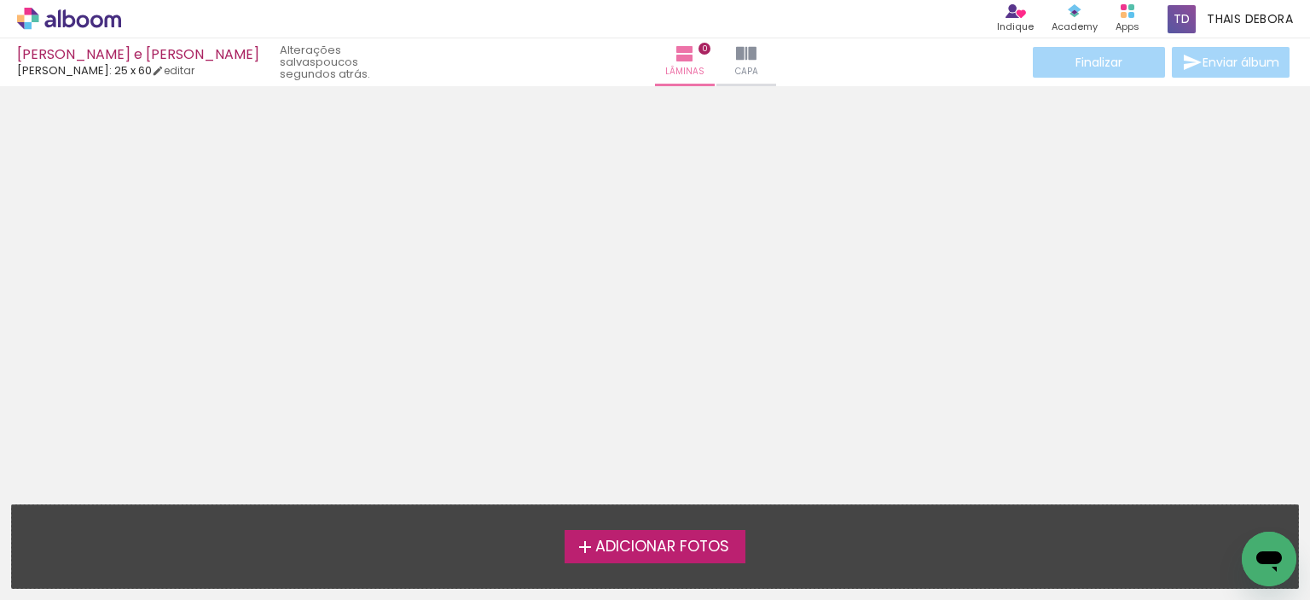
click at [100, 16] on icon at bounding box center [96, 20] width 13 height 13
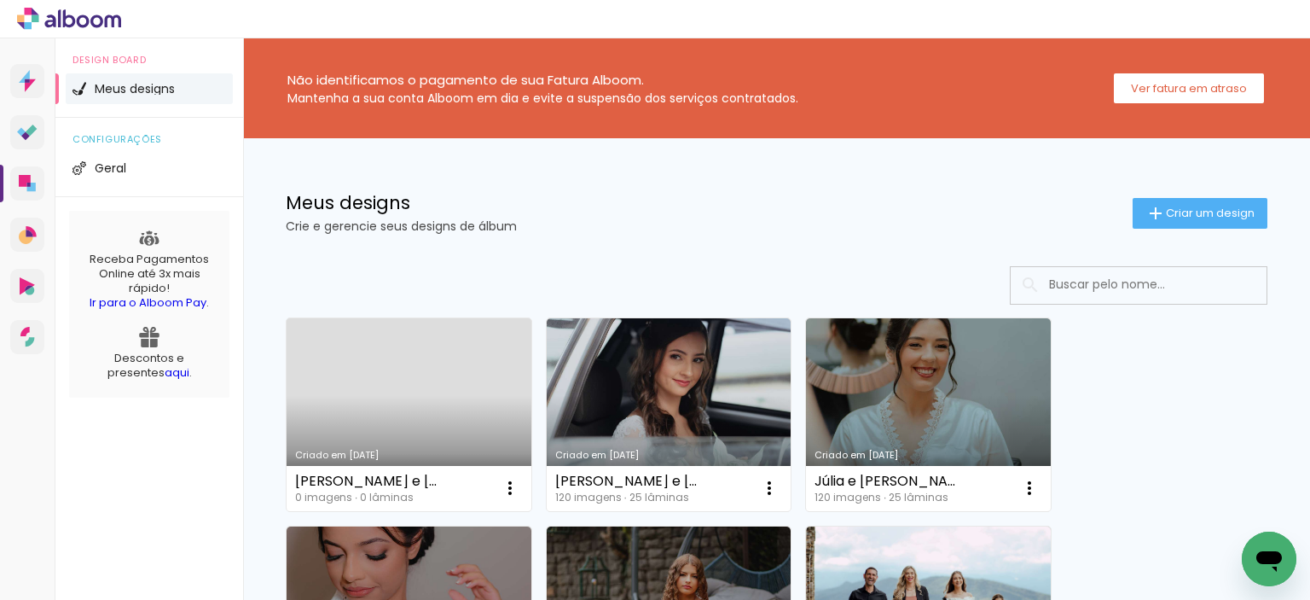
click at [478, 371] on link "Criado em [DATE]" at bounding box center [409, 414] width 245 height 193
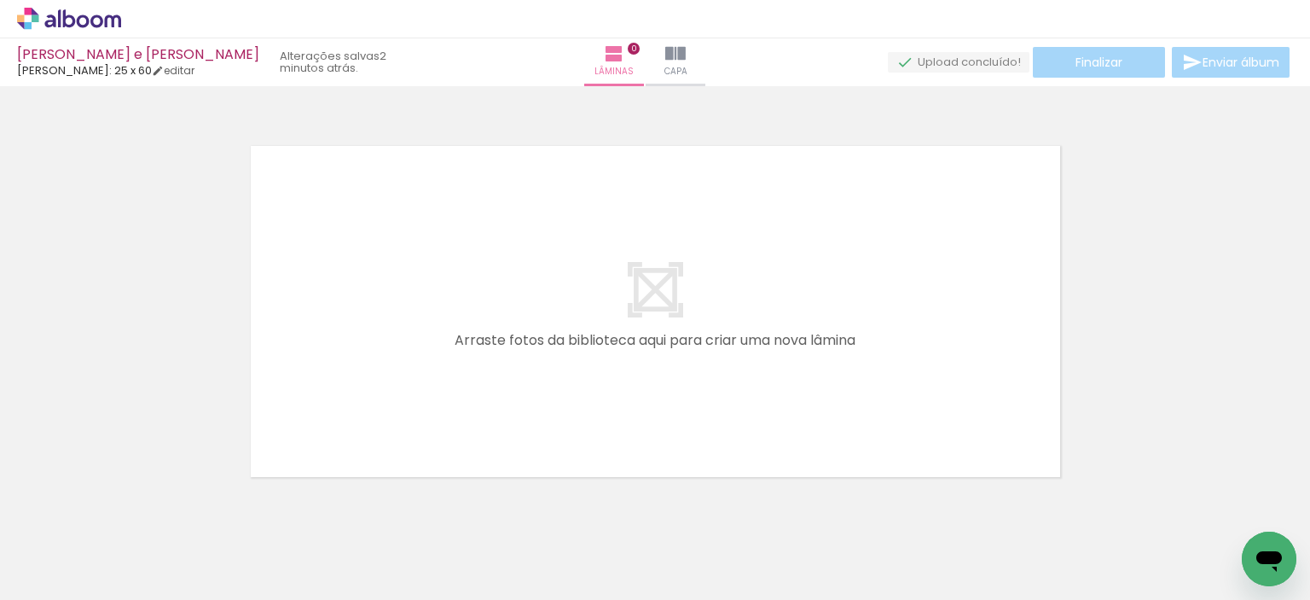
scroll to position [0, 3682]
drag, startPoint x: 777, startPoint y: 545, endPoint x: 747, endPoint y: 380, distance: 168.1
click at [740, 258] on quentale-workspace at bounding box center [655, 300] width 1310 height 600
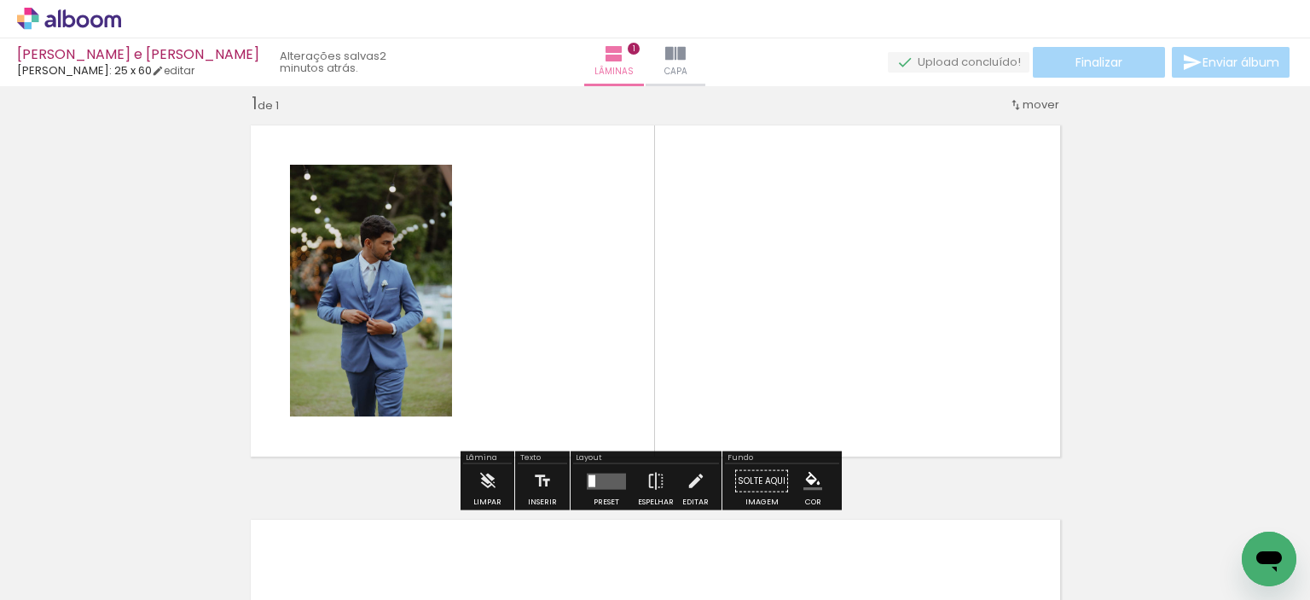
scroll to position [21, 0]
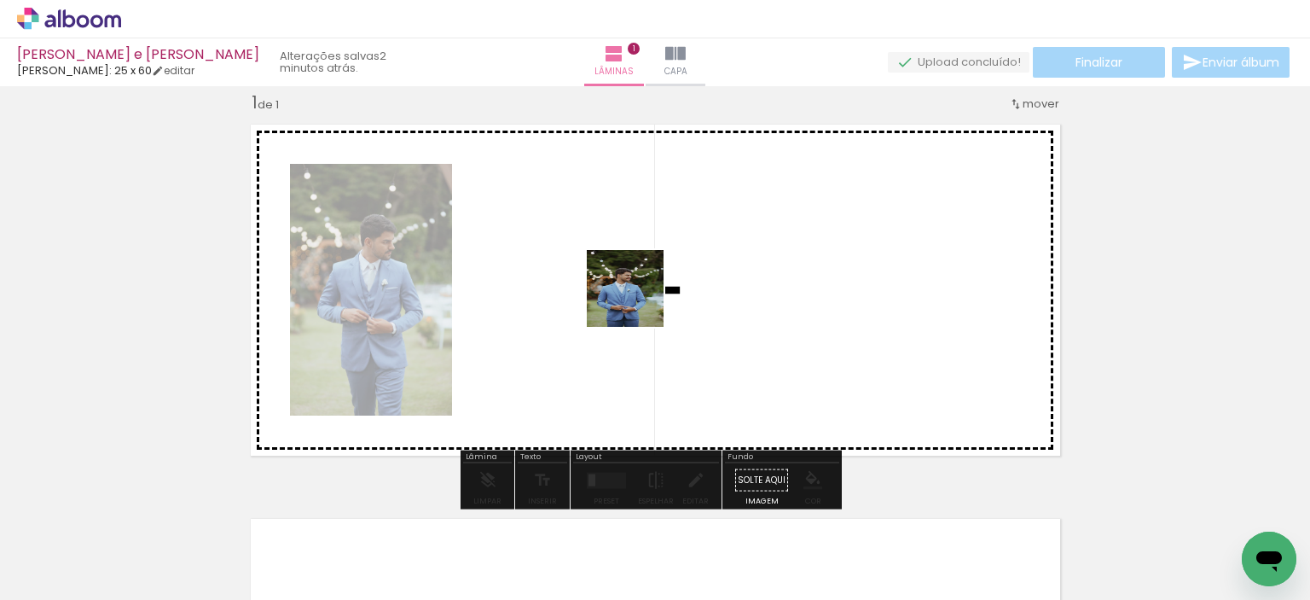
drag, startPoint x: 688, startPoint y: 552, endPoint x: 622, endPoint y: 313, distance: 247.9
click at [631, 281] on quentale-workspace at bounding box center [655, 300] width 1310 height 600
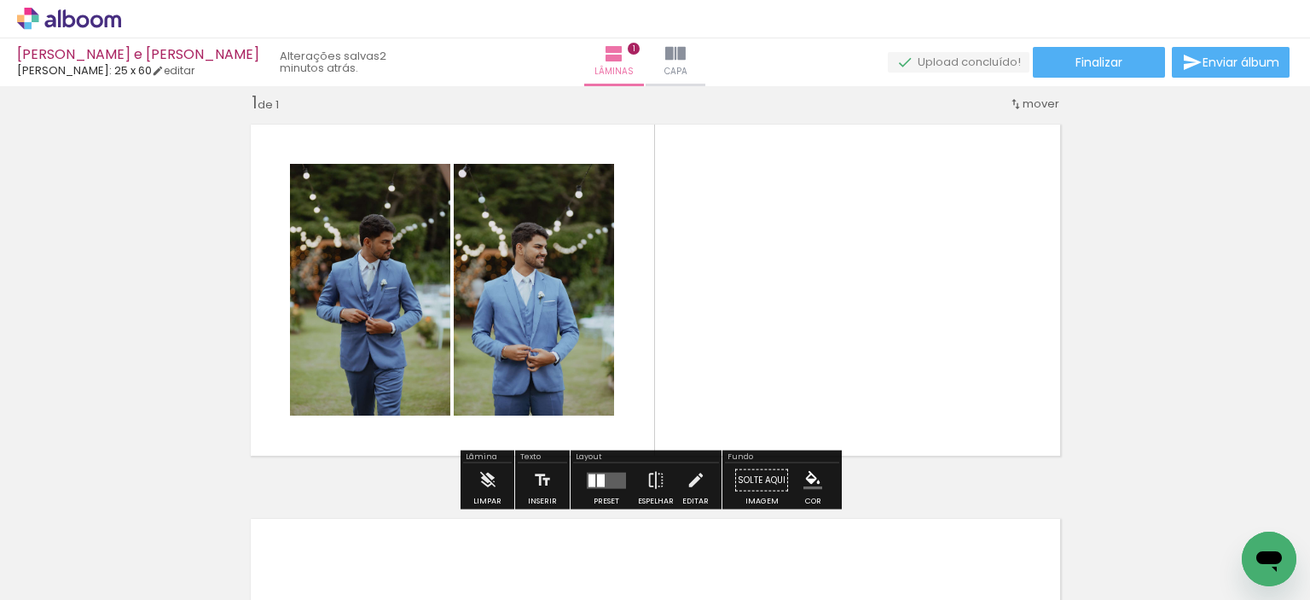
drag, startPoint x: 600, startPoint y: 522, endPoint x: 594, endPoint y: 341, distance: 180.9
click at [600, 303] on quentale-workspace at bounding box center [655, 300] width 1310 height 600
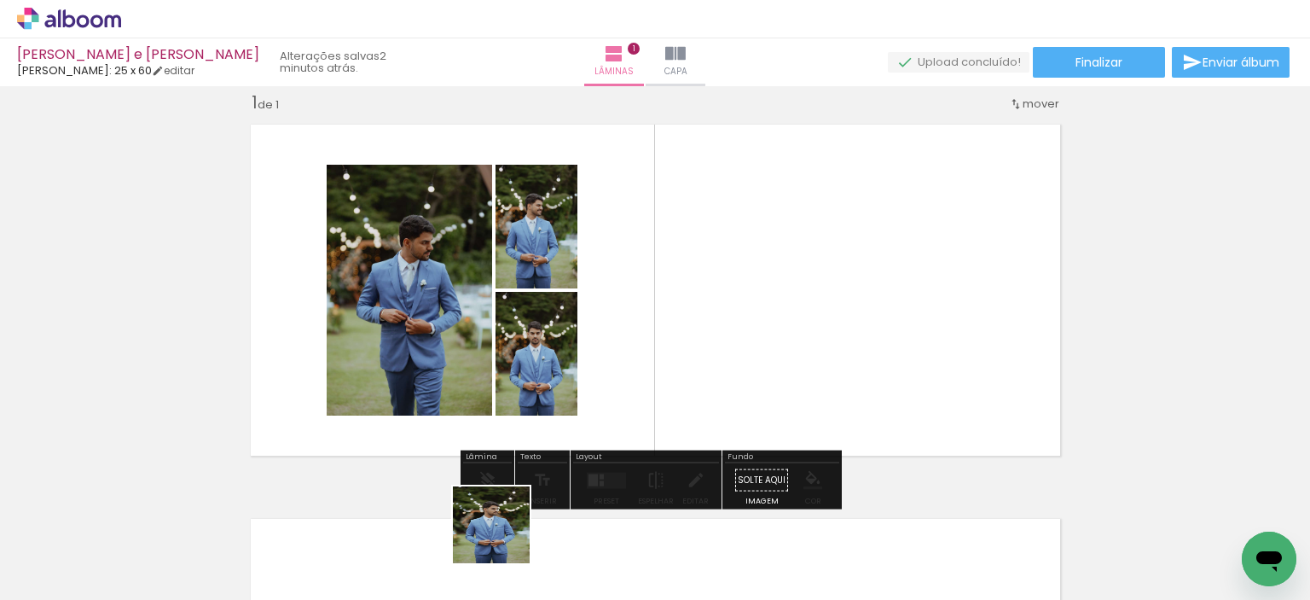
drag, startPoint x: 504, startPoint y: 556, endPoint x: 505, endPoint y: 316, distance: 239.7
click at [507, 309] on quentale-workspace at bounding box center [655, 300] width 1310 height 600
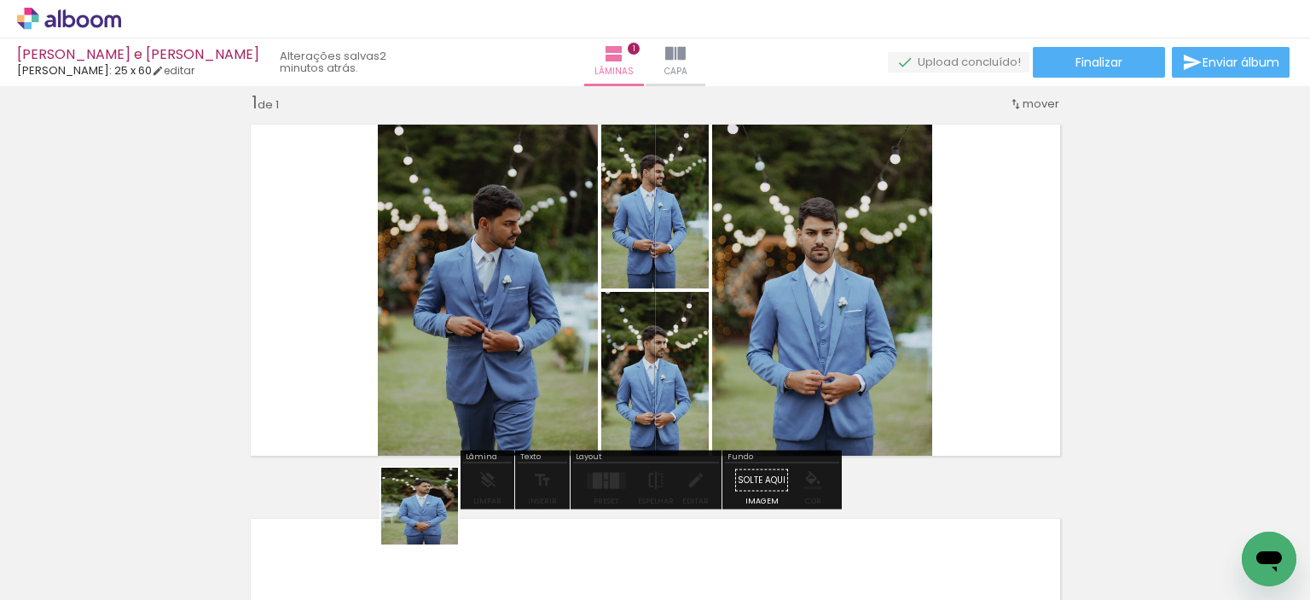
drag, startPoint x: 432, startPoint y: 519, endPoint x: 467, endPoint y: 305, distance: 216.1
click at [467, 305] on quentale-workspace at bounding box center [655, 300] width 1310 height 600
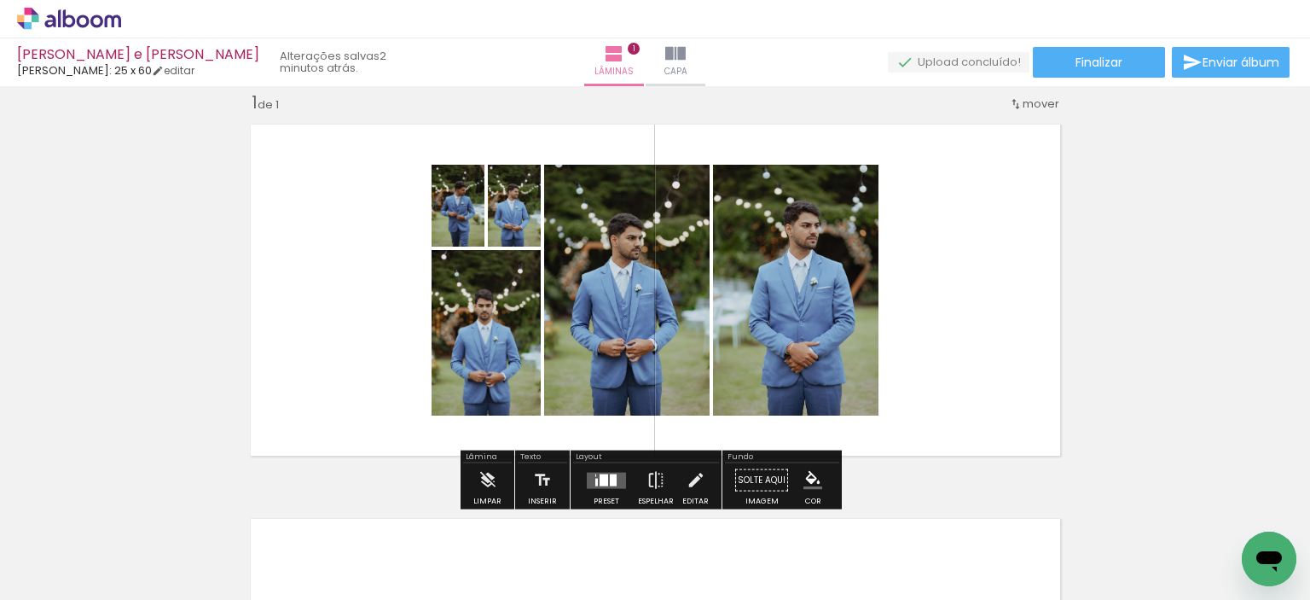
click at [70, 552] on input "Todas as fotos" at bounding box center [47, 548] width 65 height 14
click at [0, 0] on slot "Não utilizadas" at bounding box center [0, 0] width 0 height 0
type input "Não utilizadas"
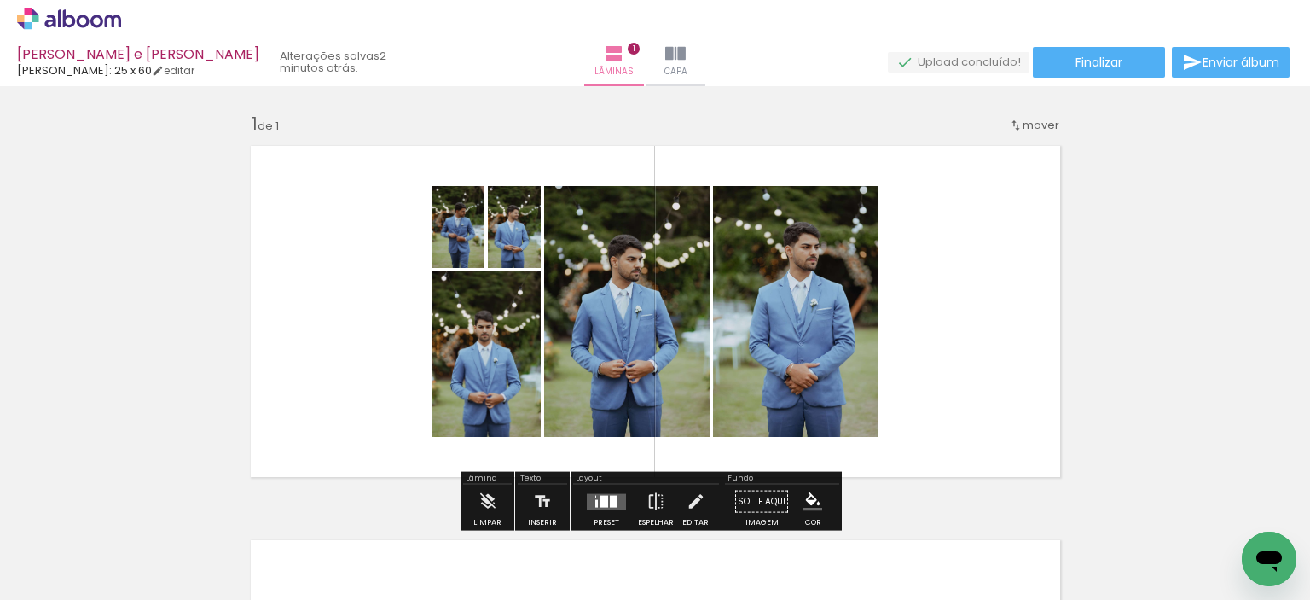
scroll to position [341, 0]
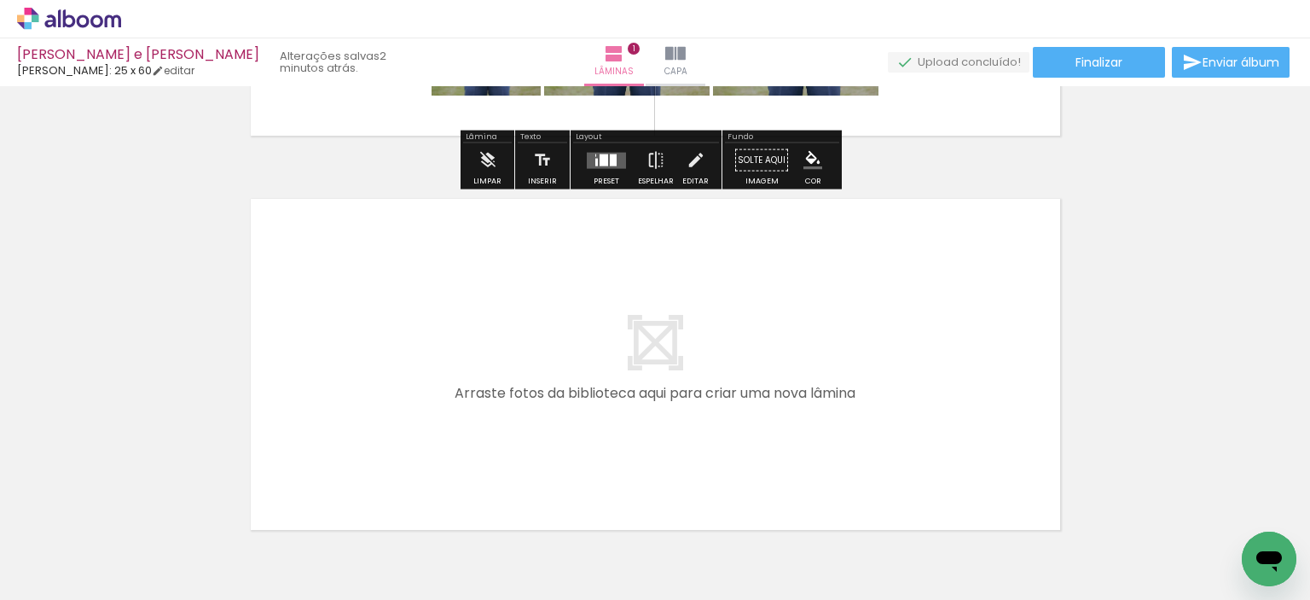
drag, startPoint x: 414, startPoint y: 559, endPoint x: 481, endPoint y: 382, distance: 188.7
click at [481, 382] on quentale-workspace at bounding box center [655, 300] width 1310 height 600
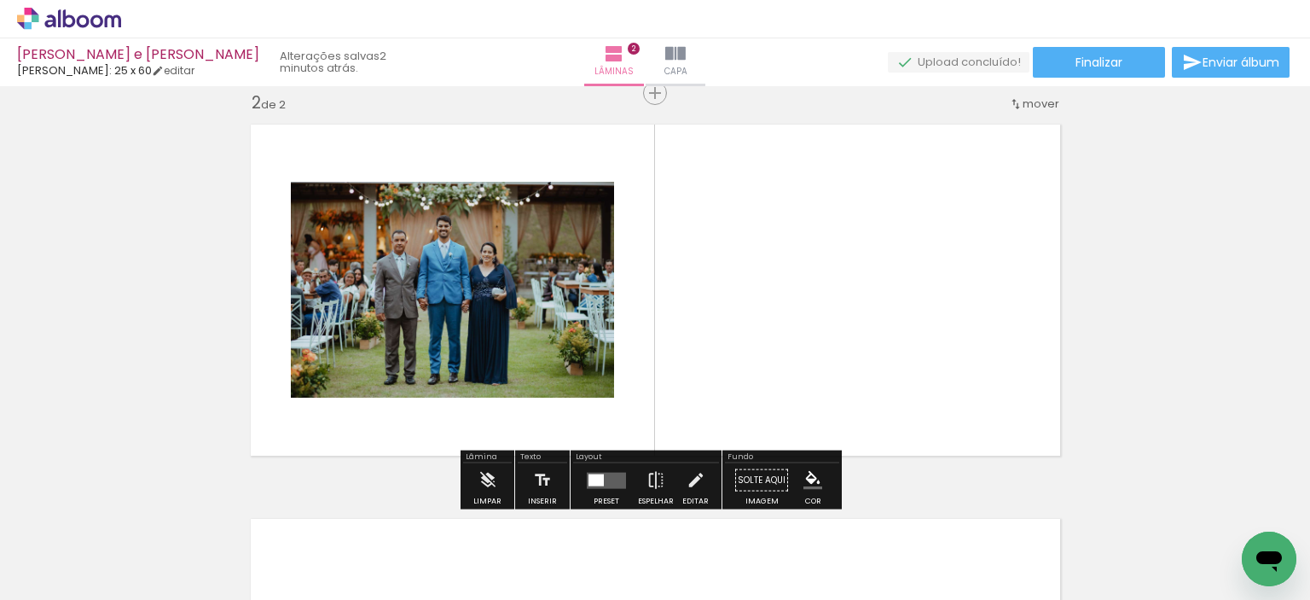
scroll to position [415, 0]
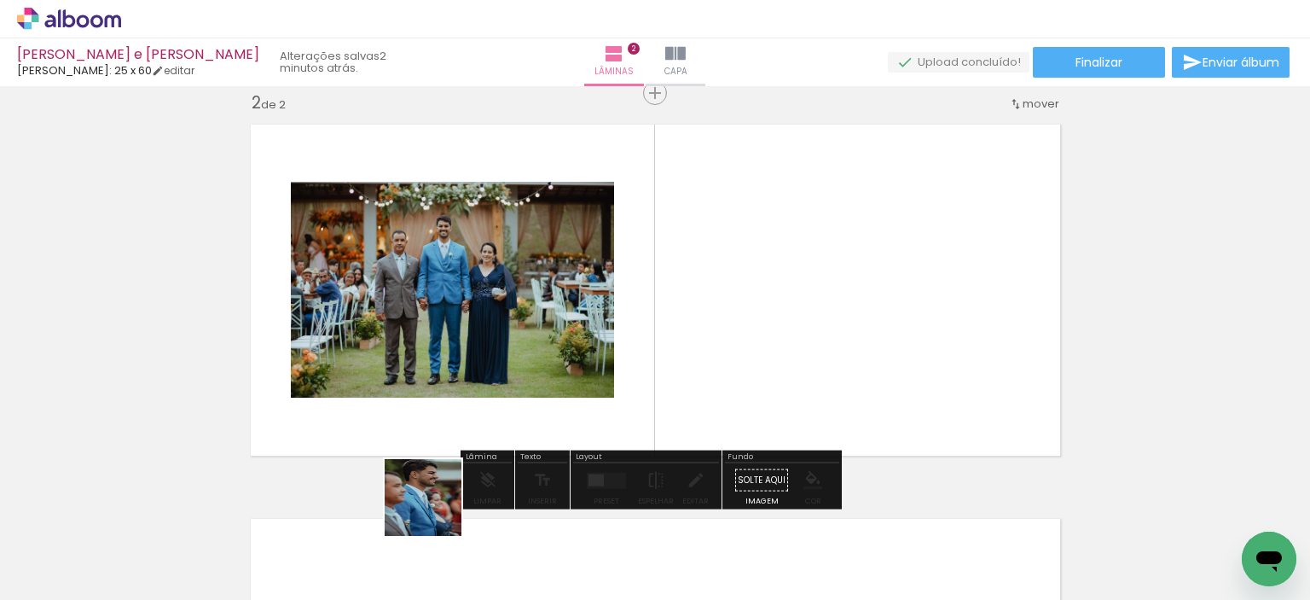
drag, startPoint x: 423, startPoint y: 552, endPoint x: 496, endPoint y: 366, distance: 199.6
click at [496, 364] on quentale-workspace at bounding box center [655, 300] width 1310 height 600
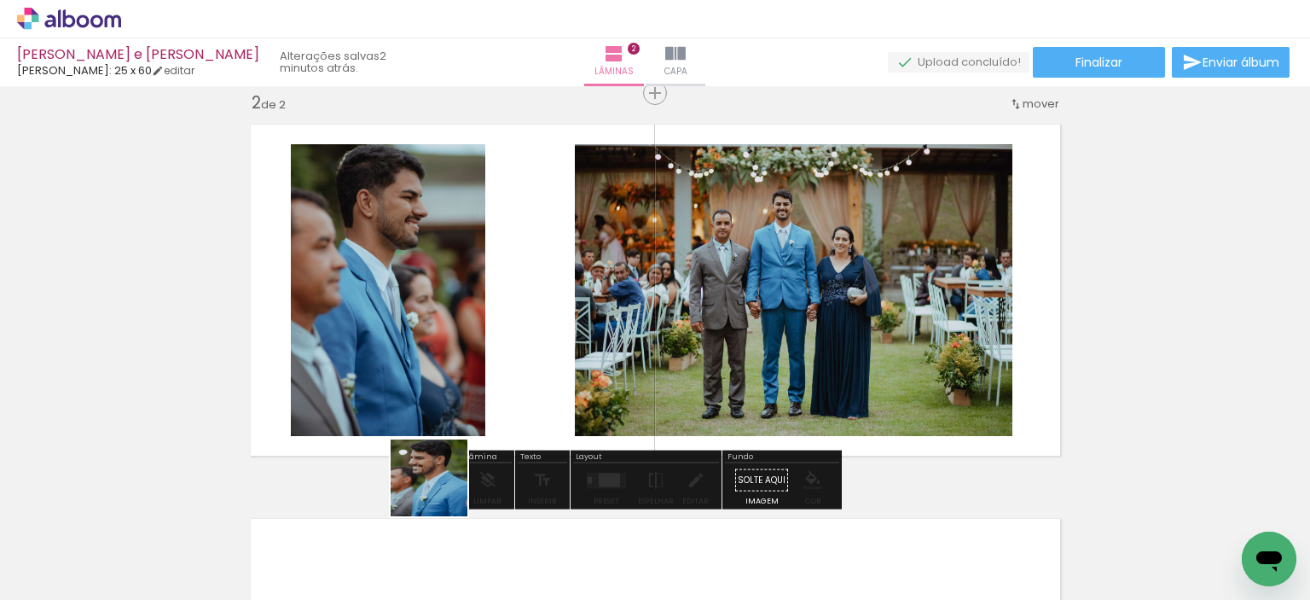
drag, startPoint x: 442, startPoint y: 490, endPoint x: 471, endPoint y: 397, distance: 98.2
click at [471, 397] on quentale-workspace at bounding box center [655, 300] width 1310 height 600
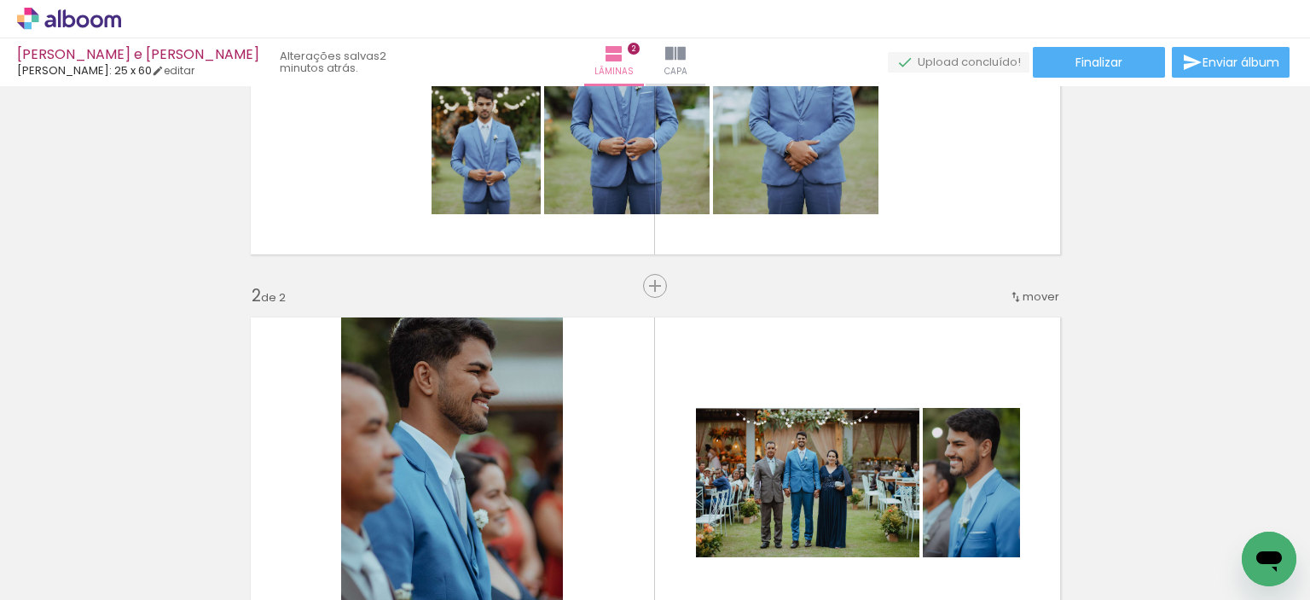
scroll to position [0, 0]
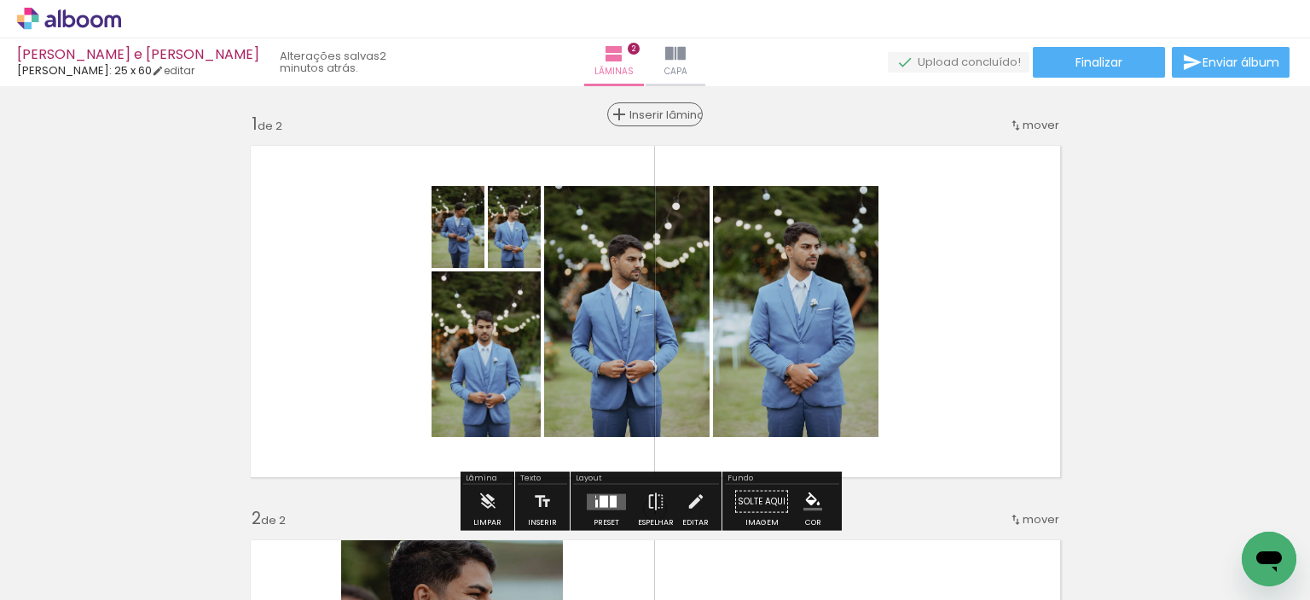
click at [648, 114] on span "Inserir lâmina" at bounding box center [662, 114] width 67 height 11
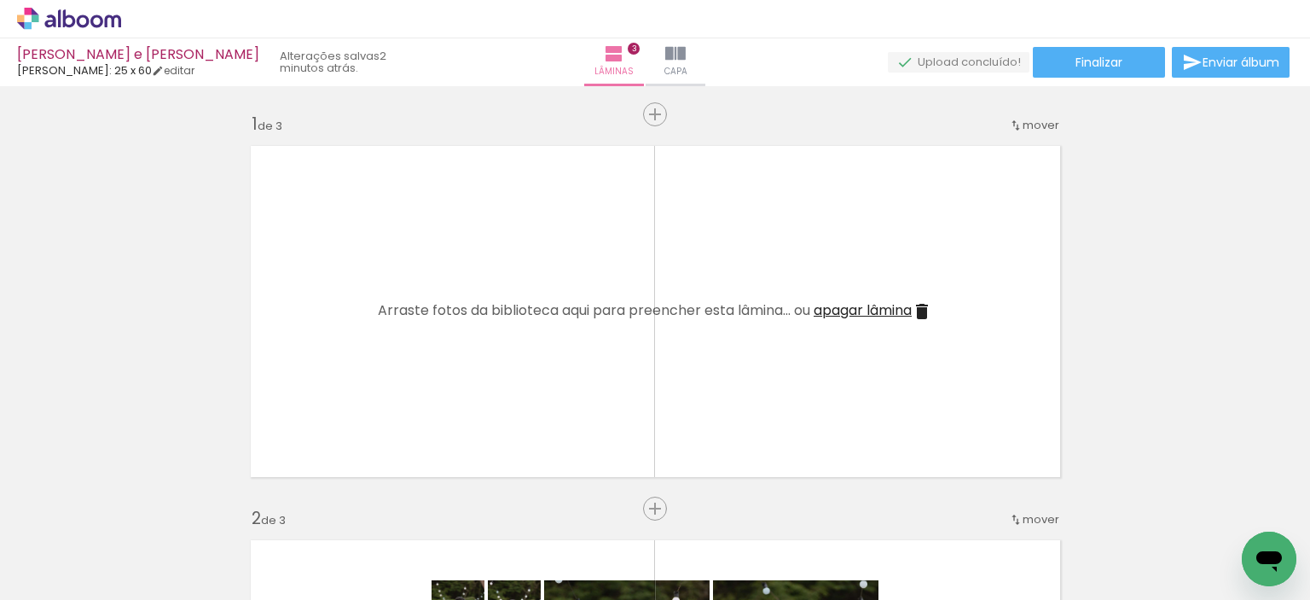
drag, startPoint x: 313, startPoint y: 554, endPoint x: 455, endPoint y: 402, distance: 208.8
click at [464, 294] on quentale-workspace at bounding box center [655, 300] width 1310 height 600
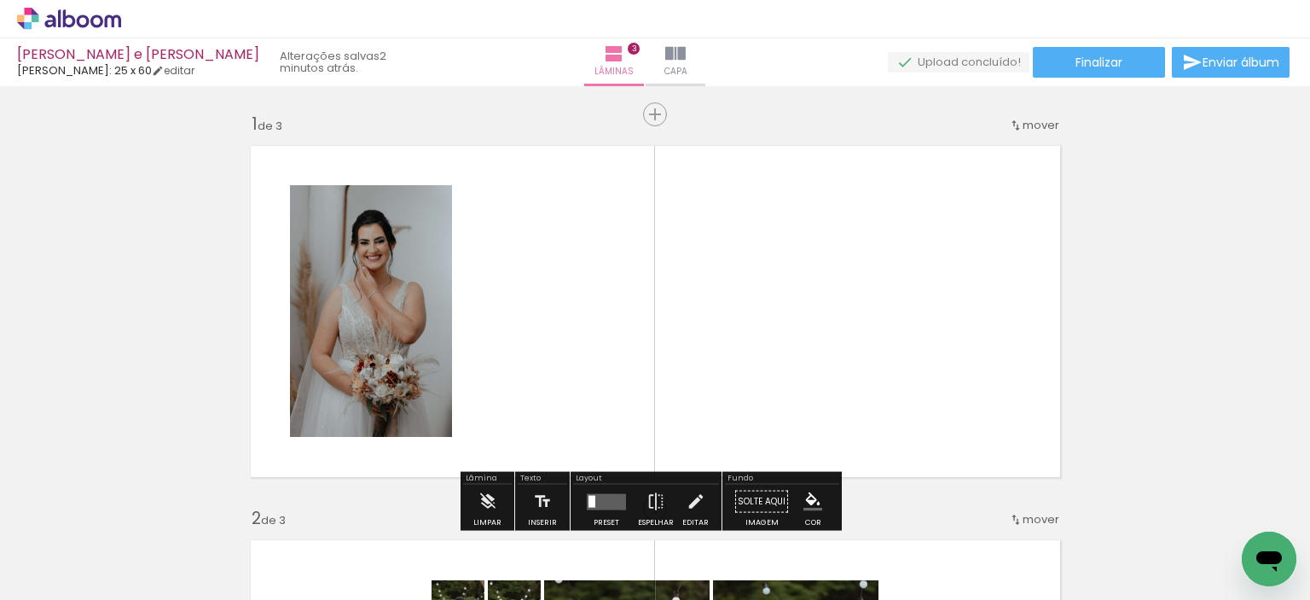
drag, startPoint x: 224, startPoint y: 536, endPoint x: 514, endPoint y: 195, distance: 447.7
click at [514, 195] on quentale-workspace at bounding box center [655, 300] width 1310 height 600
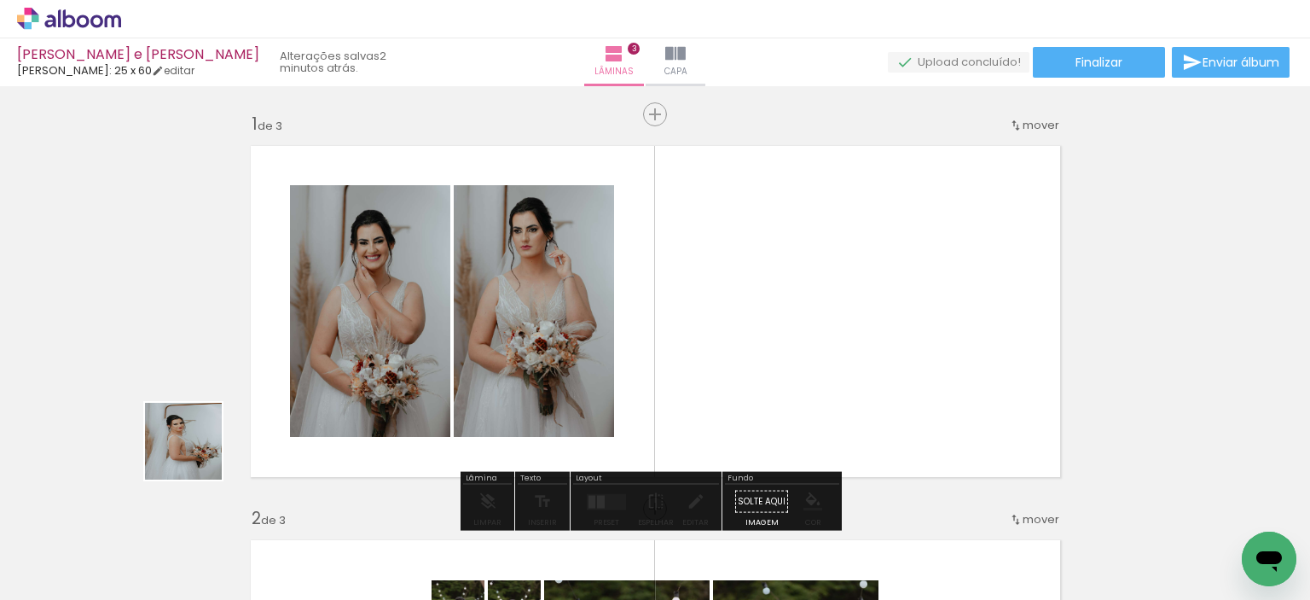
drag, startPoint x: 132, startPoint y: 521, endPoint x: 536, endPoint y: 327, distance: 447.4
click at [536, 327] on quentale-workspace at bounding box center [655, 300] width 1310 height 600
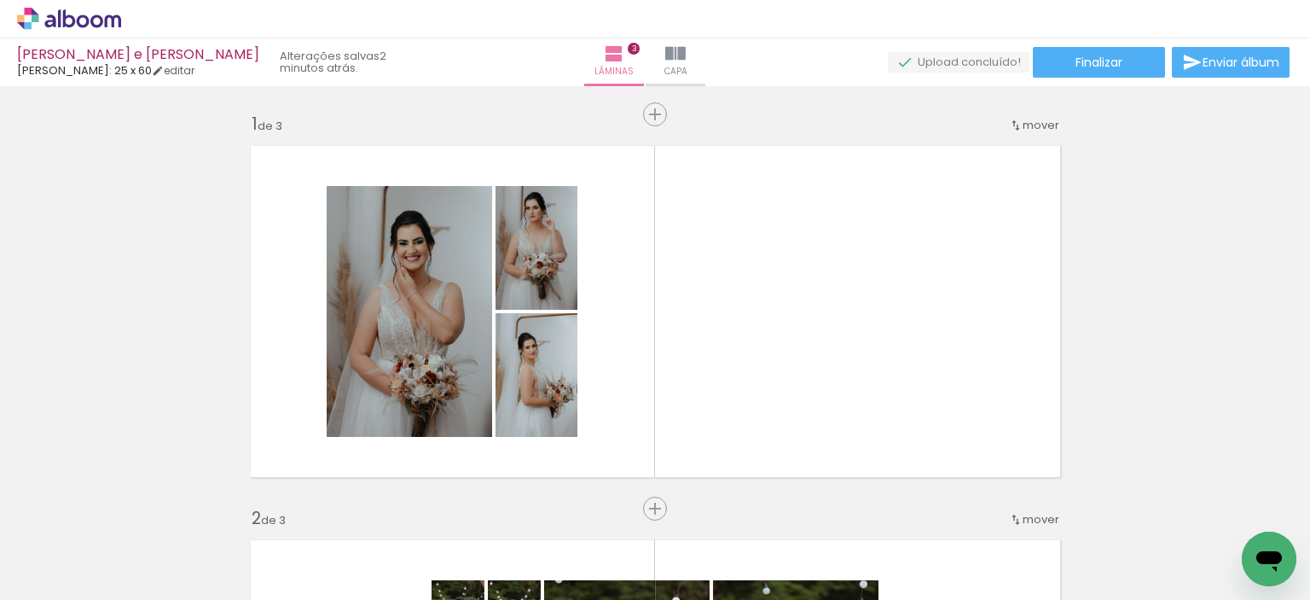
scroll to position [0, 3059]
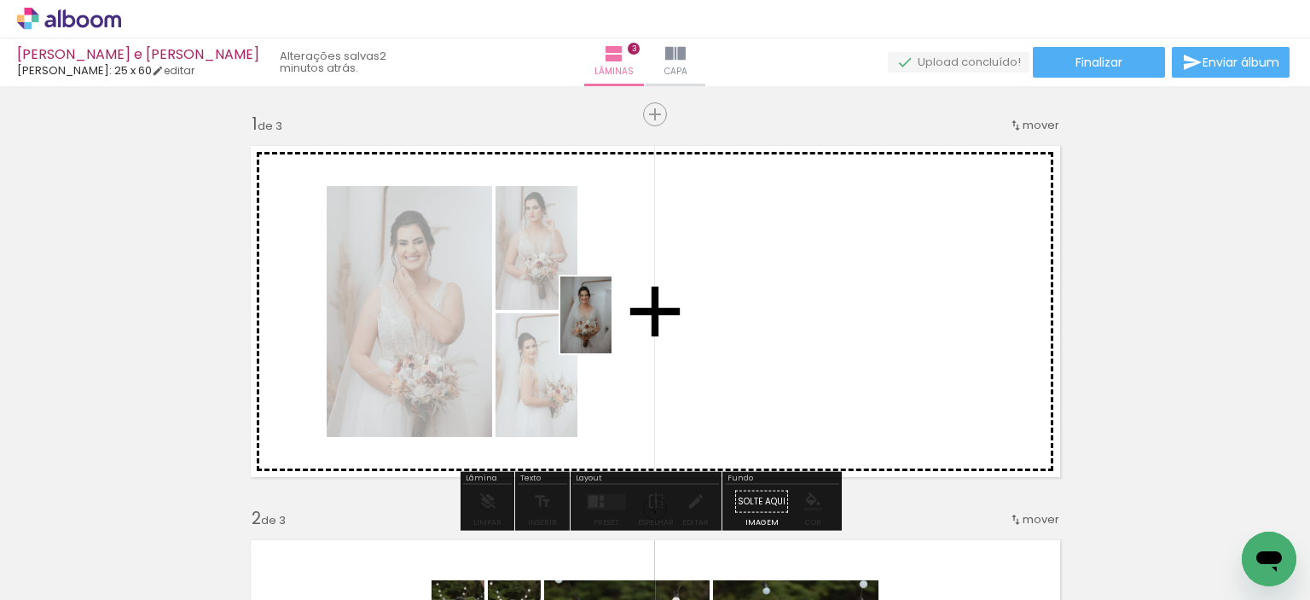
drag, startPoint x: 555, startPoint y: 541, endPoint x: 621, endPoint y: 308, distance: 241.9
click at [621, 308] on quentale-workspace at bounding box center [655, 300] width 1310 height 600
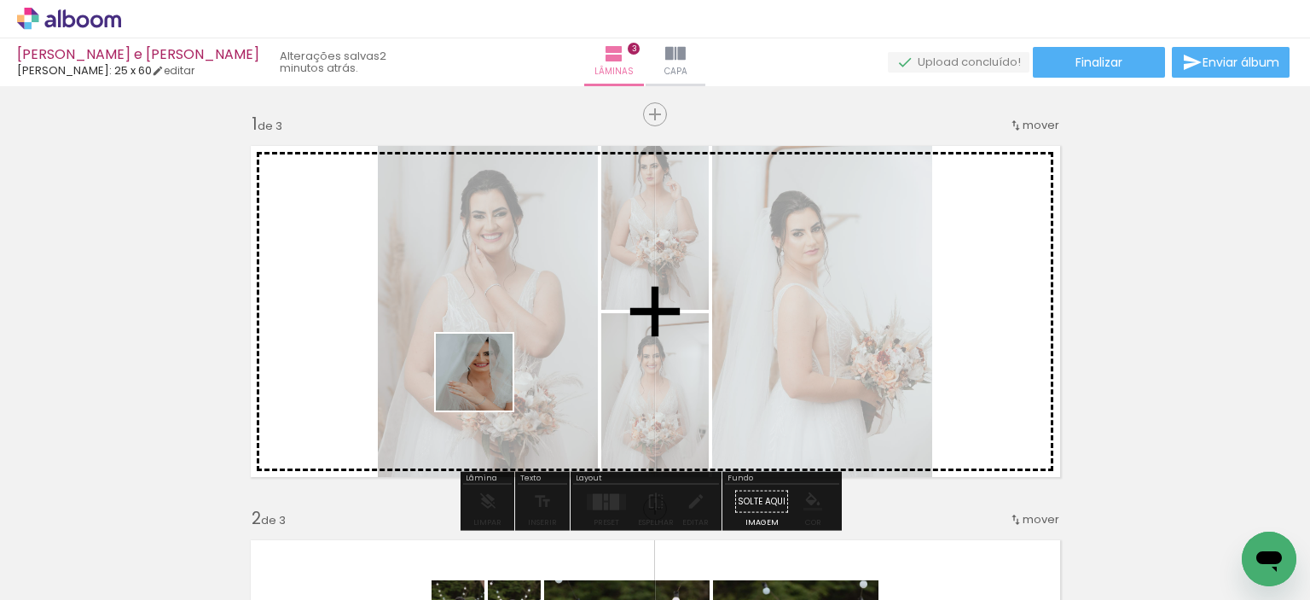
drag, startPoint x: 464, startPoint y: 563, endPoint x: 488, endPoint y: 339, distance: 225.6
click at [488, 339] on quentale-workspace at bounding box center [655, 300] width 1310 height 600
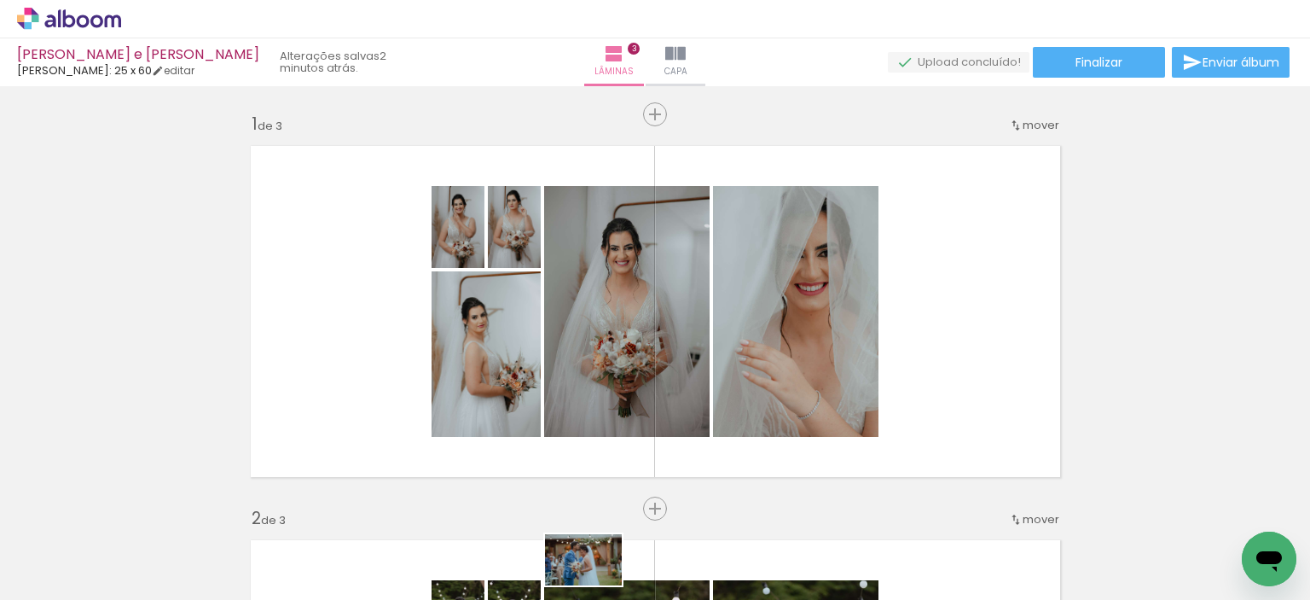
click at [0, 0] on slot at bounding box center [0, 0] width 0 height 0
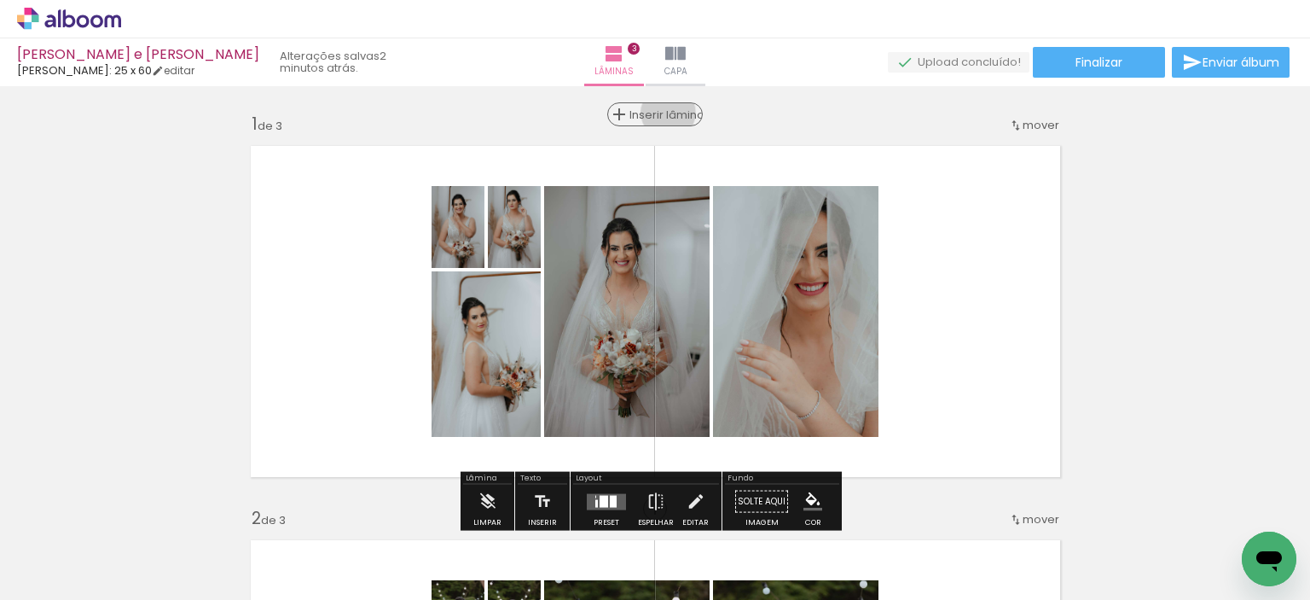
click at [663, 113] on span "Inserir lâmina" at bounding box center [662, 114] width 67 height 11
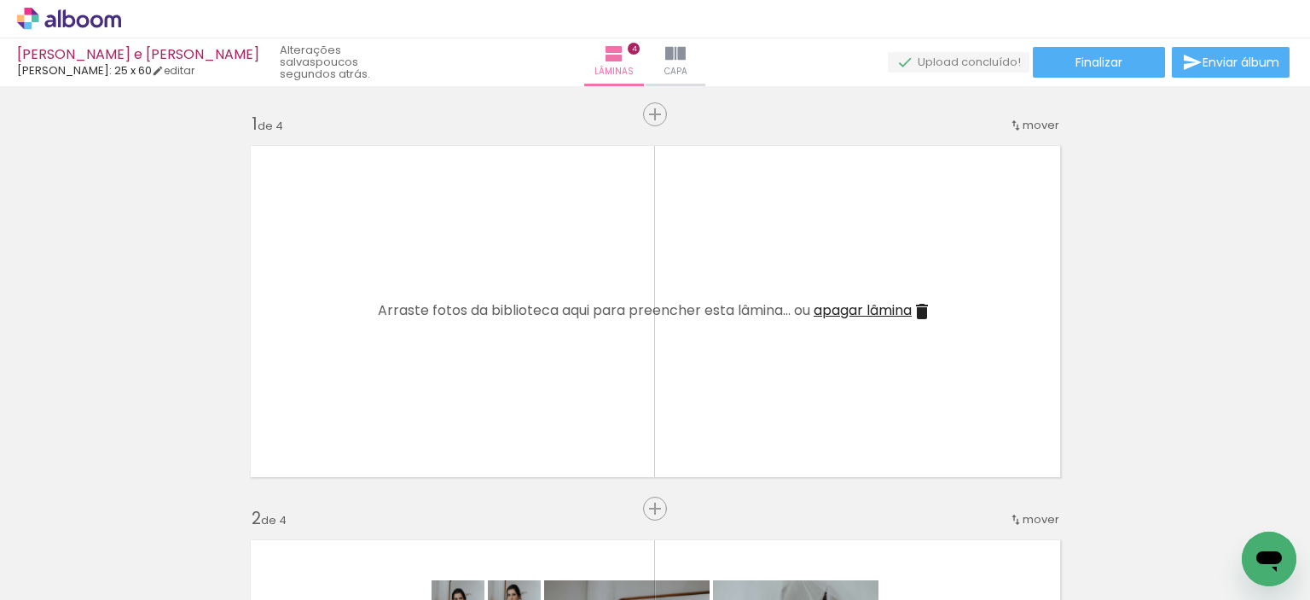
scroll to position [0, 2361]
drag, startPoint x: 539, startPoint y: 386, endPoint x: 527, endPoint y: 351, distance: 36.9
click at [527, 351] on quentale-layouter at bounding box center [656, 311] width 830 height 351
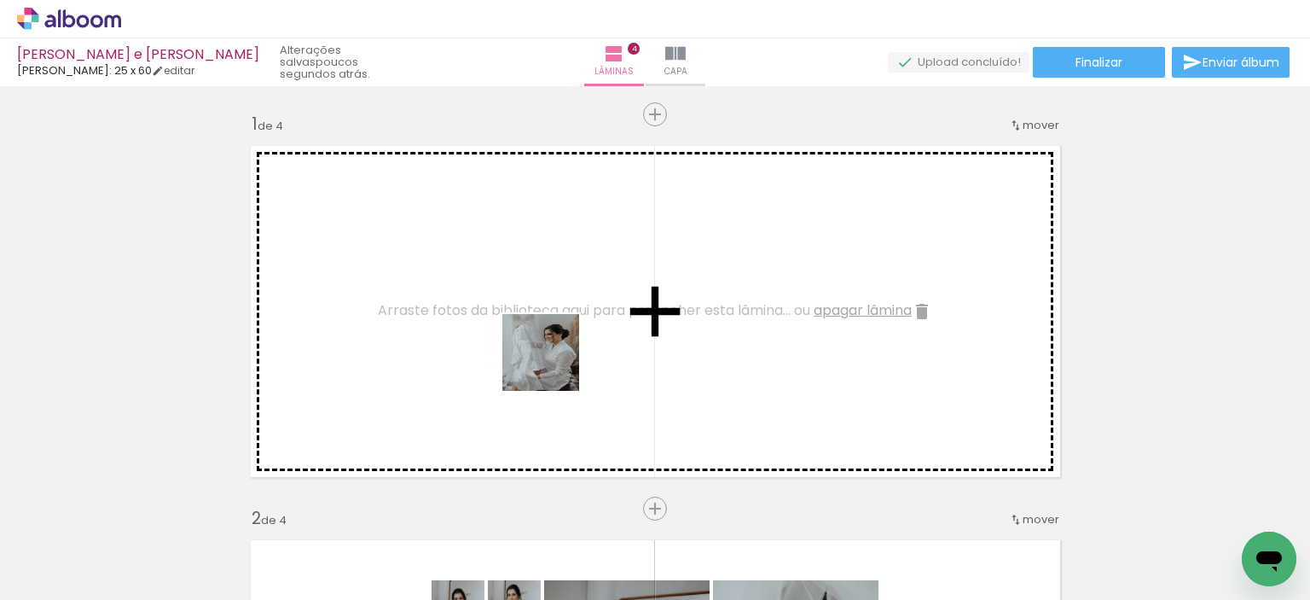
drag, startPoint x: 580, startPoint y: 553, endPoint x: 553, endPoint y: 365, distance: 190.3
click at [553, 365] on quentale-workspace at bounding box center [655, 300] width 1310 height 600
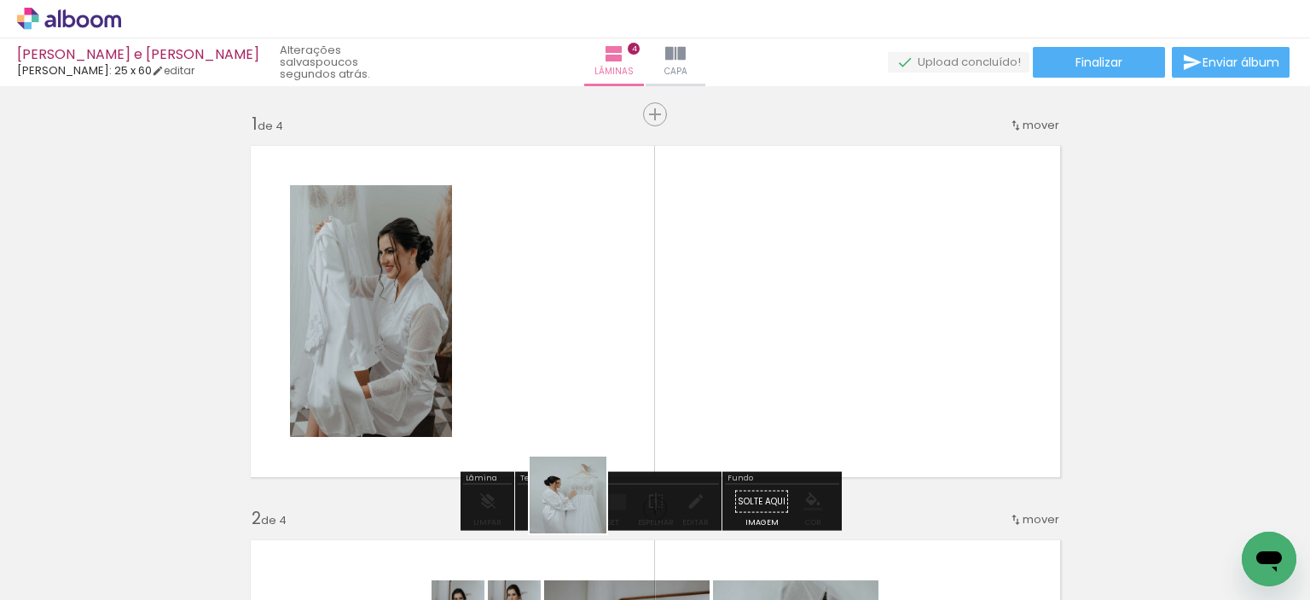
drag, startPoint x: 589, startPoint y: 553, endPoint x: 546, endPoint y: 349, distance: 209.3
click at [546, 349] on quentale-workspace at bounding box center [655, 300] width 1310 height 600
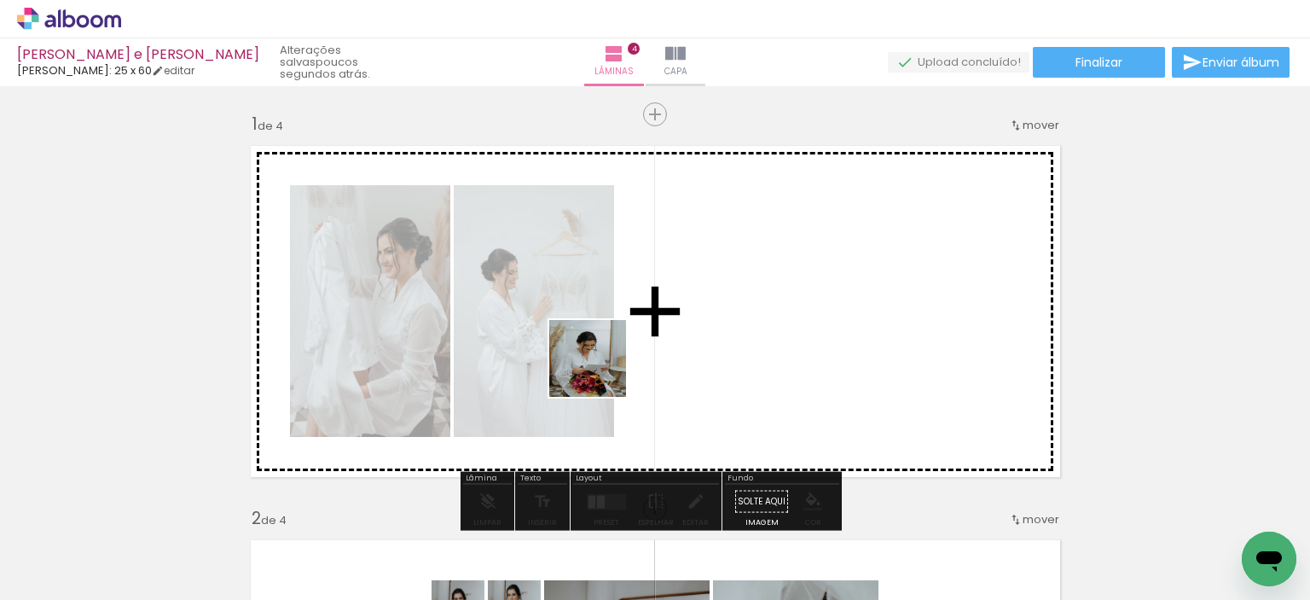
drag, startPoint x: 600, startPoint y: 371, endPoint x: 603, endPoint y: 362, distance: 8.9
click at [603, 356] on quentale-workspace at bounding box center [655, 300] width 1310 height 600
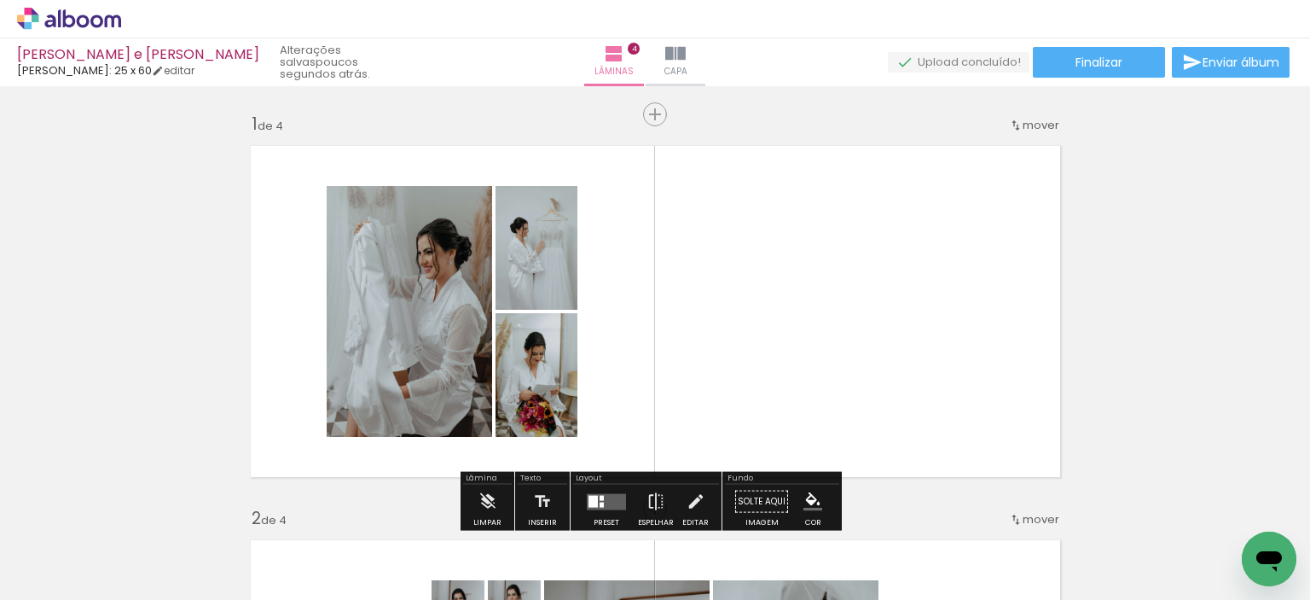
drag, startPoint x: 600, startPoint y: 550, endPoint x: 735, endPoint y: 270, distance: 310.5
click at [774, 206] on quentale-workspace at bounding box center [655, 300] width 1310 height 600
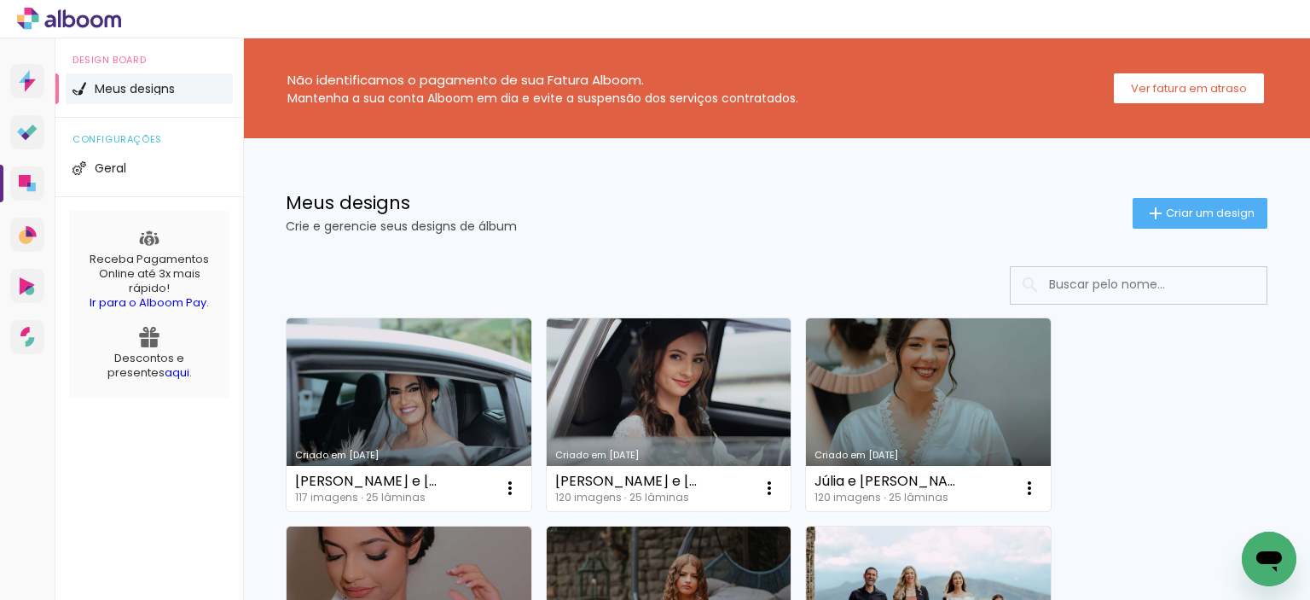
click at [638, 200] on h1 "Meus designs" at bounding box center [709, 203] width 847 height 18
click at [1145, 217] on iron-icon at bounding box center [1155, 213] width 20 height 20
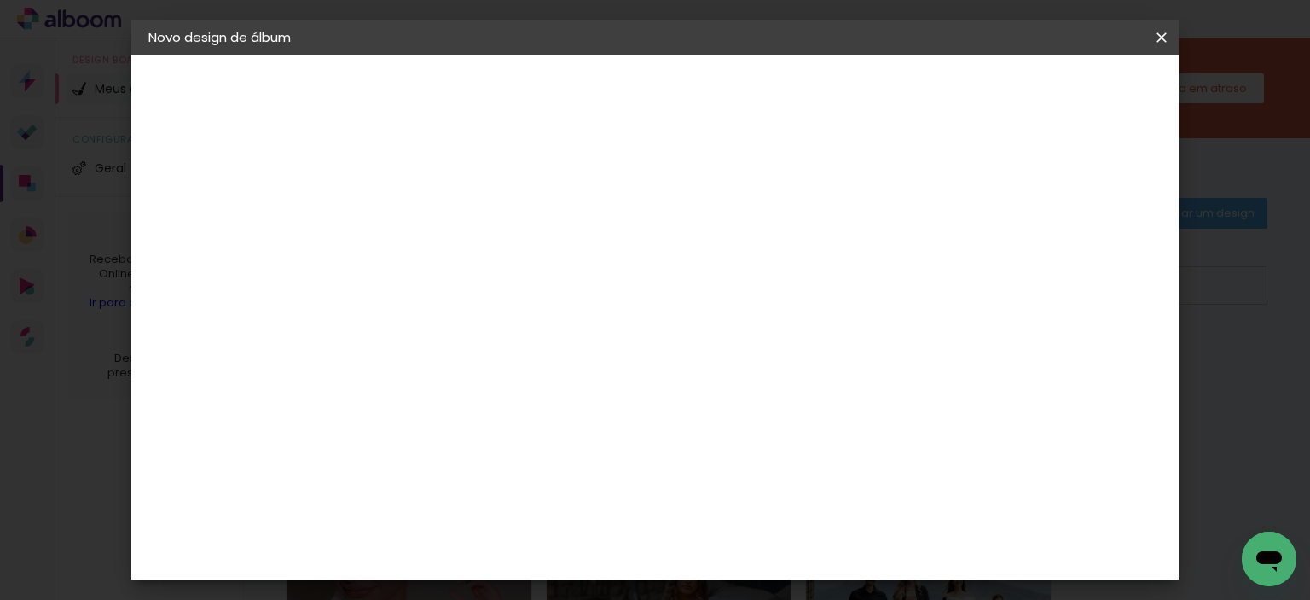
click at [427, 221] on input at bounding box center [427, 229] width 0 height 26
type input "[PERSON_NAME] e [PERSON_NAME]"
type paper-input "[PERSON_NAME] e [PERSON_NAME]"
click at [0, 0] on slot "Avançar" at bounding box center [0, 0] width 0 height 0
click at [524, 325] on input at bounding box center [471, 324] width 172 height 21
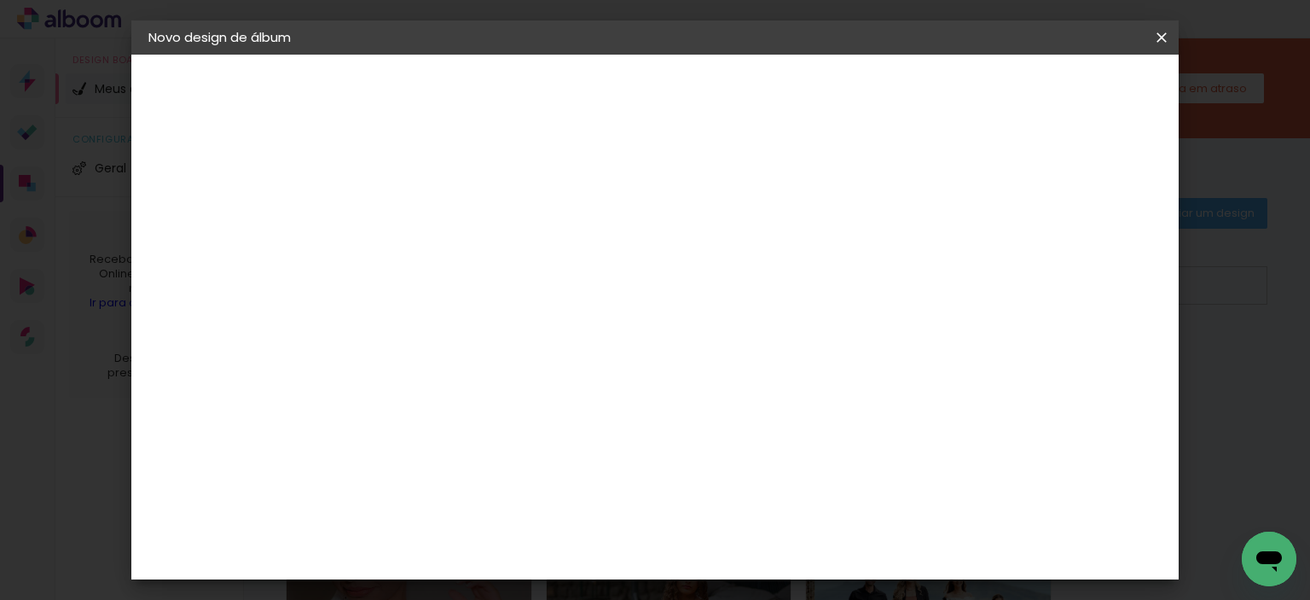
type input "lui"
type paper-input "lui"
click at [538, 391] on paper-item "[PERSON_NAME]" at bounding box center [458, 386] width 159 height 38
click at [0, 0] on slot "Avançar" at bounding box center [0, 0] width 0 height 0
click at [494, 284] on input "text" at bounding box center [460, 297] width 67 height 26
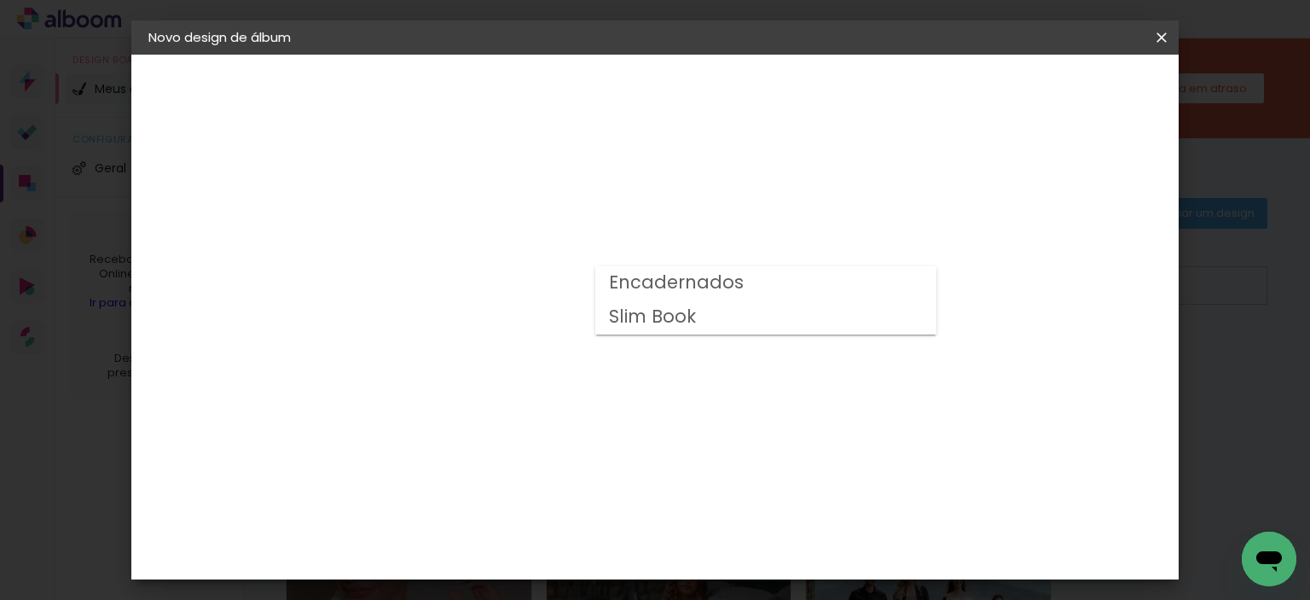
click at [0, 0] on slot "Encadernados" at bounding box center [0, 0] width 0 height 0
type input "Encadernados"
click at [542, 329] on span "25 x 60" at bounding box center [502, 346] width 79 height 35
click at [0, 0] on slot "Avançar" at bounding box center [0, 0] width 0 height 0
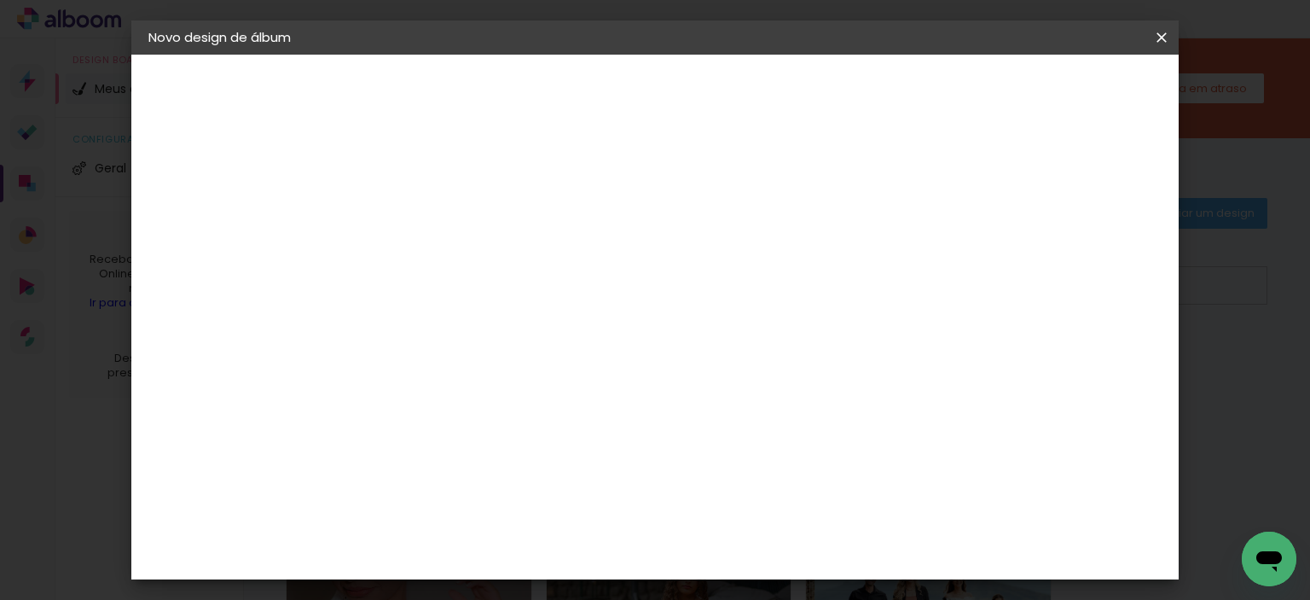
click at [911, 89] on span "Iniciar design" at bounding box center [872, 90] width 78 height 12
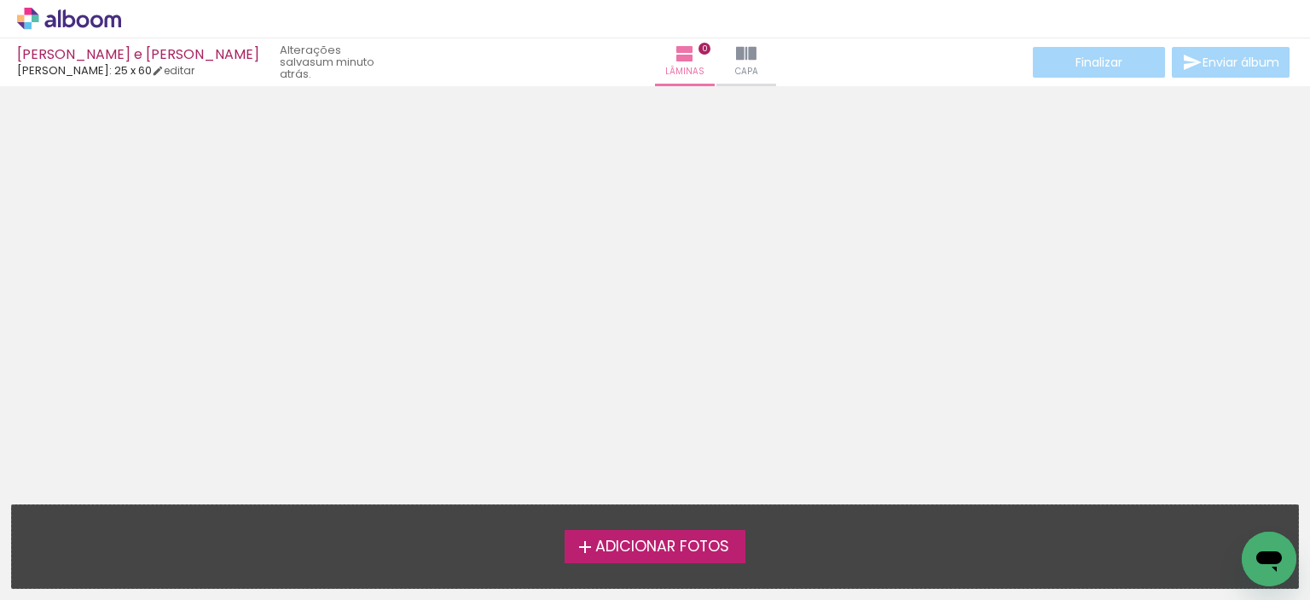
click at [680, 560] on label "Adicionar Fotos" at bounding box center [656, 546] width 182 height 32
click at [0, 0] on input "file" at bounding box center [0, 0] width 0 height 0
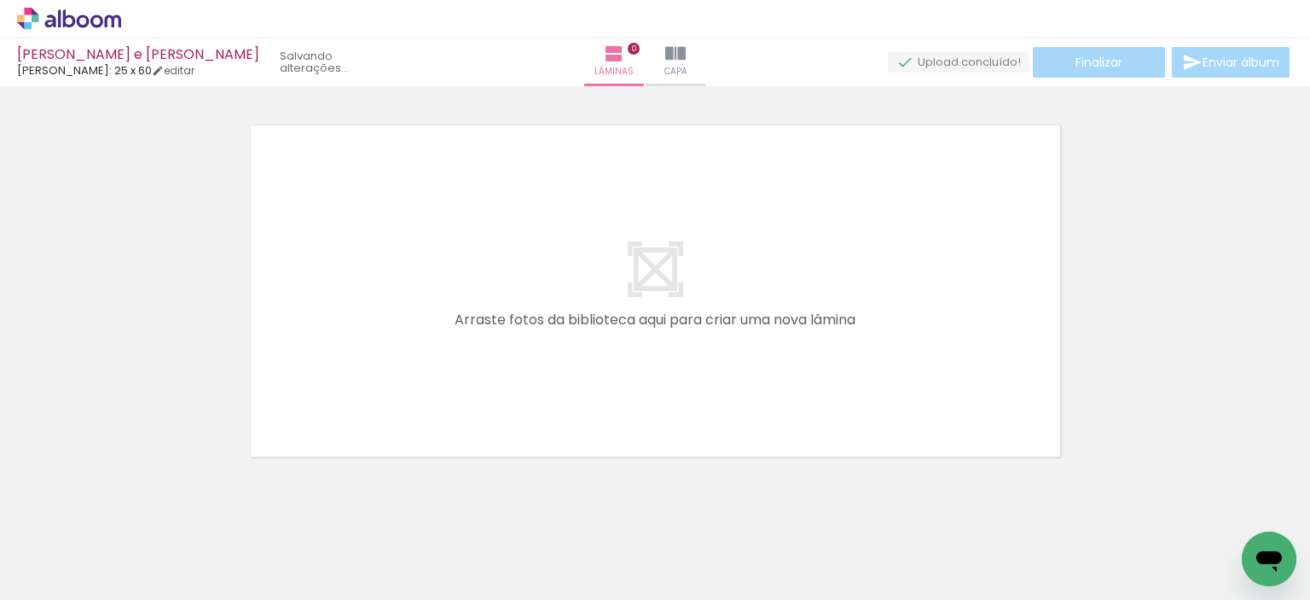
scroll to position [21, 0]
drag, startPoint x: 870, startPoint y: 90, endPoint x: 928, endPoint y: 96, distance: 58.3
click at [928, 96] on div at bounding box center [655, 268] width 1310 height 395
drag, startPoint x: 432, startPoint y: 316, endPoint x: 559, endPoint y: 302, distance: 127.1
click at [559, 302] on quentale-layouter at bounding box center [656, 289] width 830 height 351
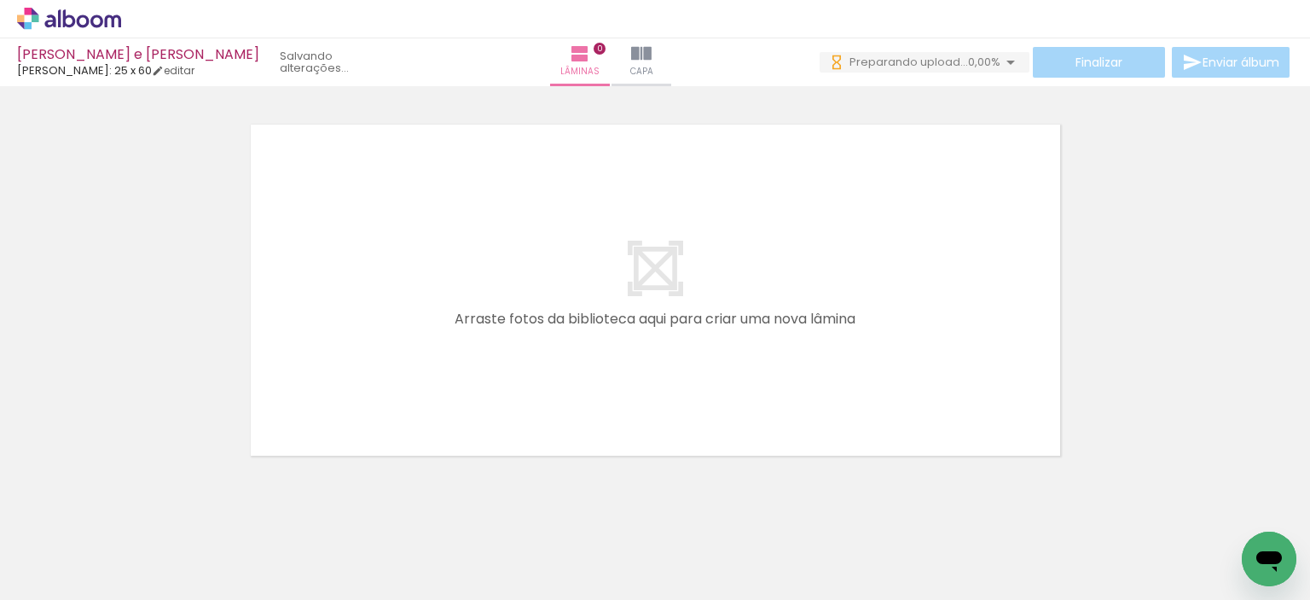
scroll to position [0, 10296]
click at [153, 405] on div at bounding box center [655, 268] width 1310 height 395
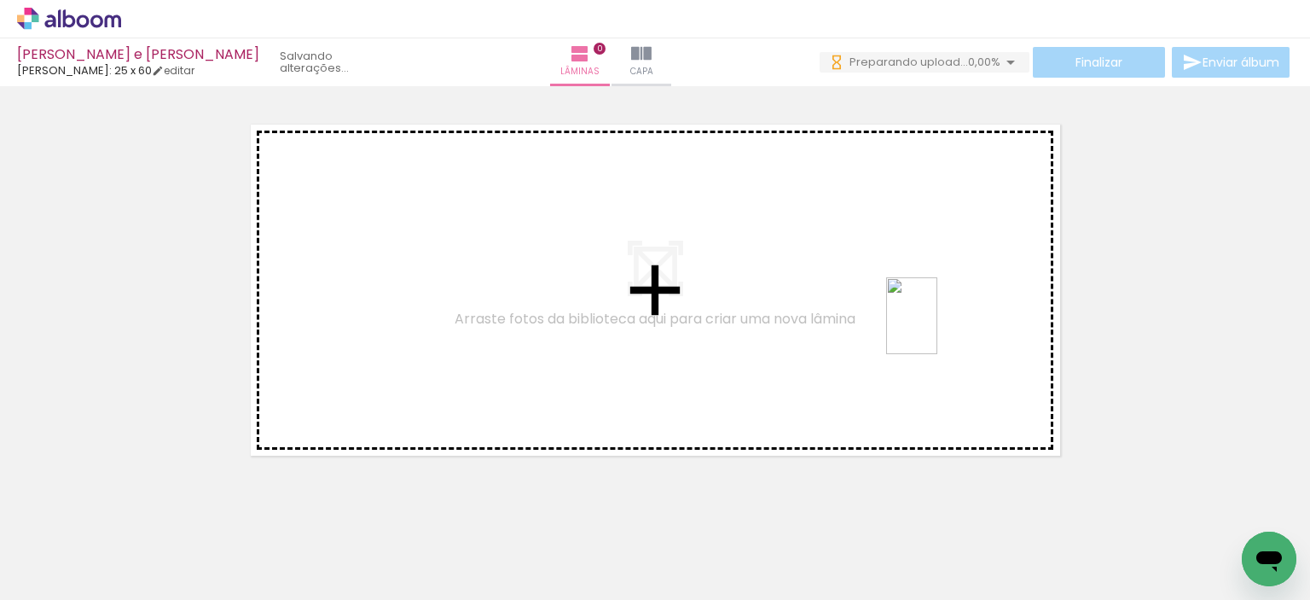
drag, startPoint x: 1136, startPoint y: 536, endPoint x: 936, endPoint y: 327, distance: 289.6
click at [936, 327] on quentale-workspace at bounding box center [655, 300] width 1310 height 600
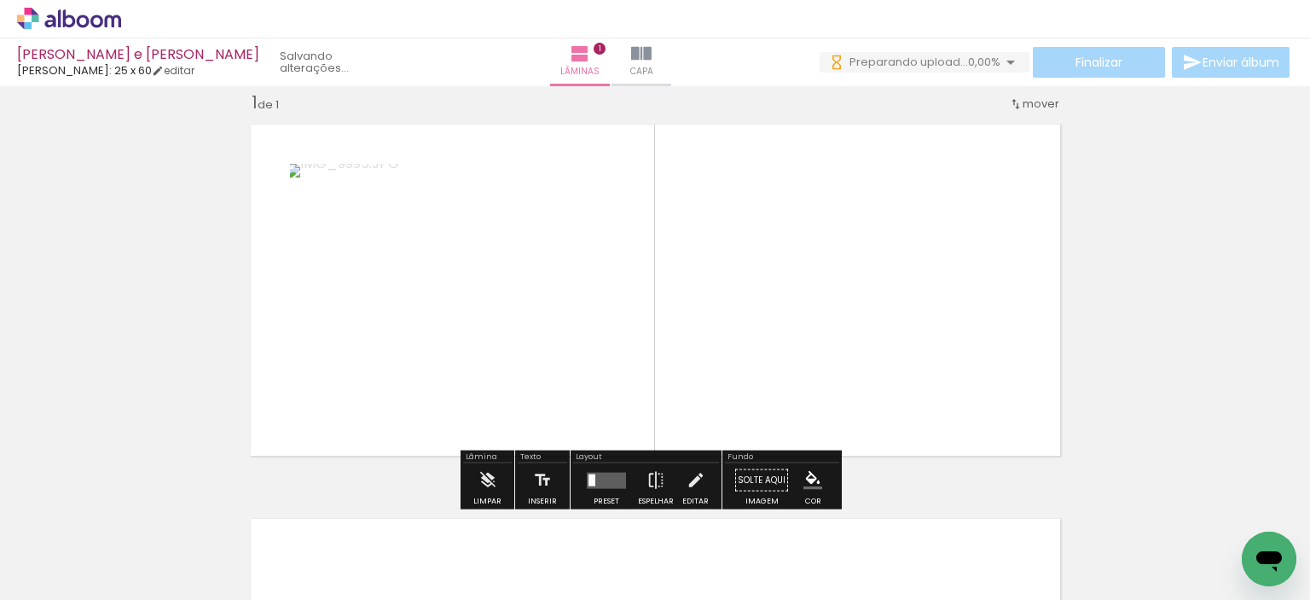
scroll to position [21, 0]
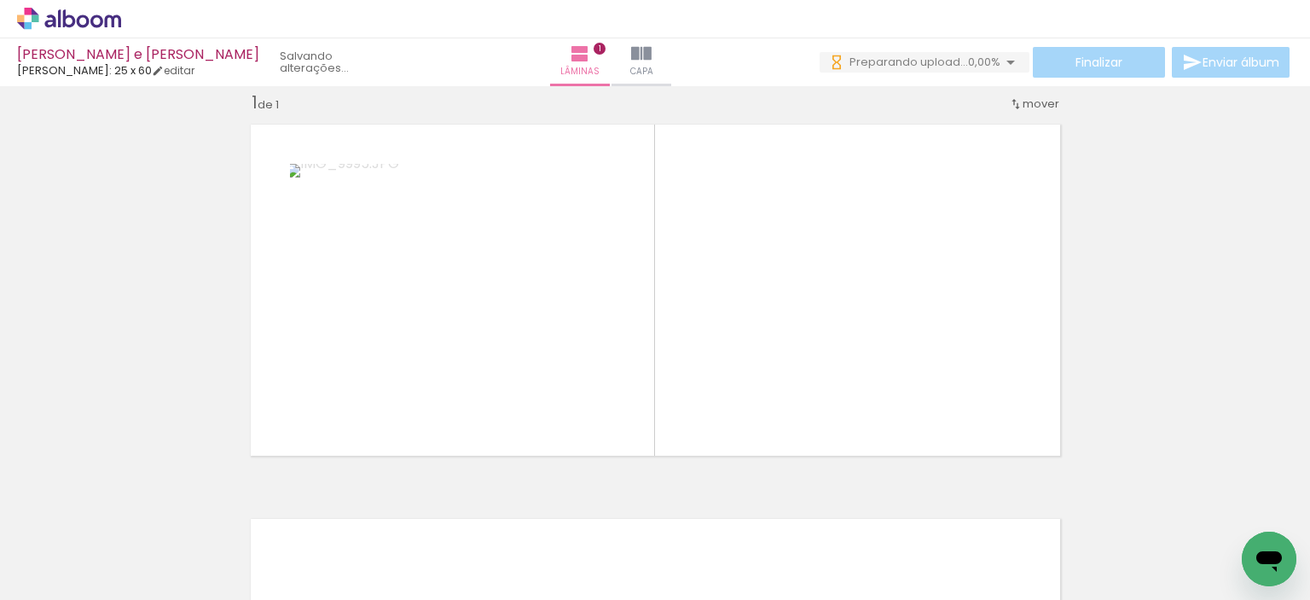
click at [48, 547] on input "Todas as fotos" at bounding box center [47, 548] width 65 height 14
click at [0, 0] on slot "Não utilizadas" at bounding box center [0, 0] width 0 height 0
type input "Não utilizadas"
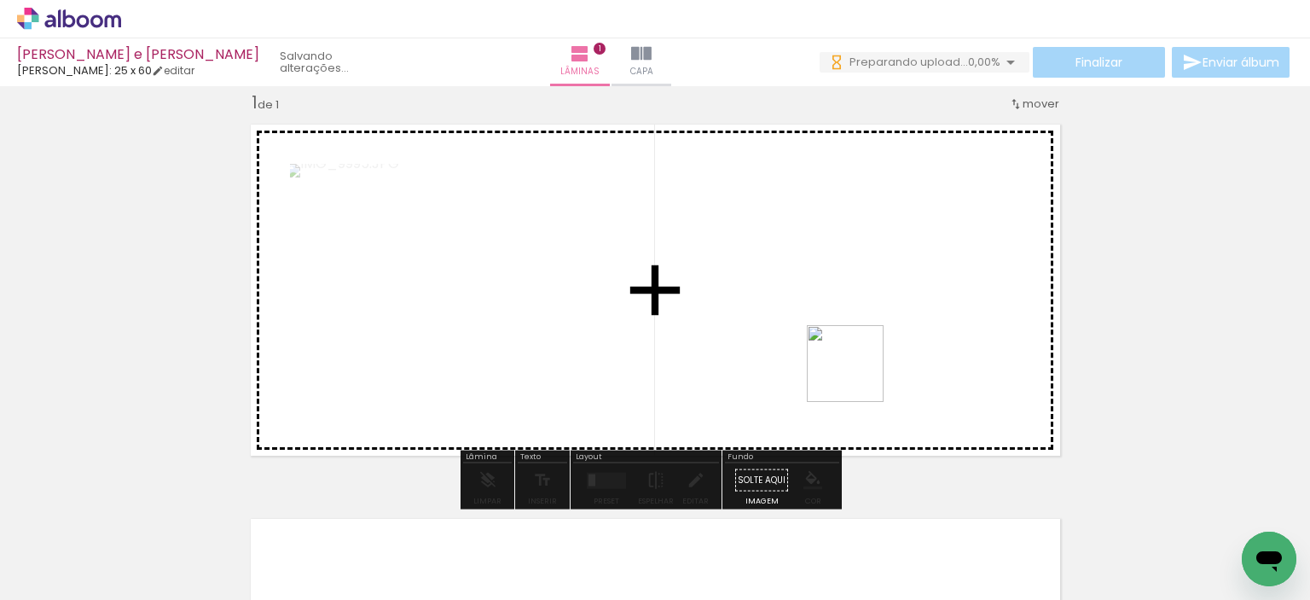
drag, startPoint x: 1255, startPoint y: 508, endPoint x: 760, endPoint y: 353, distance: 519.2
click at [764, 352] on quentale-workspace at bounding box center [655, 300] width 1310 height 600
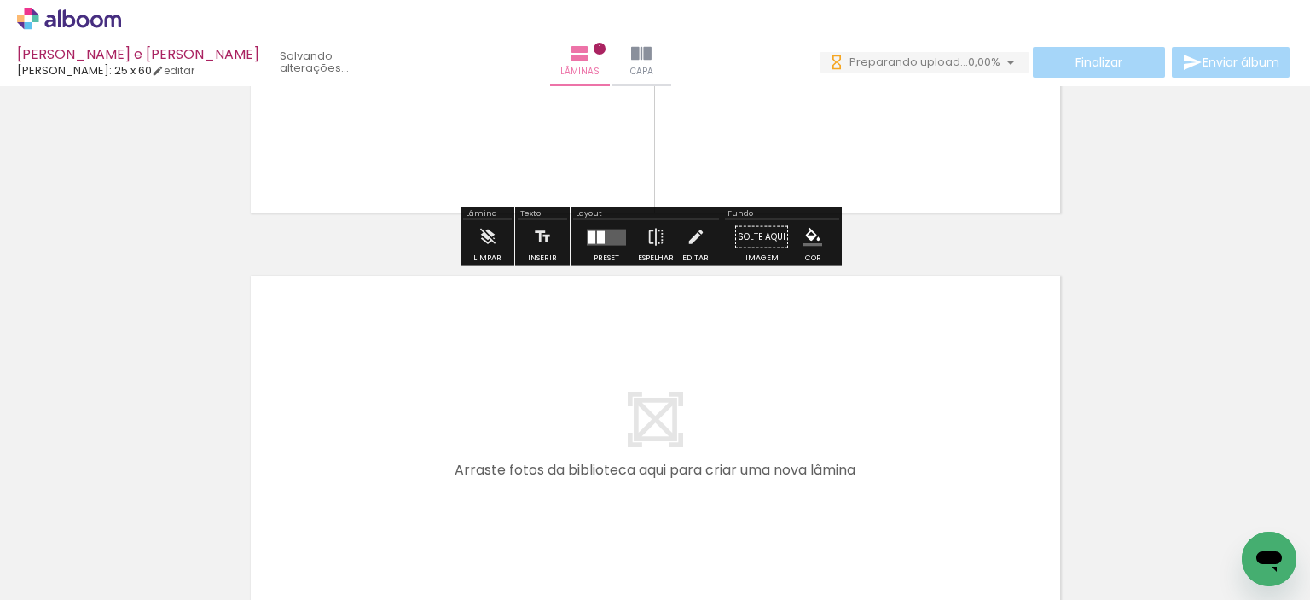
scroll to position [0, 0]
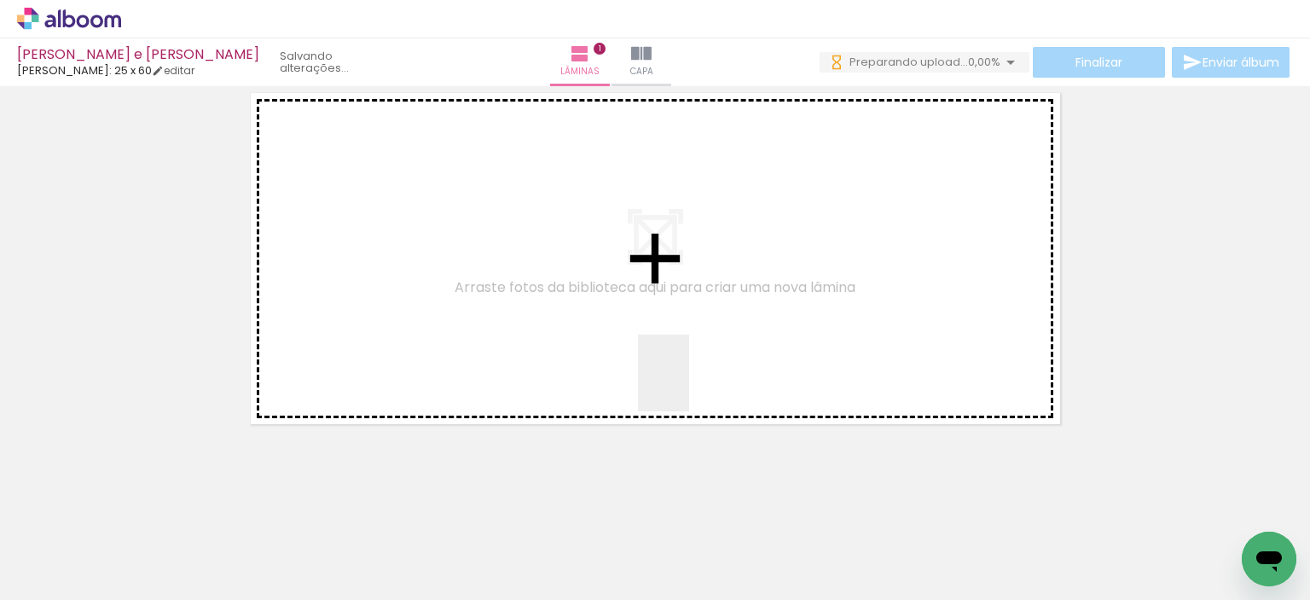
drag, startPoint x: 692, startPoint y: 406, endPoint x: 687, endPoint y: 357, distance: 48.9
click at [687, 357] on quentale-workspace at bounding box center [655, 300] width 1310 height 600
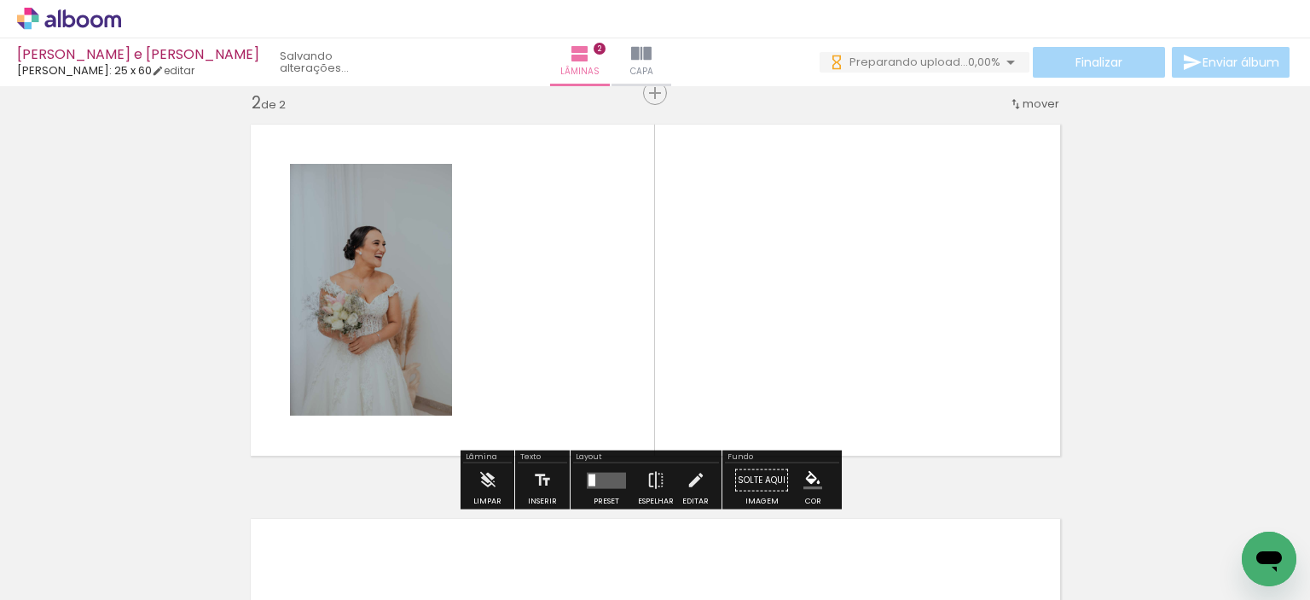
drag, startPoint x: 717, startPoint y: 542, endPoint x: 750, endPoint y: 286, distance: 257.9
click at [750, 286] on quentale-workspace at bounding box center [655, 300] width 1310 height 600
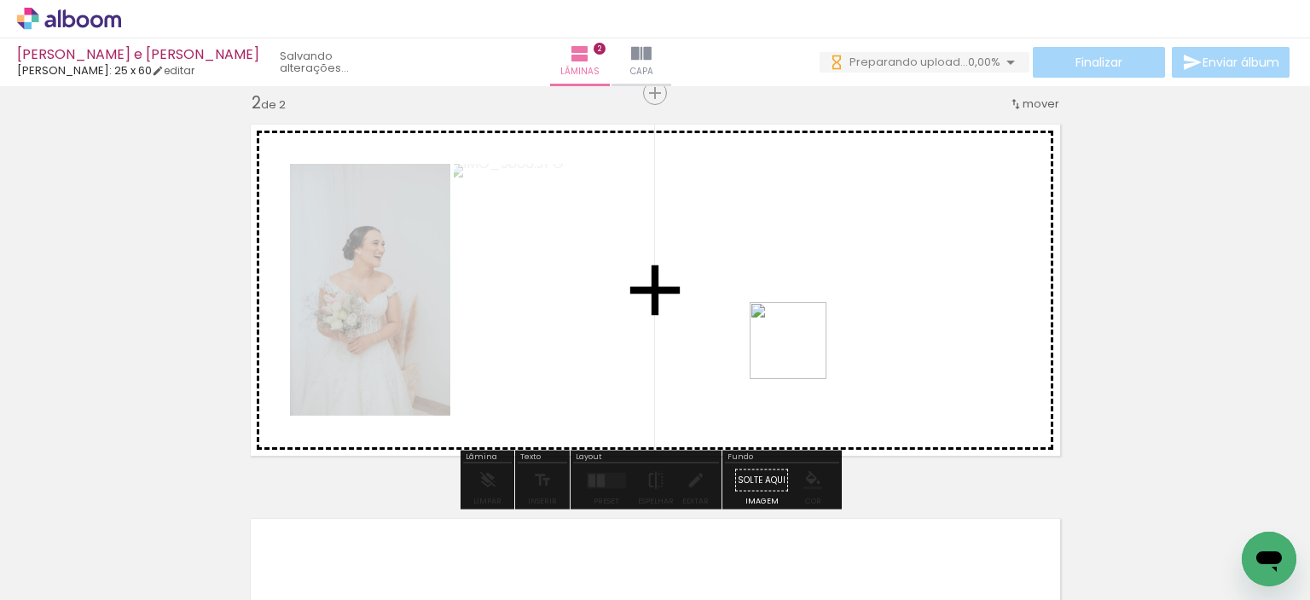
drag, startPoint x: 801, startPoint y: 353, endPoint x: 802, endPoint y: 341, distance: 12.0
click at [802, 341] on quentale-workspace at bounding box center [655, 300] width 1310 height 600
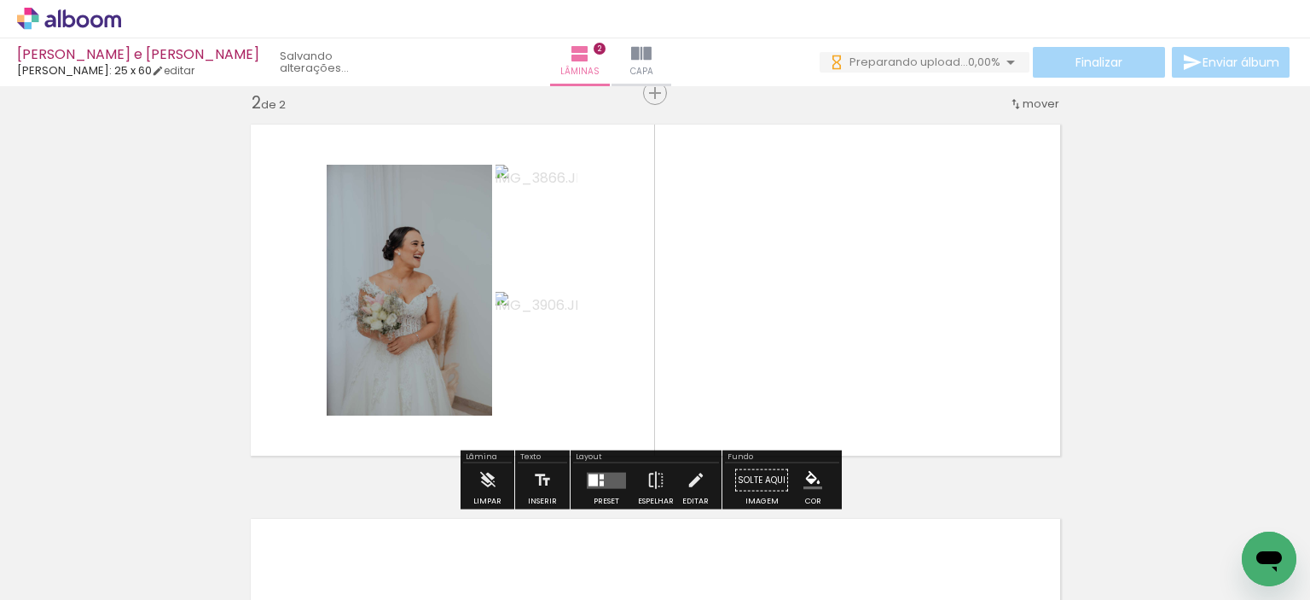
drag, startPoint x: 710, startPoint y: 538, endPoint x: 745, endPoint y: 365, distance: 176.8
click at [745, 370] on quentale-workspace at bounding box center [655, 300] width 1310 height 600
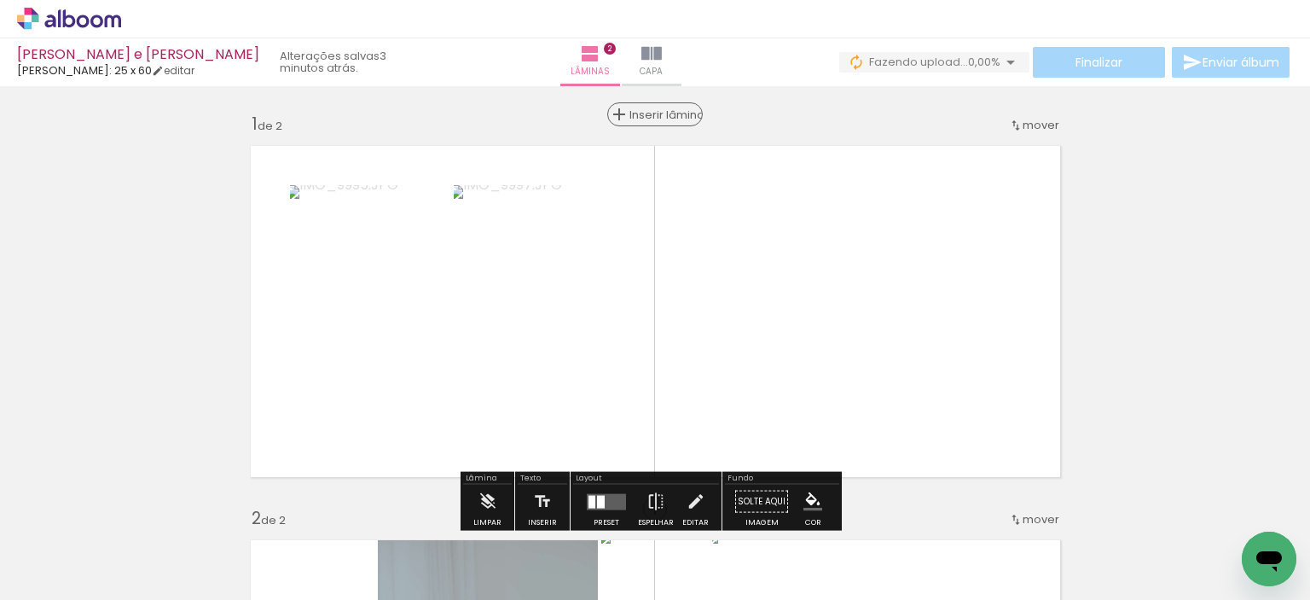
click at [652, 109] on span "Inserir lâmina" at bounding box center [662, 114] width 67 height 11
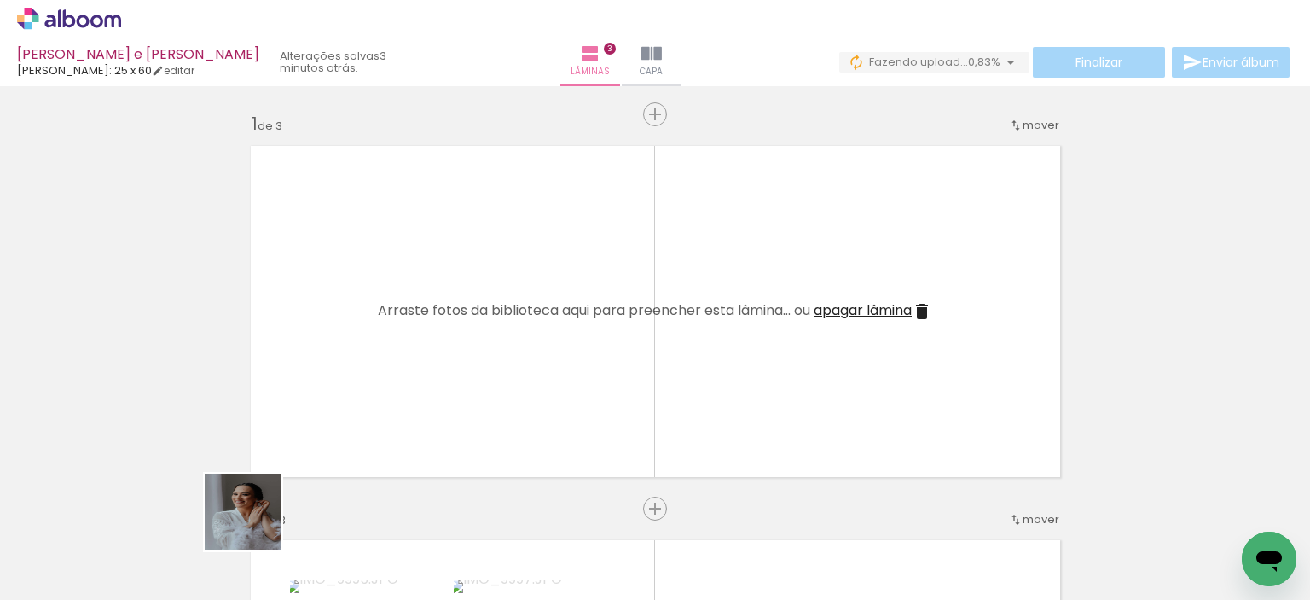
drag, startPoint x: 235, startPoint y: 546, endPoint x: 385, endPoint y: 361, distance: 238.8
click at [385, 361] on quentale-workspace at bounding box center [655, 300] width 1310 height 600
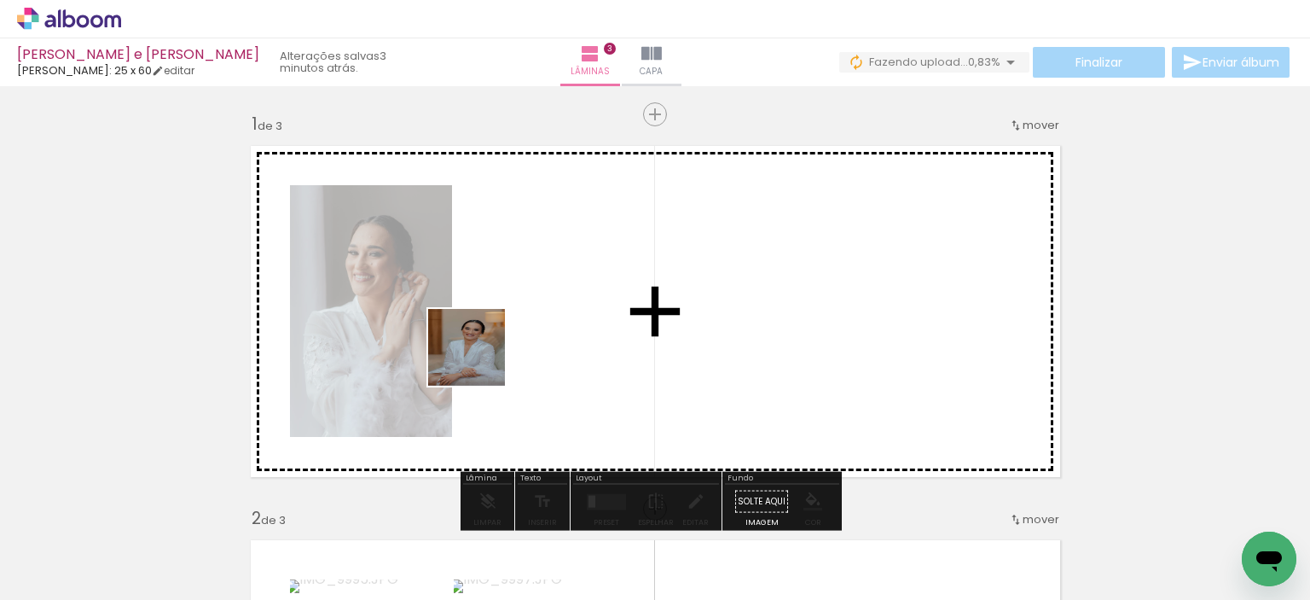
drag, startPoint x: 255, startPoint y: 527, endPoint x: 497, endPoint y: 350, distance: 300.2
click at [497, 350] on quentale-workspace at bounding box center [655, 300] width 1310 height 600
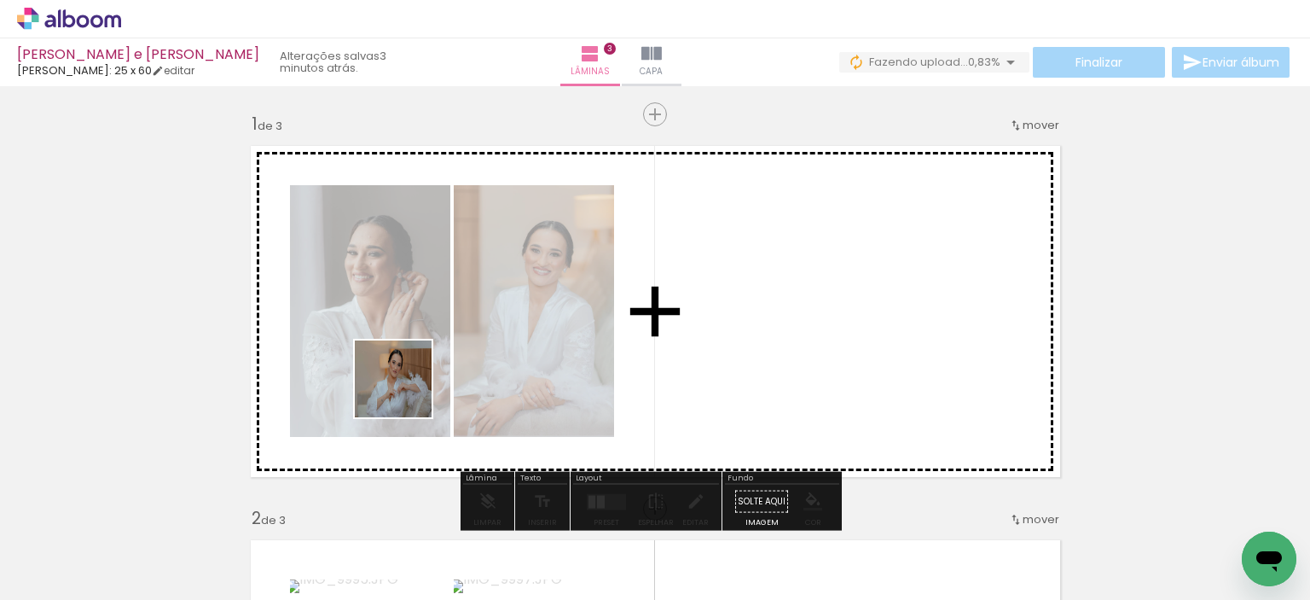
drag, startPoint x: 227, startPoint y: 539, endPoint x: 441, endPoint y: 371, distance: 272.1
click at [449, 350] on quentale-workspace at bounding box center [655, 300] width 1310 height 600
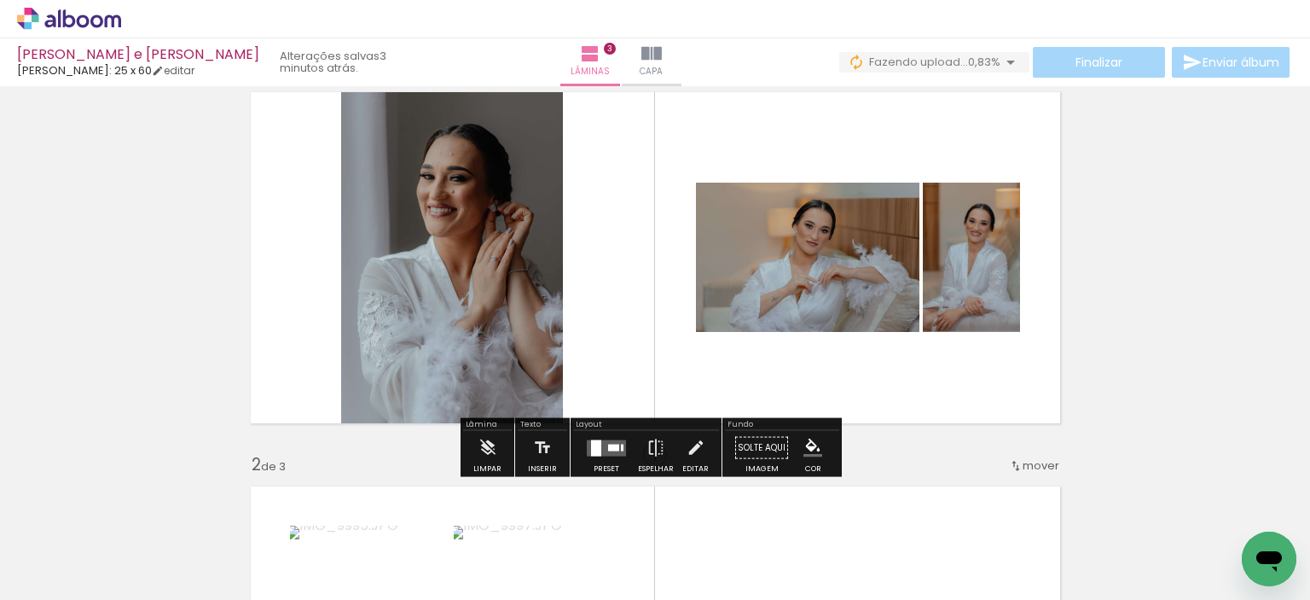
scroll to position [256, 0]
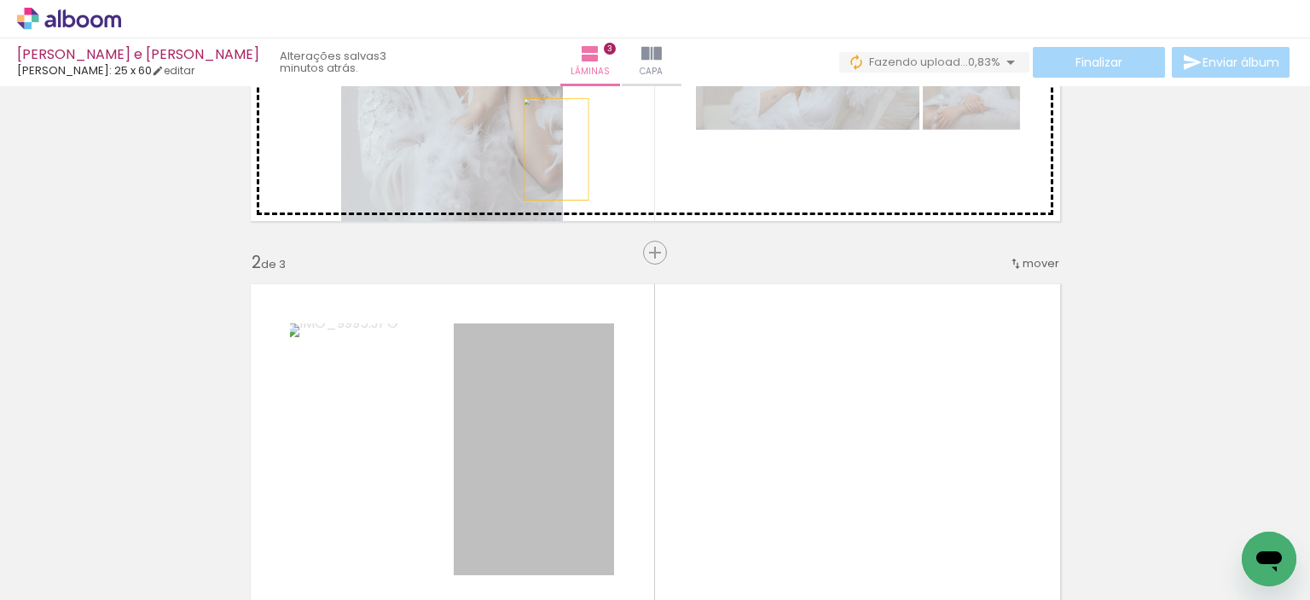
drag, startPoint x: 518, startPoint y: 381, endPoint x: 549, endPoint y: 149, distance: 234.1
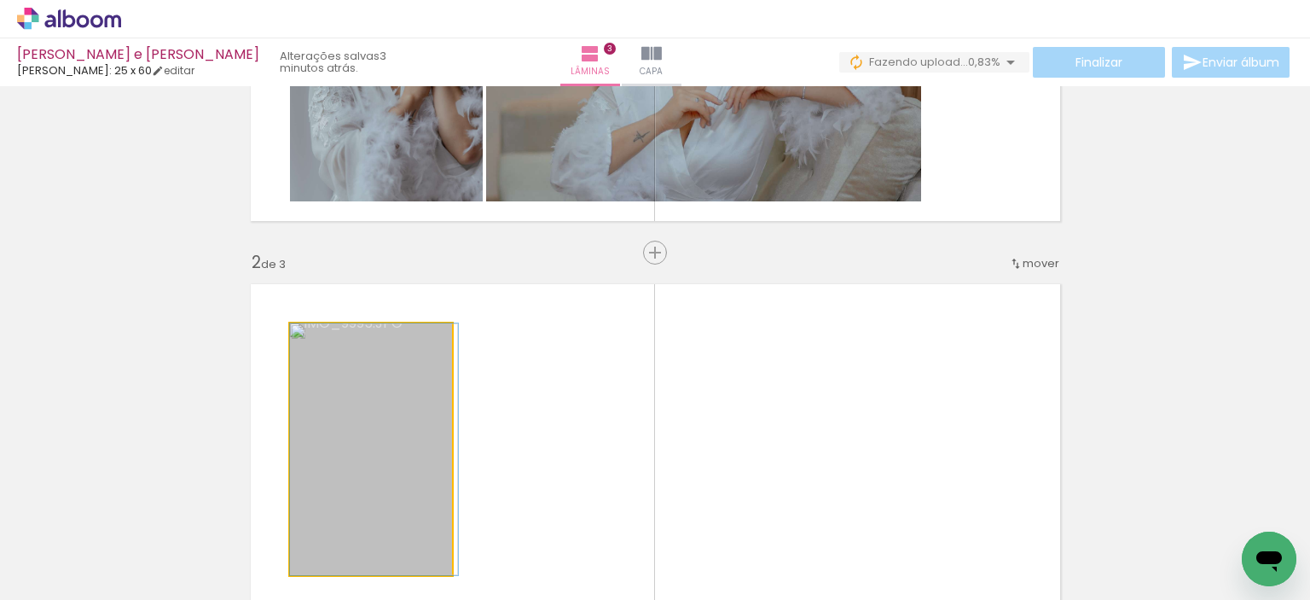
drag, startPoint x: 382, startPoint y: 429, endPoint x: 489, endPoint y: 165, distance: 284.3
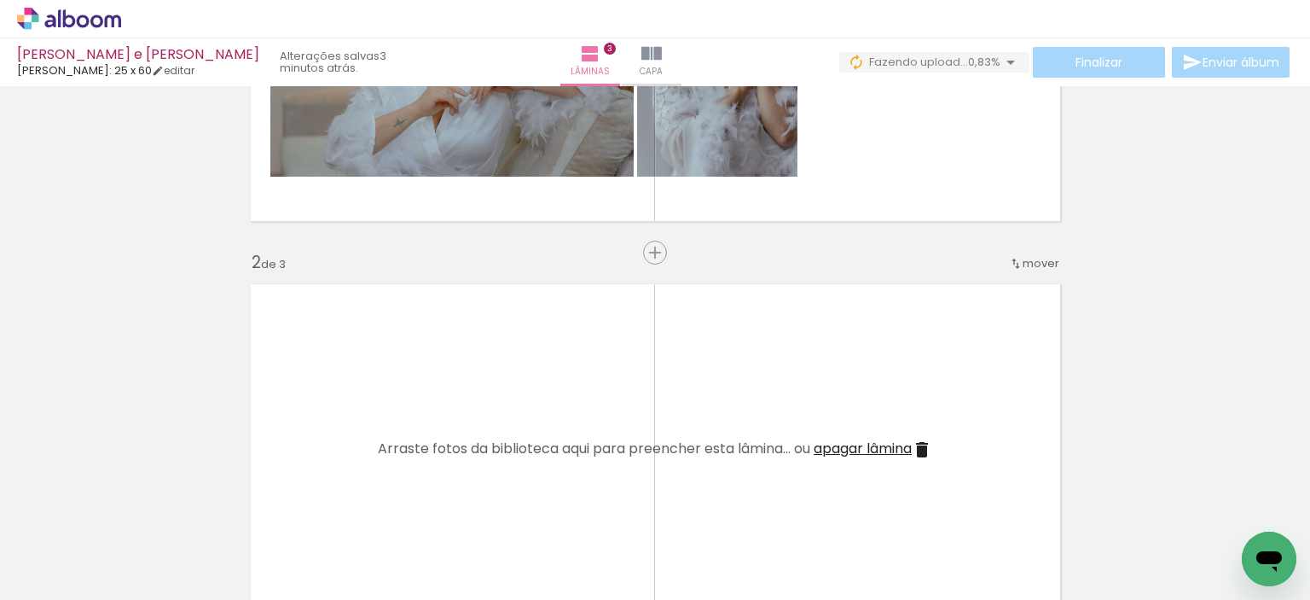
click at [823, 440] on span "apagar lâmina" at bounding box center [863, 448] width 98 height 20
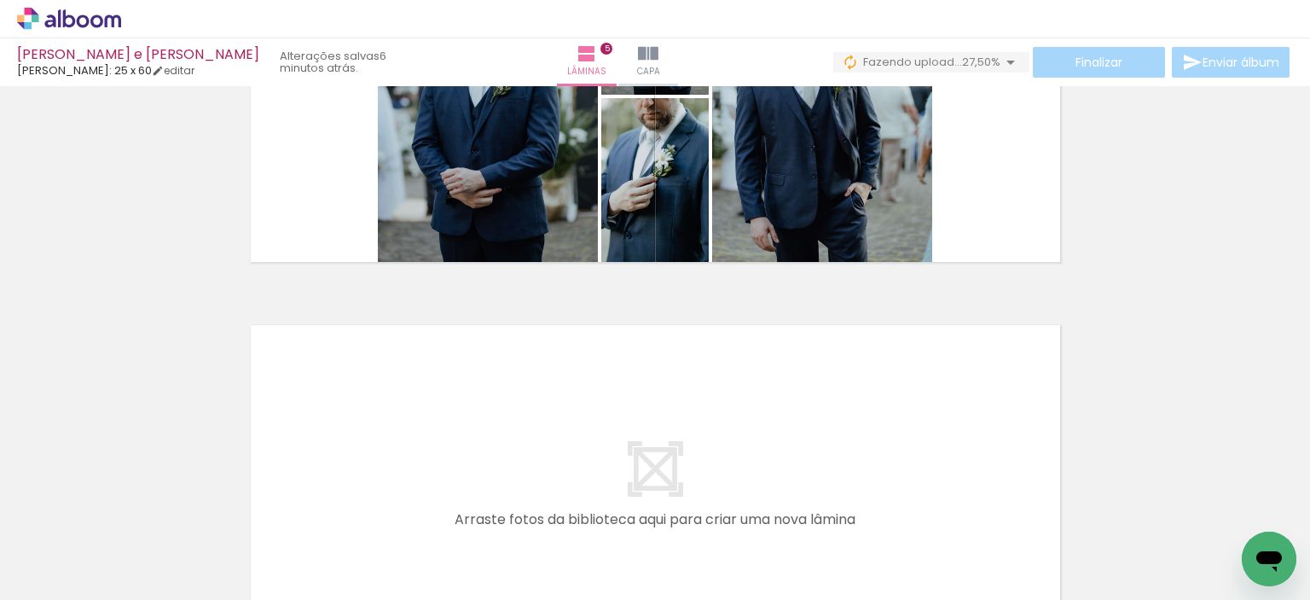
scroll to position [2023, 0]
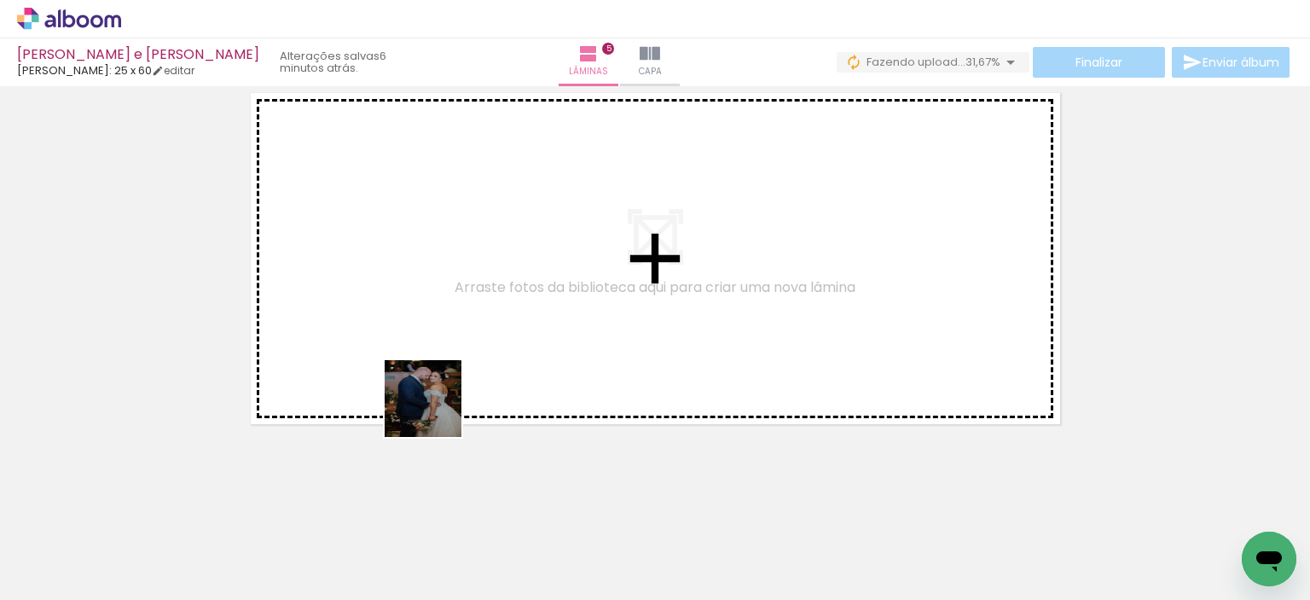
drag, startPoint x: 386, startPoint y: 546, endPoint x: 474, endPoint y: 359, distance: 206.4
click at [477, 304] on quentale-workspace at bounding box center [655, 300] width 1310 height 600
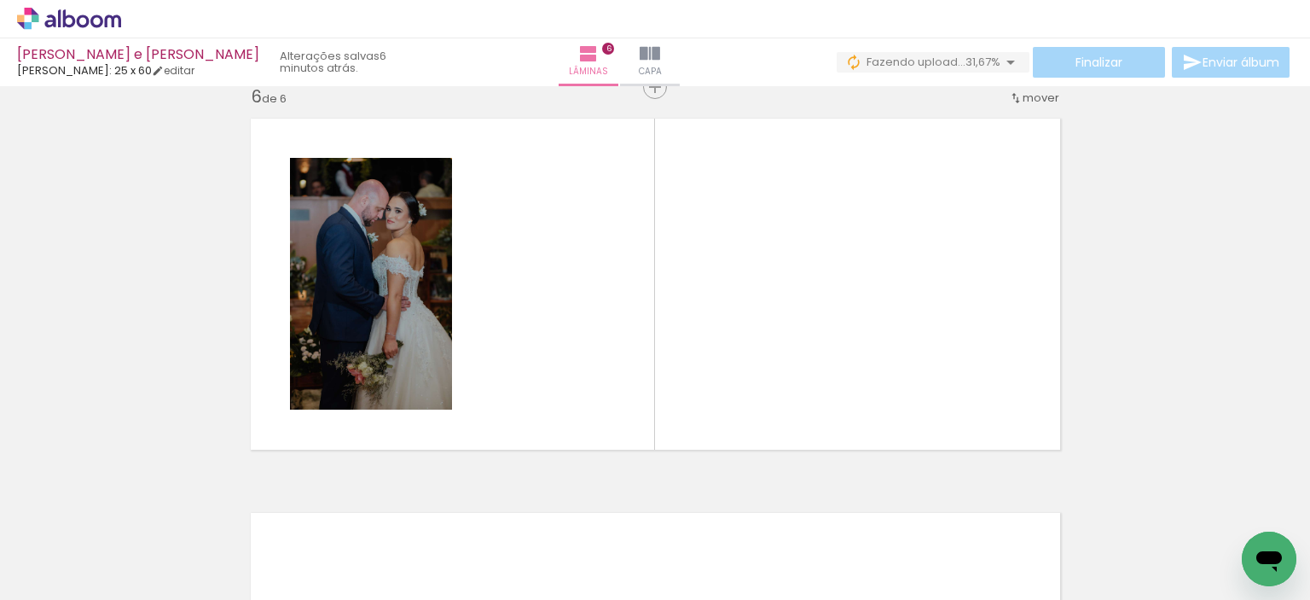
scroll to position [1991, 0]
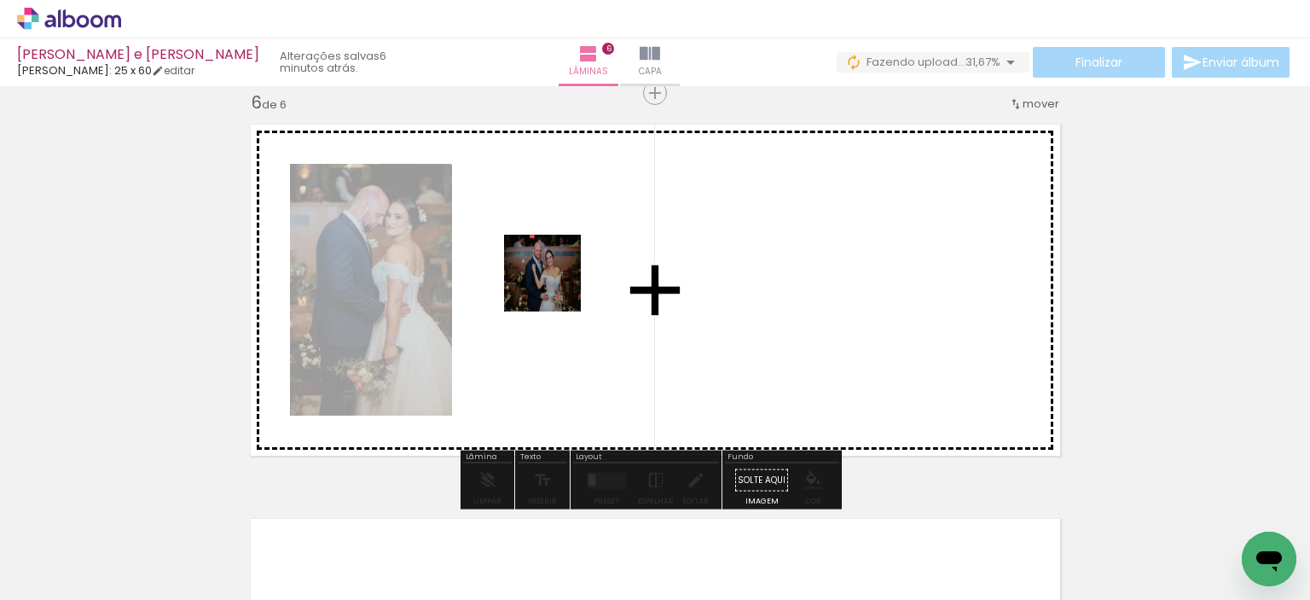
drag, startPoint x: 406, startPoint y: 545, endPoint x: 555, endPoint y: 286, distance: 299.2
click at [555, 286] on quentale-workspace at bounding box center [655, 300] width 1310 height 600
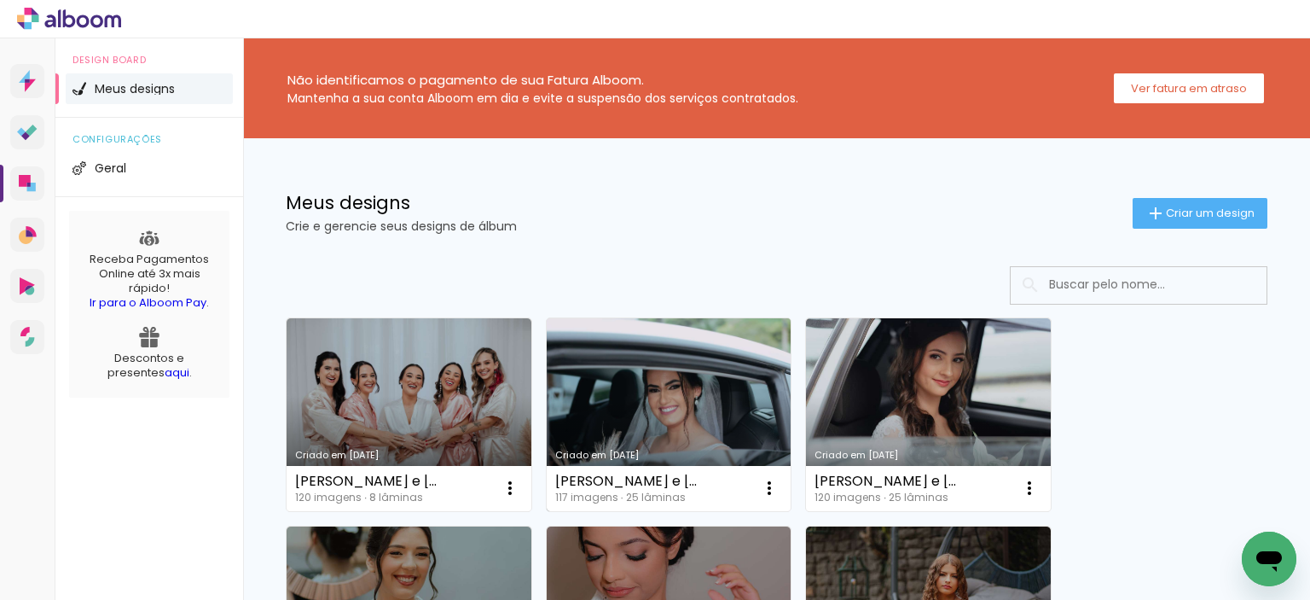
click at [693, 409] on link "Criado em [DATE]" at bounding box center [669, 414] width 245 height 193
